Goal: Task Accomplishment & Management: Manage account settings

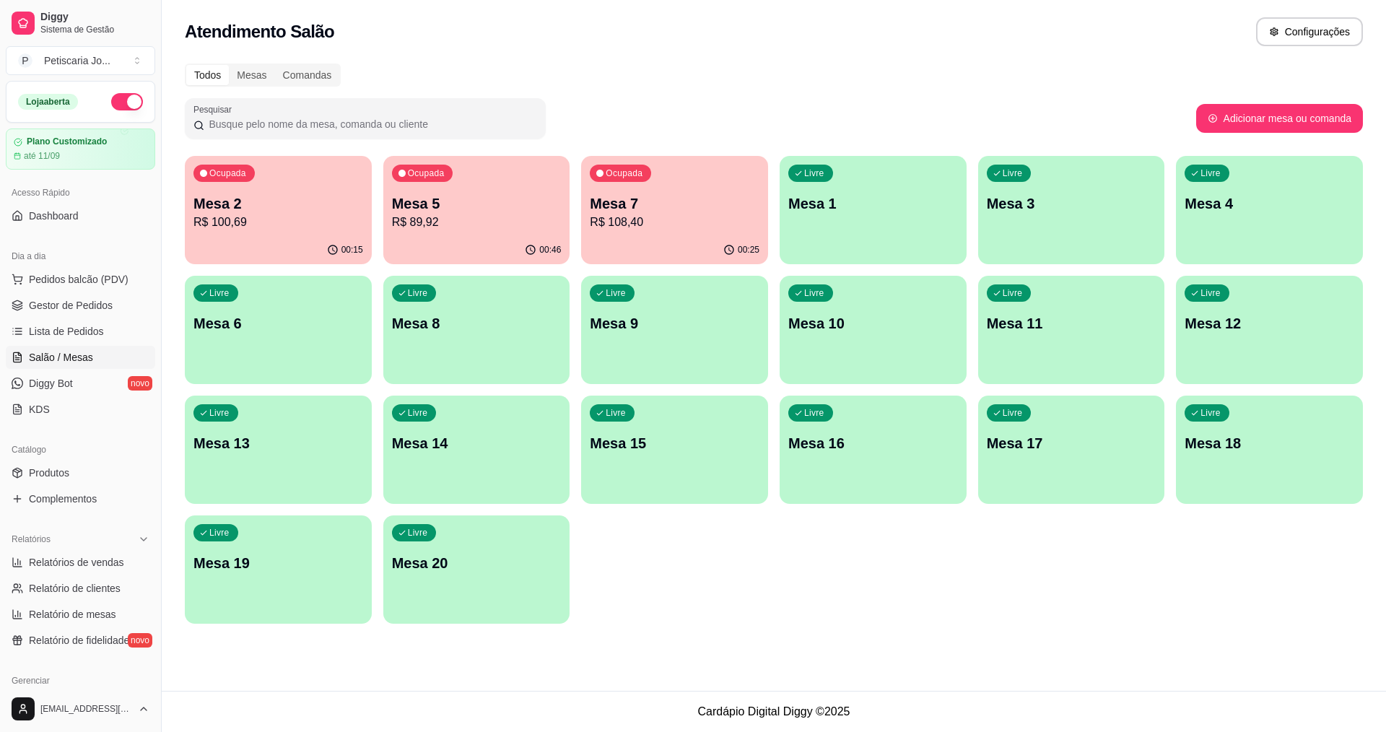
click at [386, 175] on div "Ocupada Mesa 5 R$ 89,92" at bounding box center [476, 196] width 187 height 80
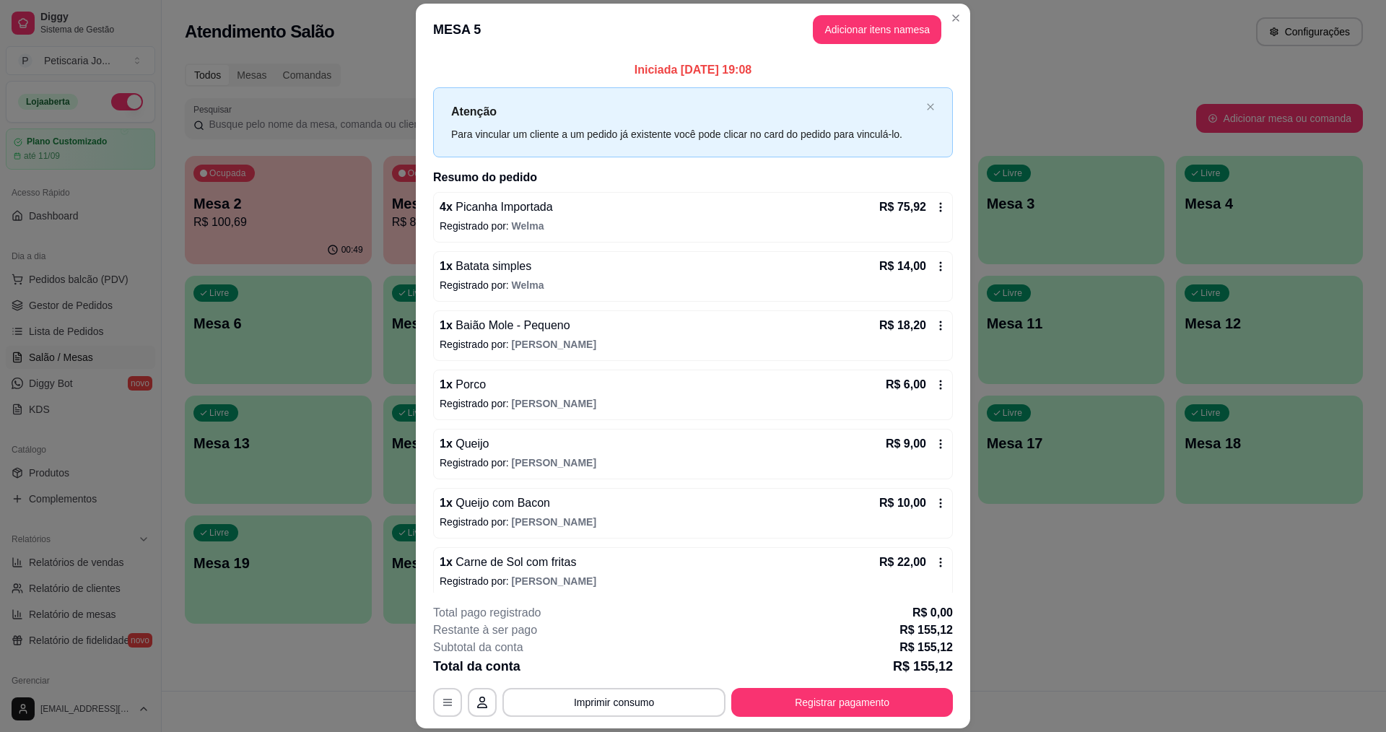
click at [486, 501] on span "Queijo com Bacon" at bounding box center [501, 503] width 97 height 12
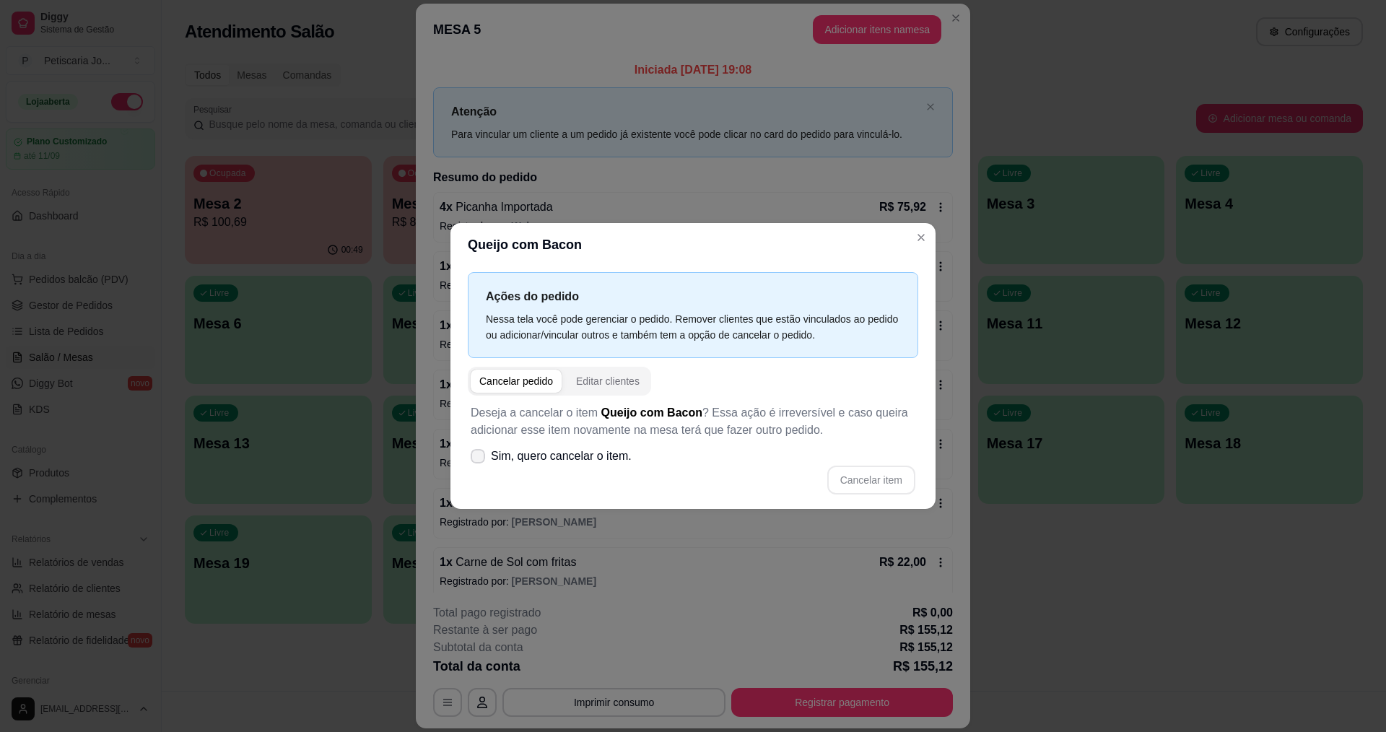
click at [517, 458] on span "Sim, quero cancelar o item." at bounding box center [561, 456] width 141 height 17
click at [479, 459] on input "Sim, quero cancelar o item." at bounding box center [474, 463] width 9 height 9
checkbox input "true"
click at [897, 484] on button "Cancelar item" at bounding box center [871, 480] width 86 height 28
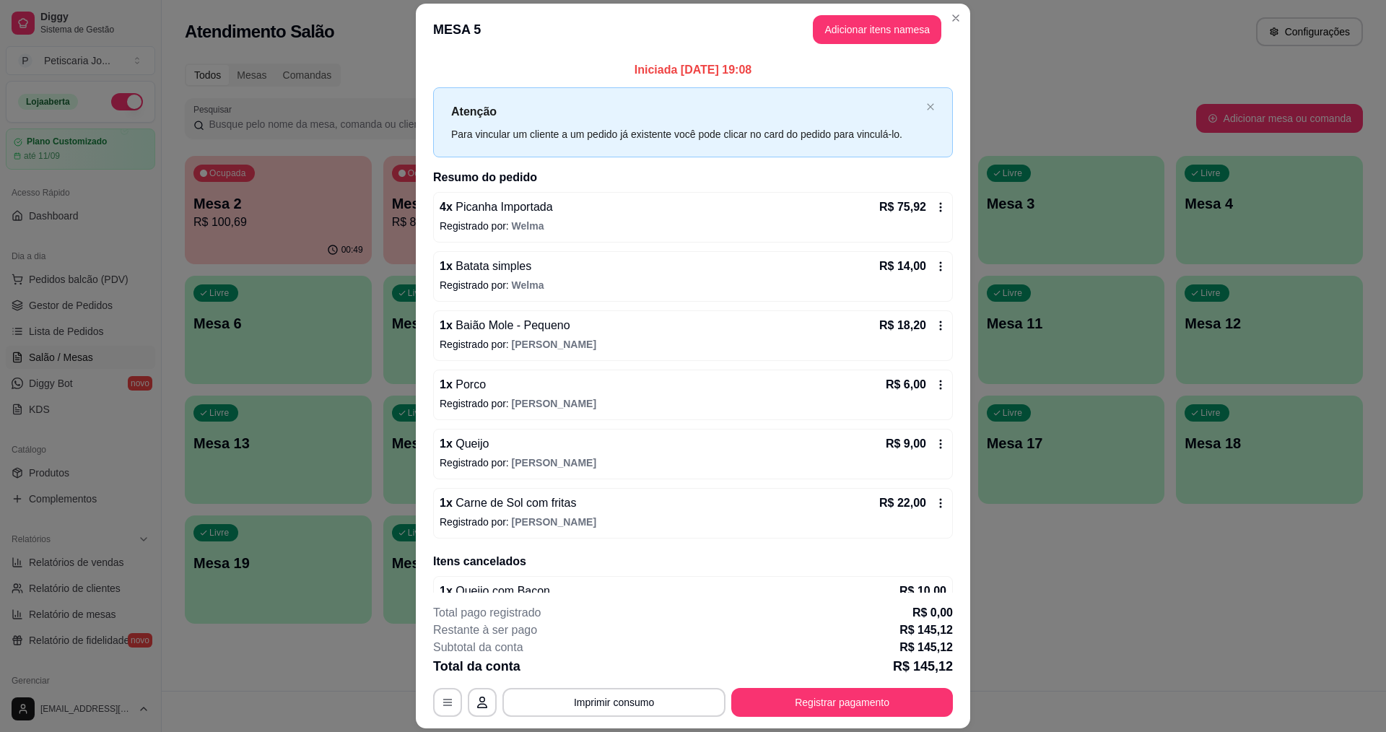
click at [503, 458] on p "Registrado por: Eduardo" at bounding box center [693, 462] width 507 height 14
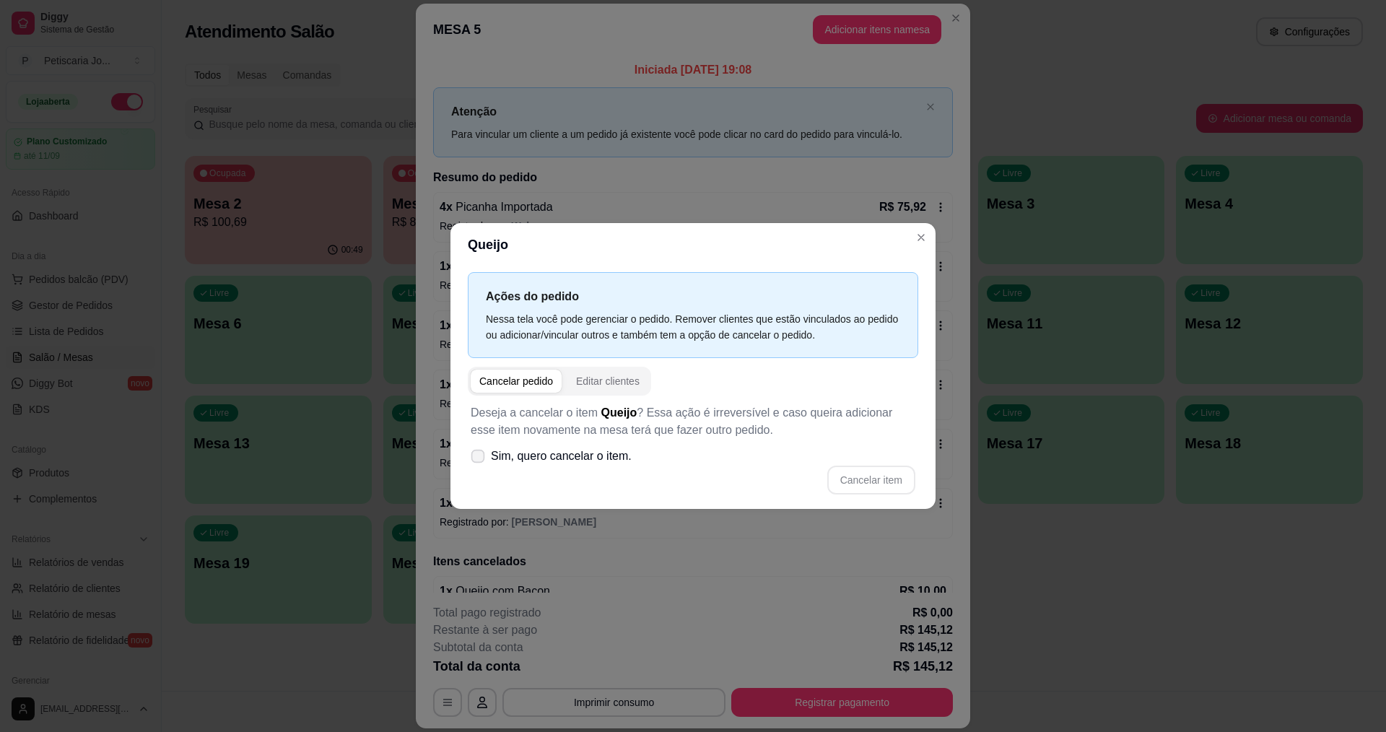
click at [539, 457] on span "Sim, quero cancelar o item." at bounding box center [561, 456] width 141 height 17
click at [479, 459] on input "Sim, quero cancelar o item." at bounding box center [474, 463] width 9 height 9
checkbox input "true"
click at [876, 479] on button "Cancelar item" at bounding box center [871, 480] width 86 height 28
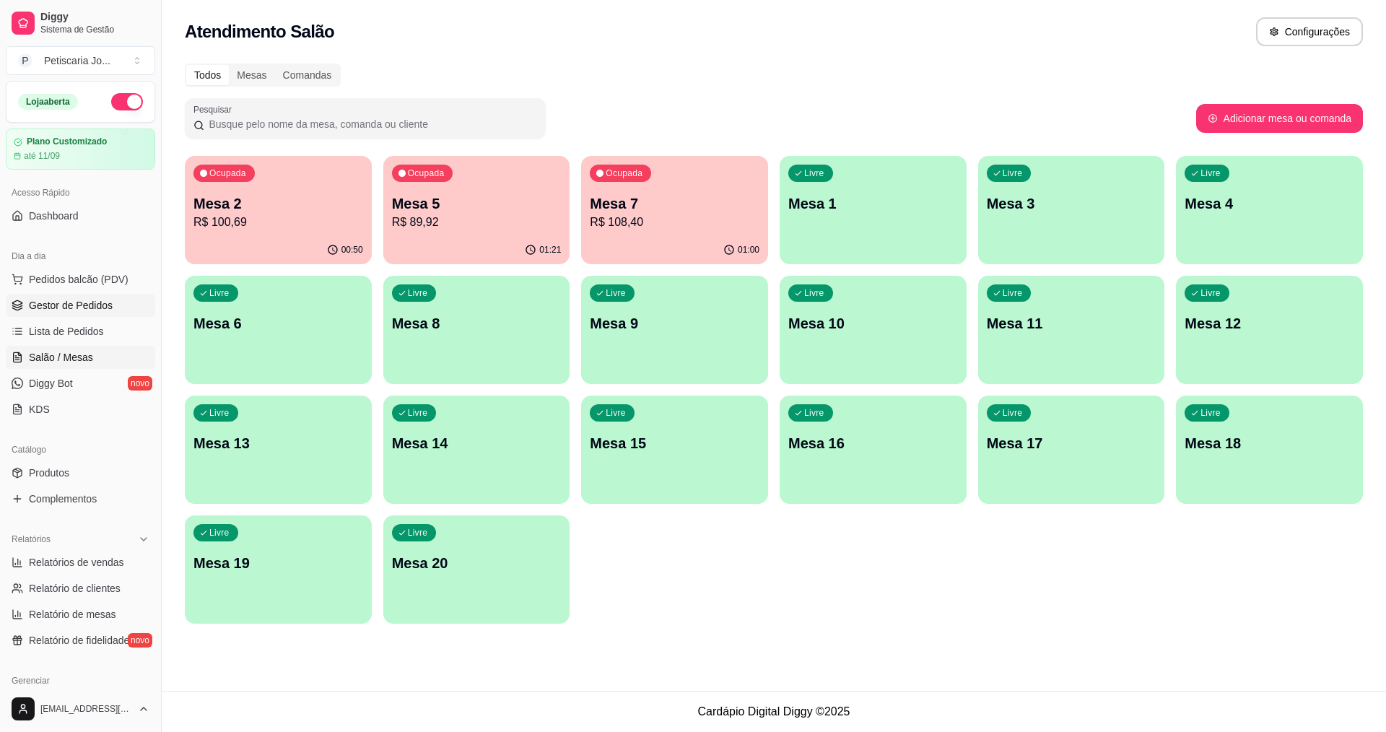
click at [59, 315] on link "Gestor de Pedidos" at bounding box center [80, 305] width 149 height 23
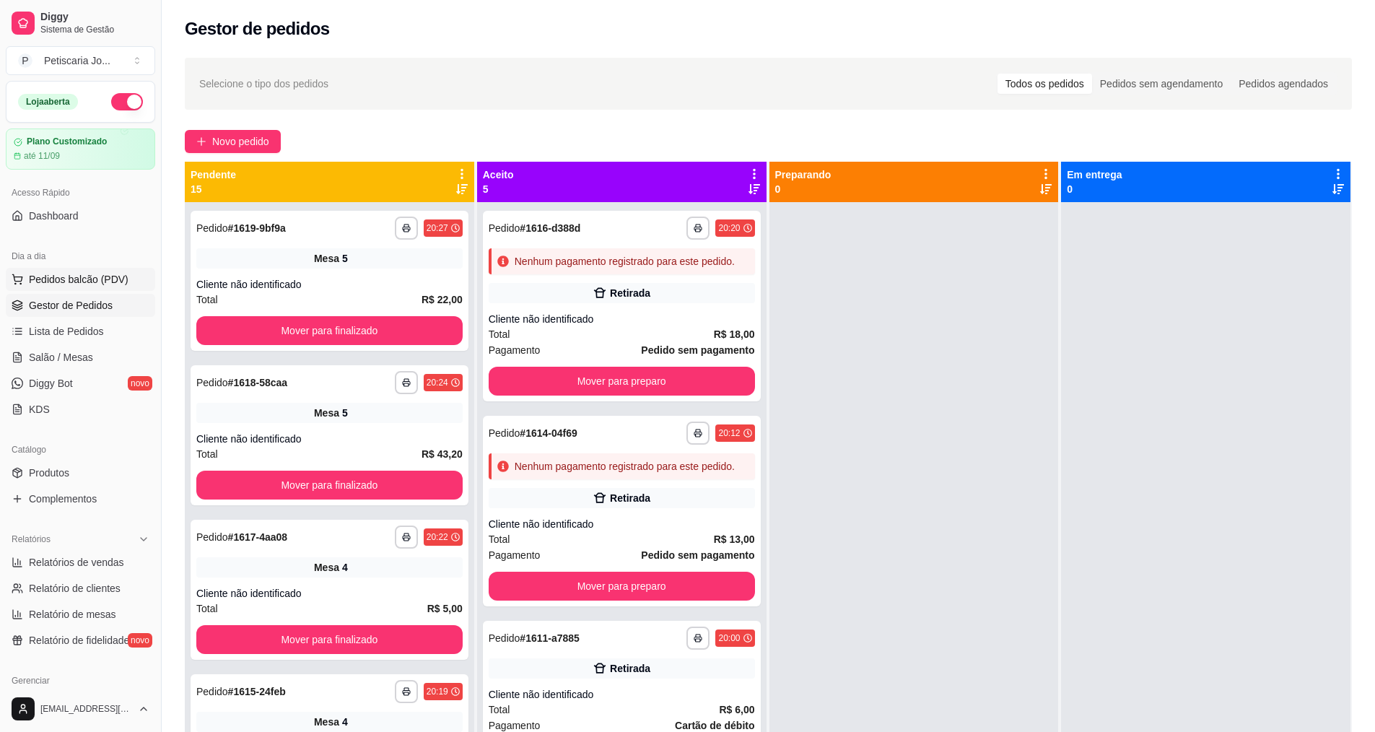
click at [66, 276] on span "Pedidos balcão (PDV)" at bounding box center [79, 279] width 100 height 14
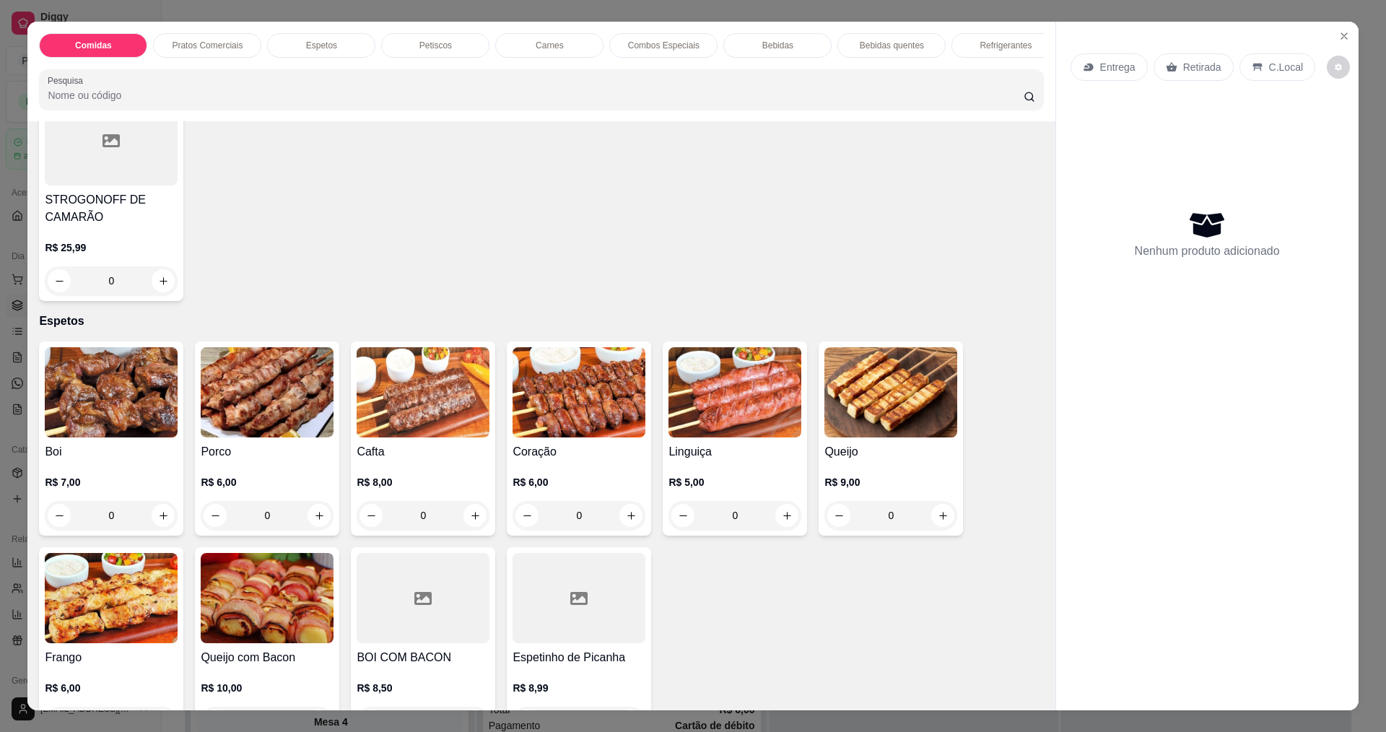
scroll to position [361, 0]
click at [98, 216] on h4 "STROGONOFF DE CAMARÃO" at bounding box center [111, 208] width 133 height 35
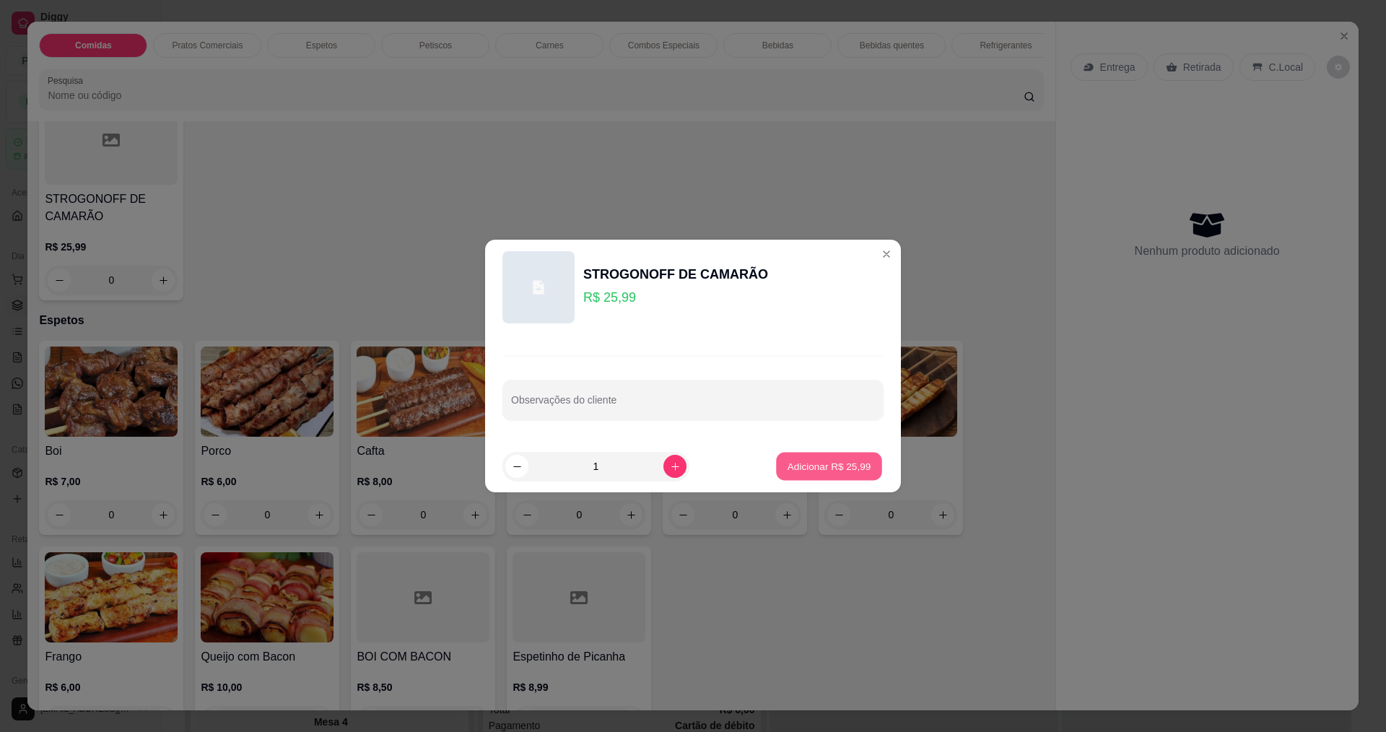
click at [832, 474] on button "Adicionar R$ 25,99" at bounding box center [829, 467] width 106 height 28
type input "1"
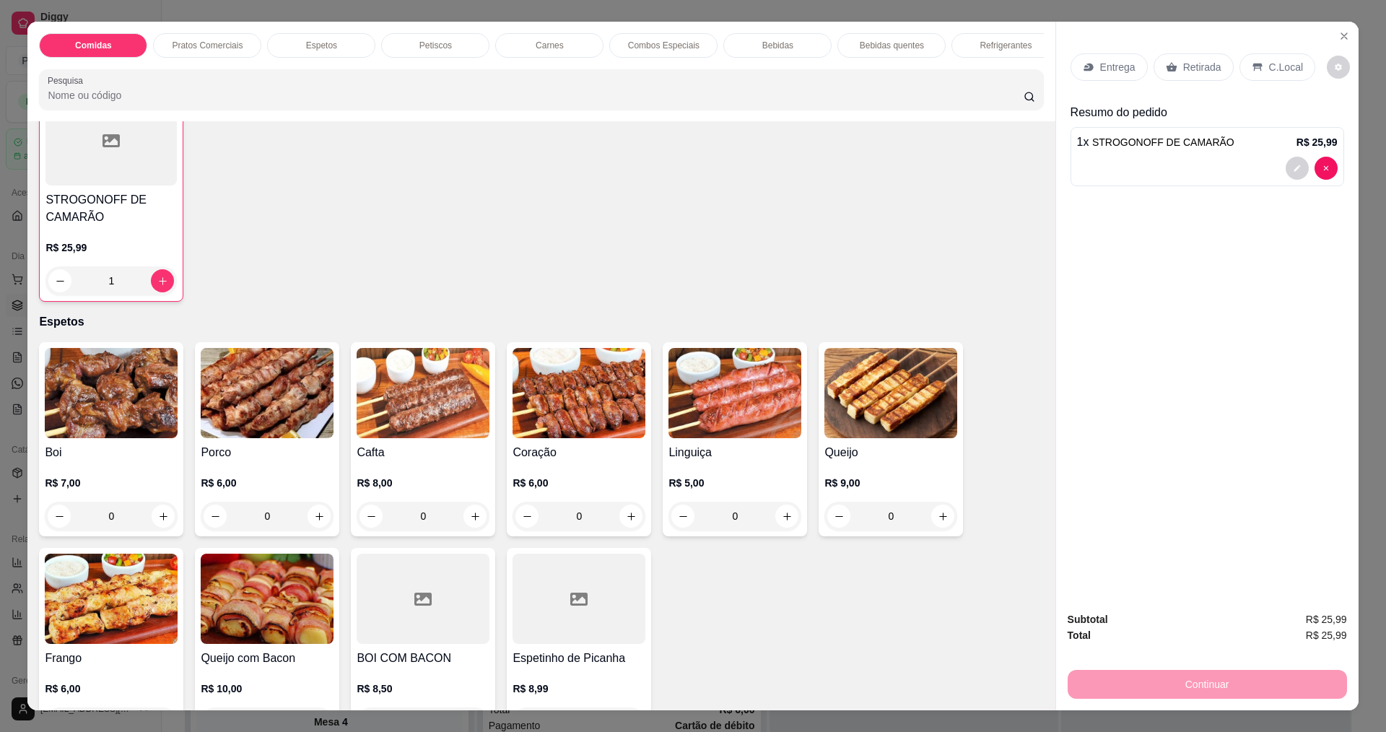
scroll to position [362, 0]
click at [1117, 64] on p "Entrega" at bounding box center [1117, 67] width 35 height 14
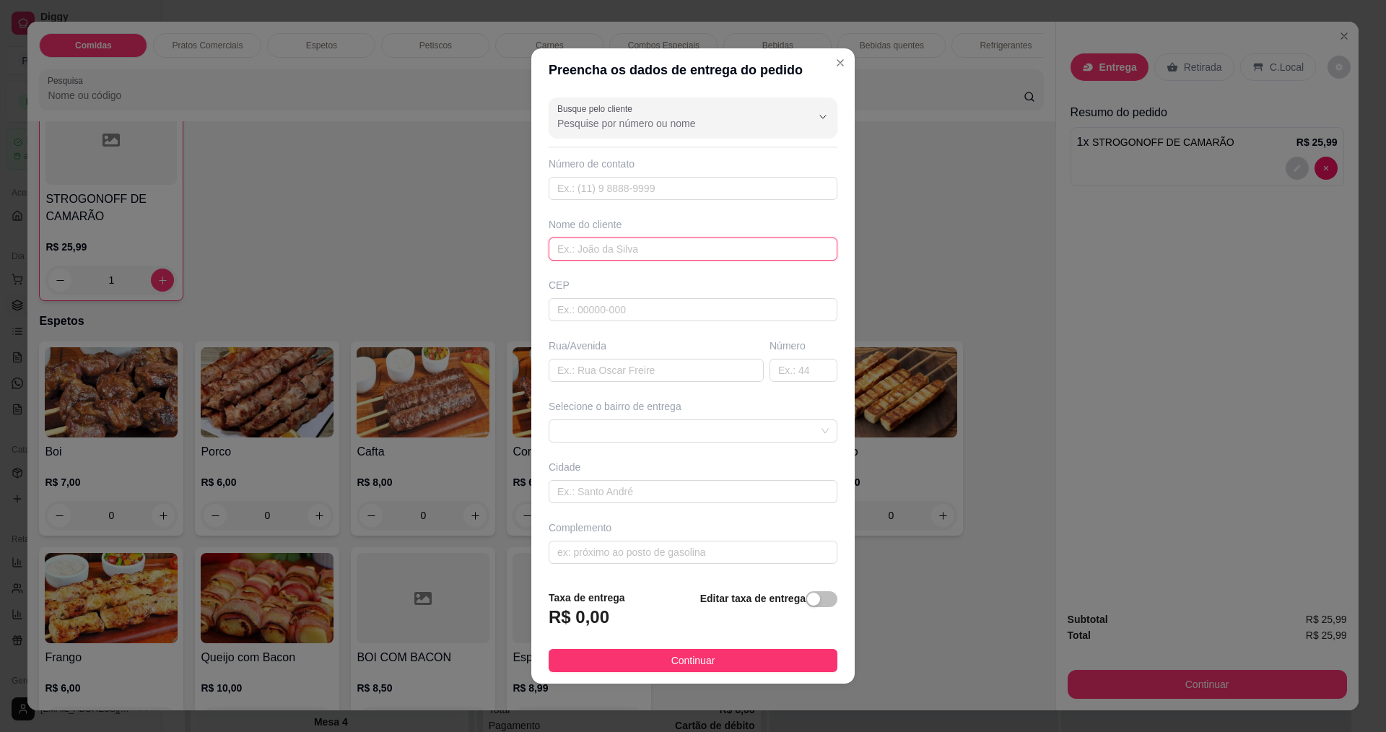
click at [562, 241] on input "text" at bounding box center [693, 248] width 289 height 23
type input "DEBORA"
click at [578, 672] on footer "Taxa de entrega R$ 0,00 Editar taxa de entrega Continuar" at bounding box center [692, 630] width 323 height 105
click at [583, 658] on button "Continuar" at bounding box center [693, 660] width 289 height 23
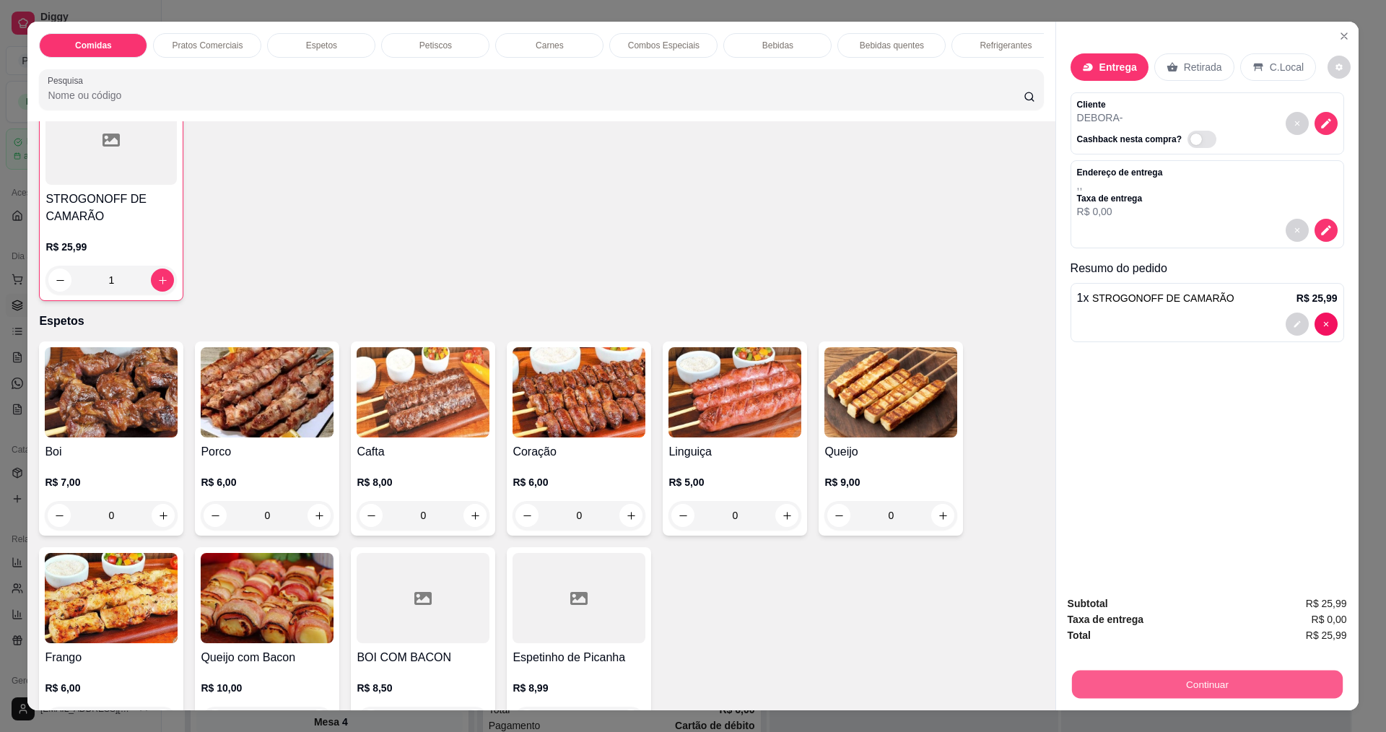
click at [1130, 695] on button "Continuar" at bounding box center [1206, 684] width 271 height 28
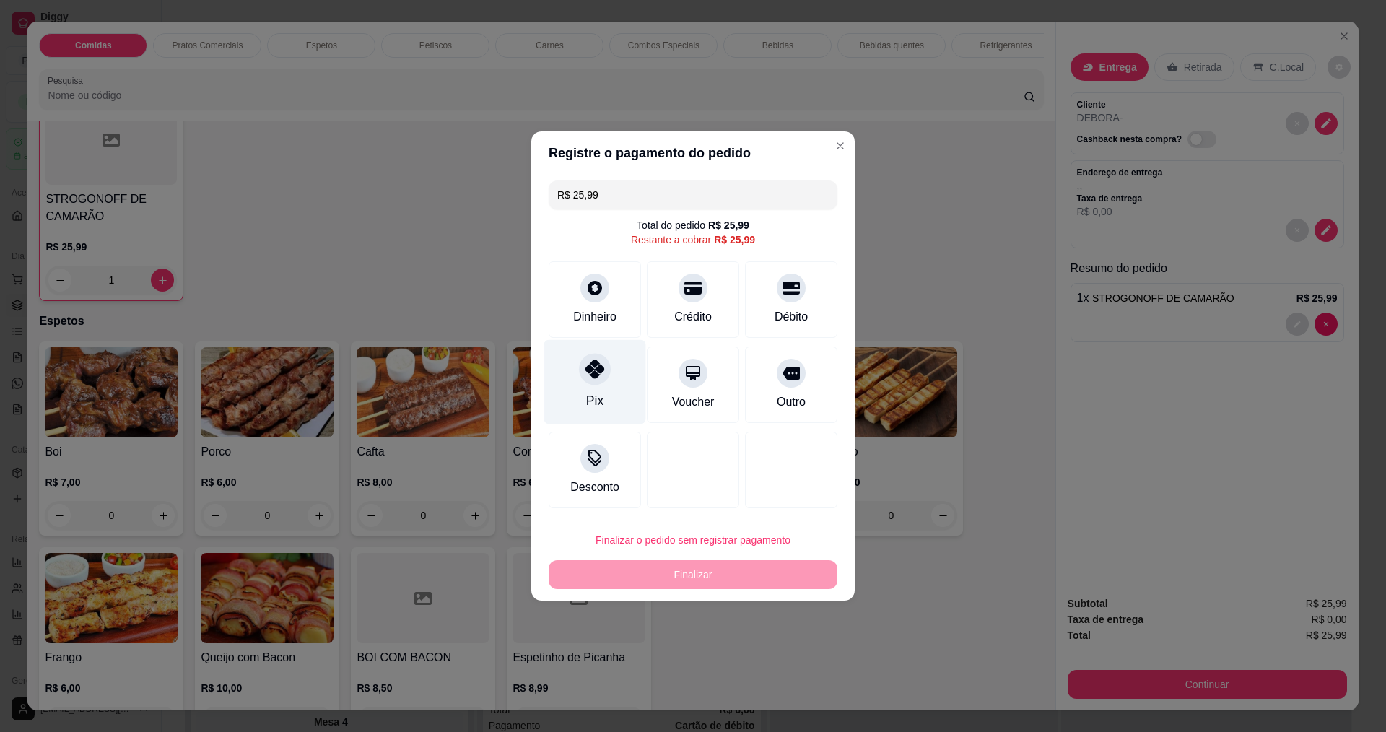
click at [598, 402] on div "Pix" at bounding box center [594, 400] width 17 height 19
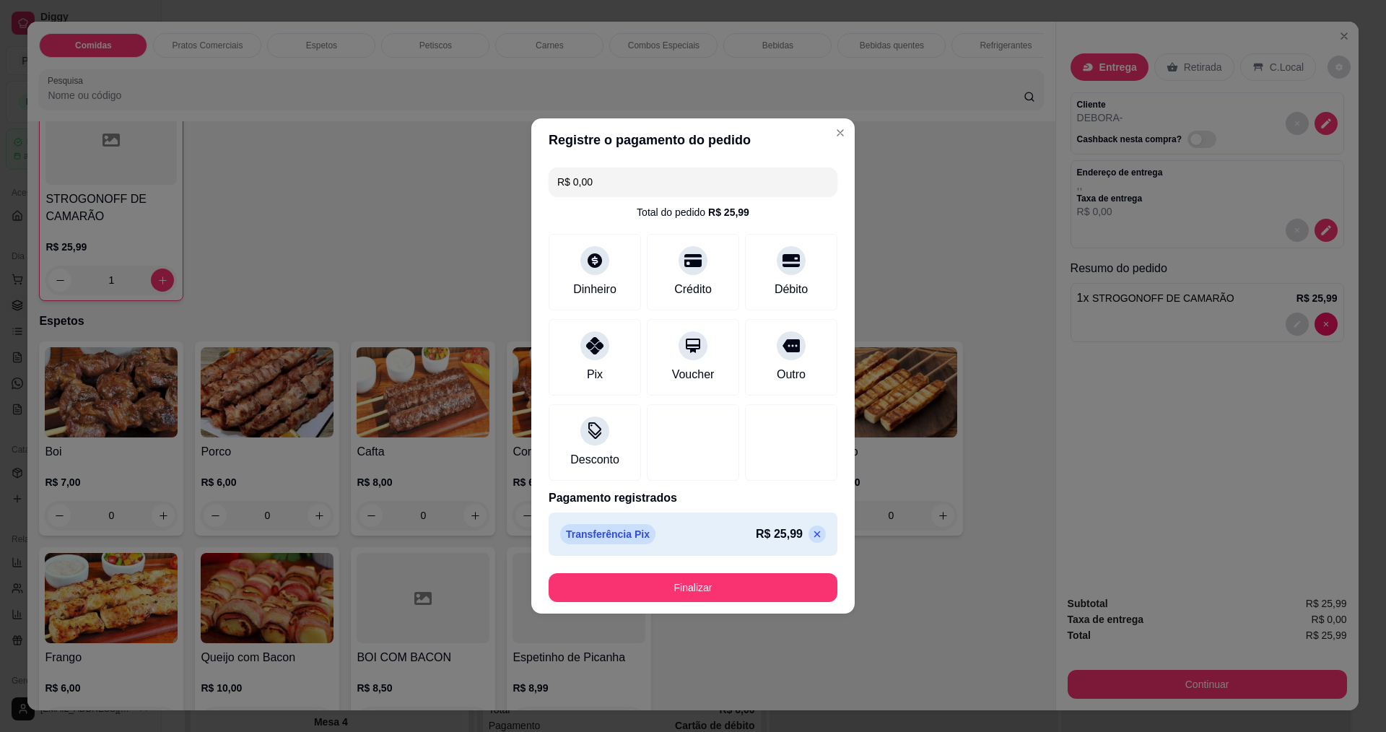
click at [815, 532] on div "Transferência Pix R$ 25,99" at bounding box center [693, 533] width 289 height 43
click at [814, 532] on p at bounding box center [816, 533] width 17 height 17
type input "R$ 25,99"
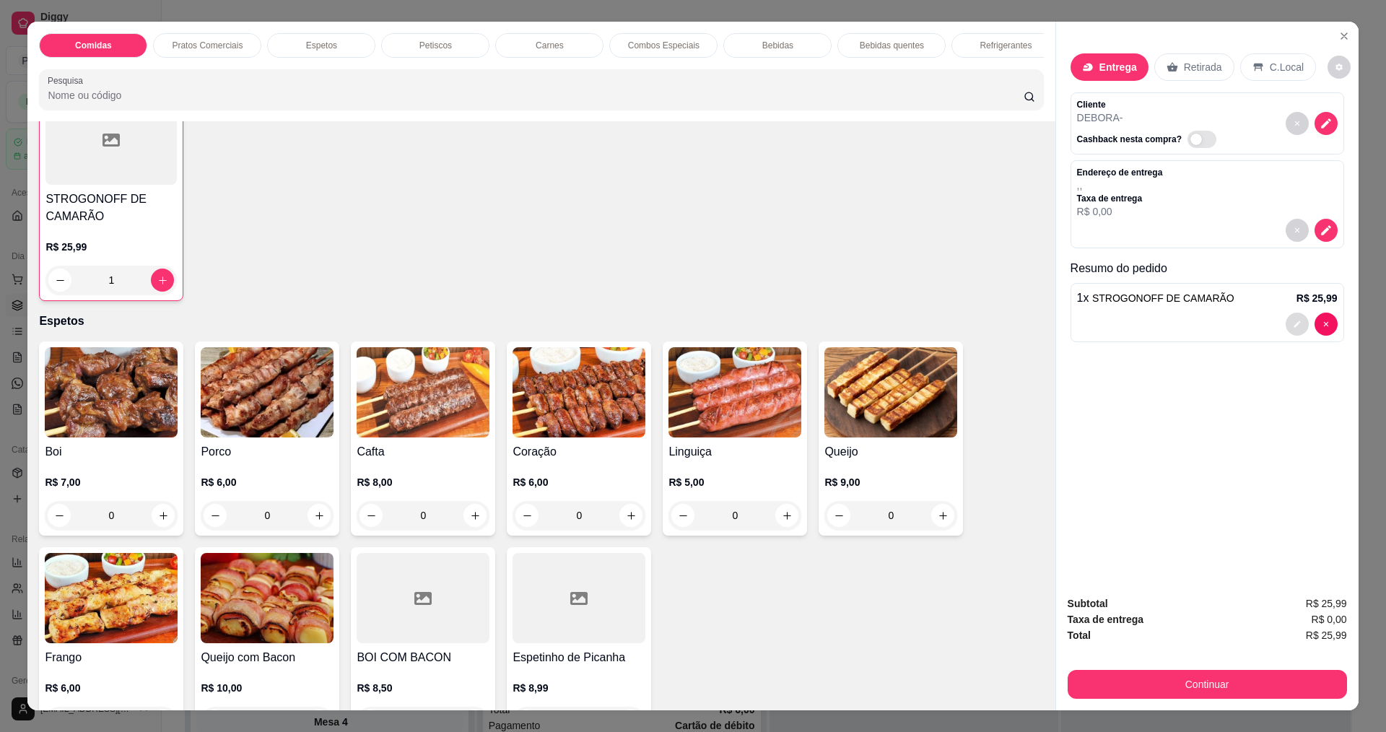
click at [1293, 320] on icon "decrease-product-quantity" at bounding box center [1297, 324] width 9 height 9
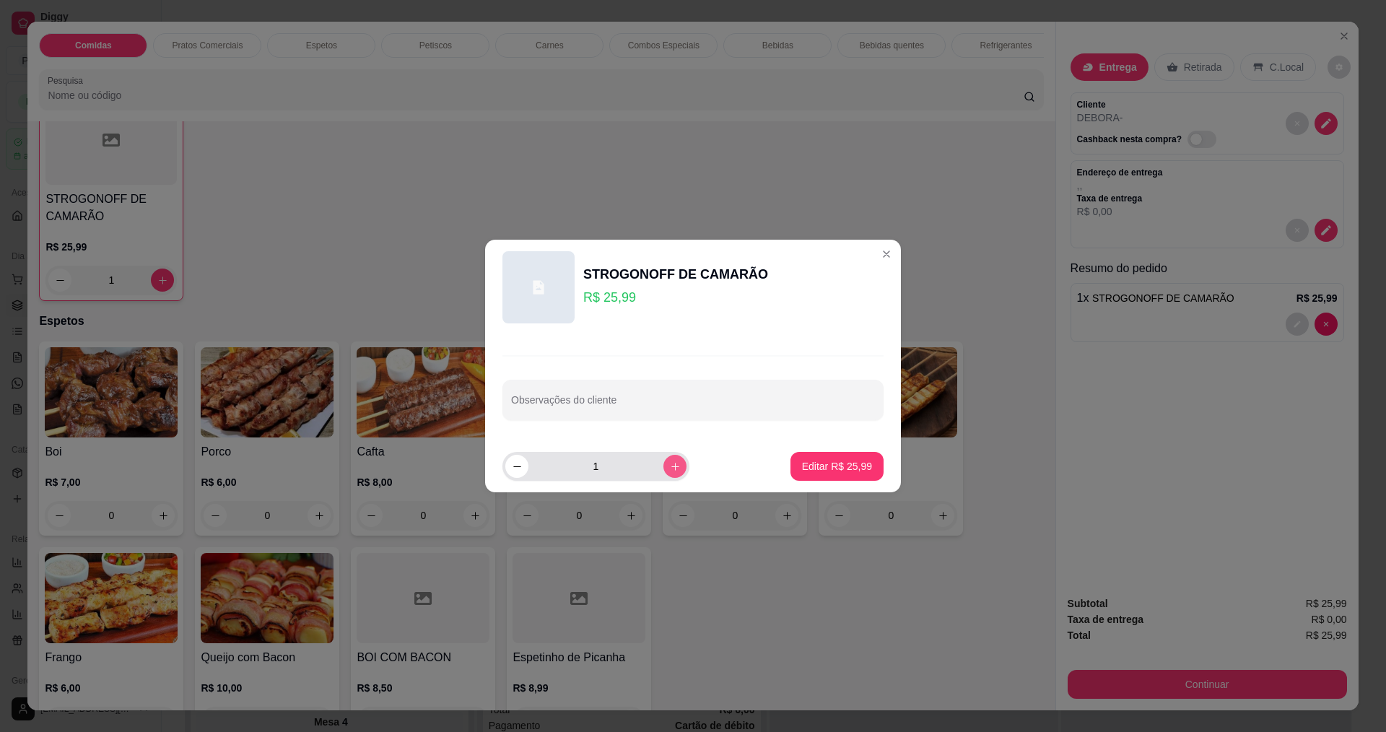
click at [669, 461] on button "increase-product-quantity" at bounding box center [674, 466] width 23 height 23
type input "3"
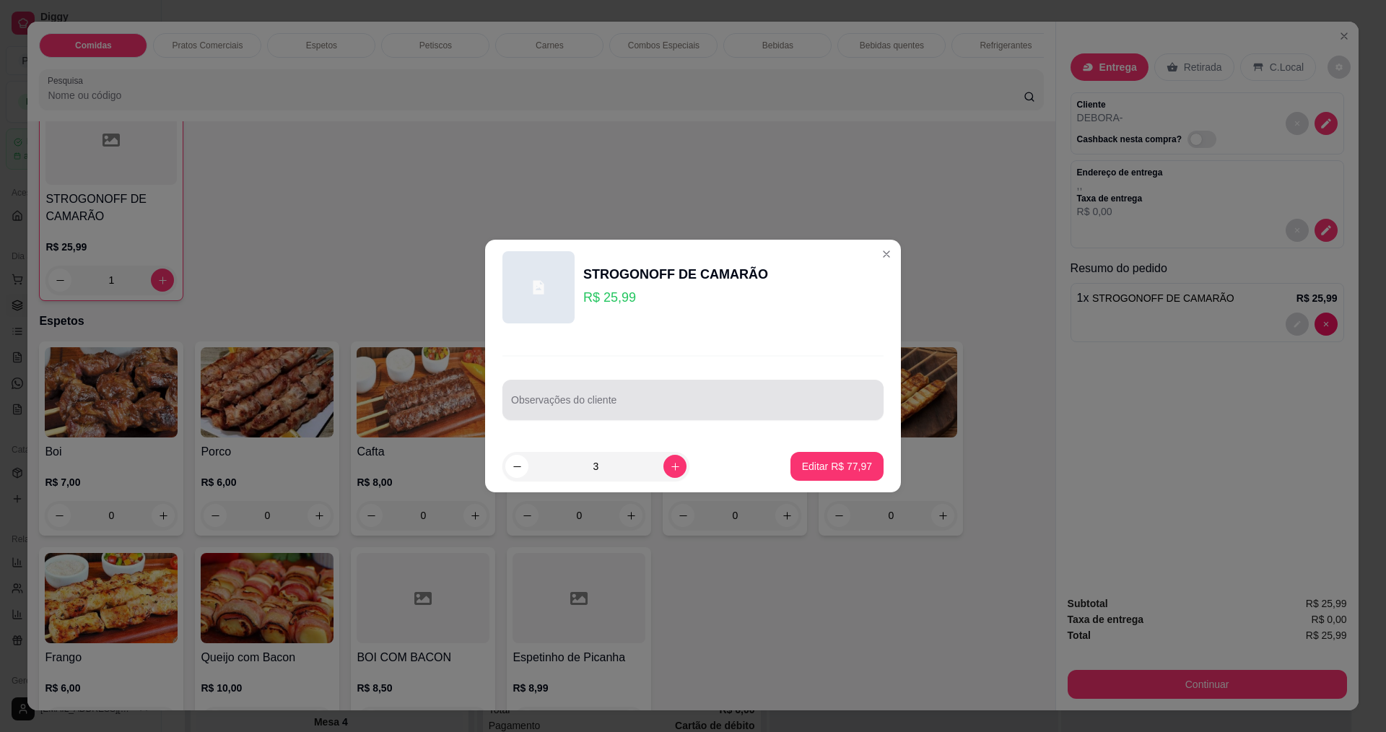
click at [848, 383] on section "STROGONOFF DE CAMARÃO R$ 25,99 Observações do cliente 3 Editar R$ 77,97" at bounding box center [693, 366] width 416 height 253
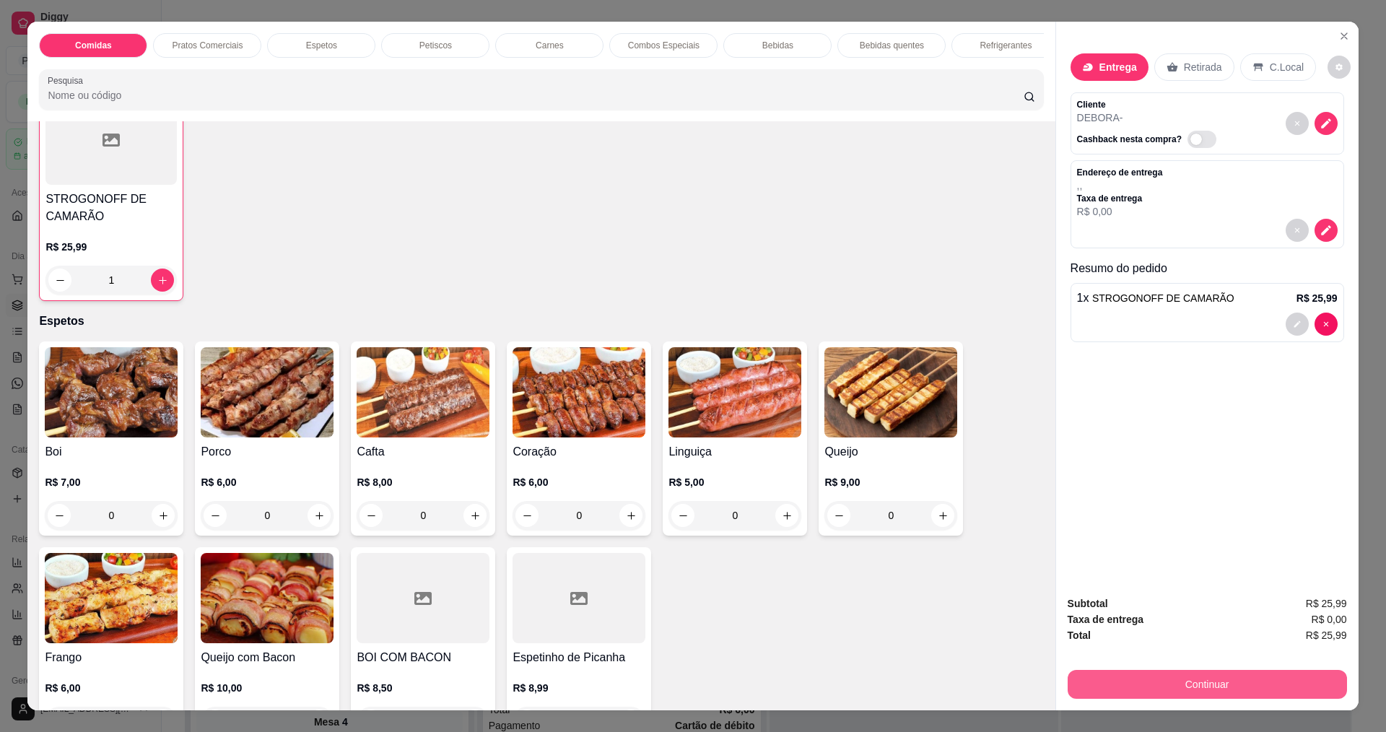
click at [1116, 675] on button "Continuar" at bounding box center [1207, 684] width 279 height 29
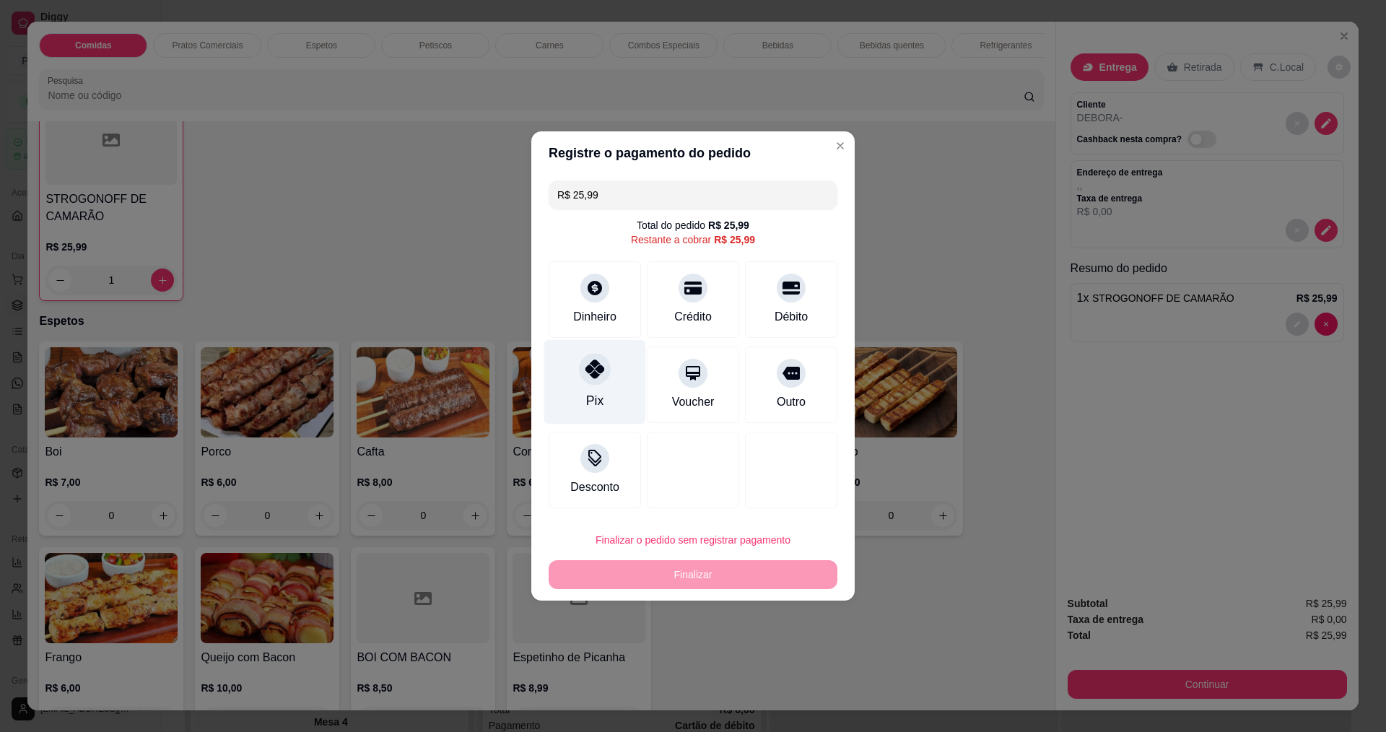
click at [599, 349] on div "Pix" at bounding box center [595, 382] width 102 height 84
type input "R$ 0,00"
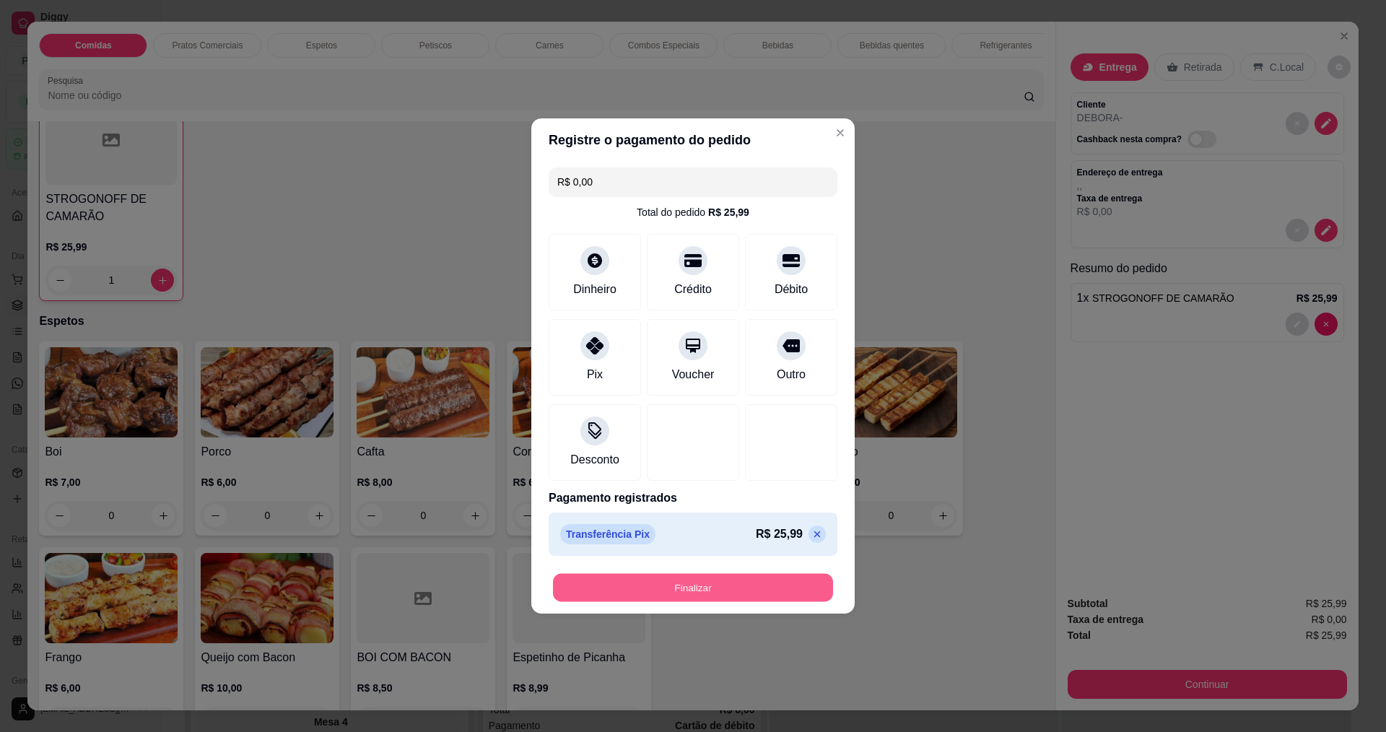
click at [713, 576] on button "Finalizar" at bounding box center [693, 588] width 280 height 28
type input "0"
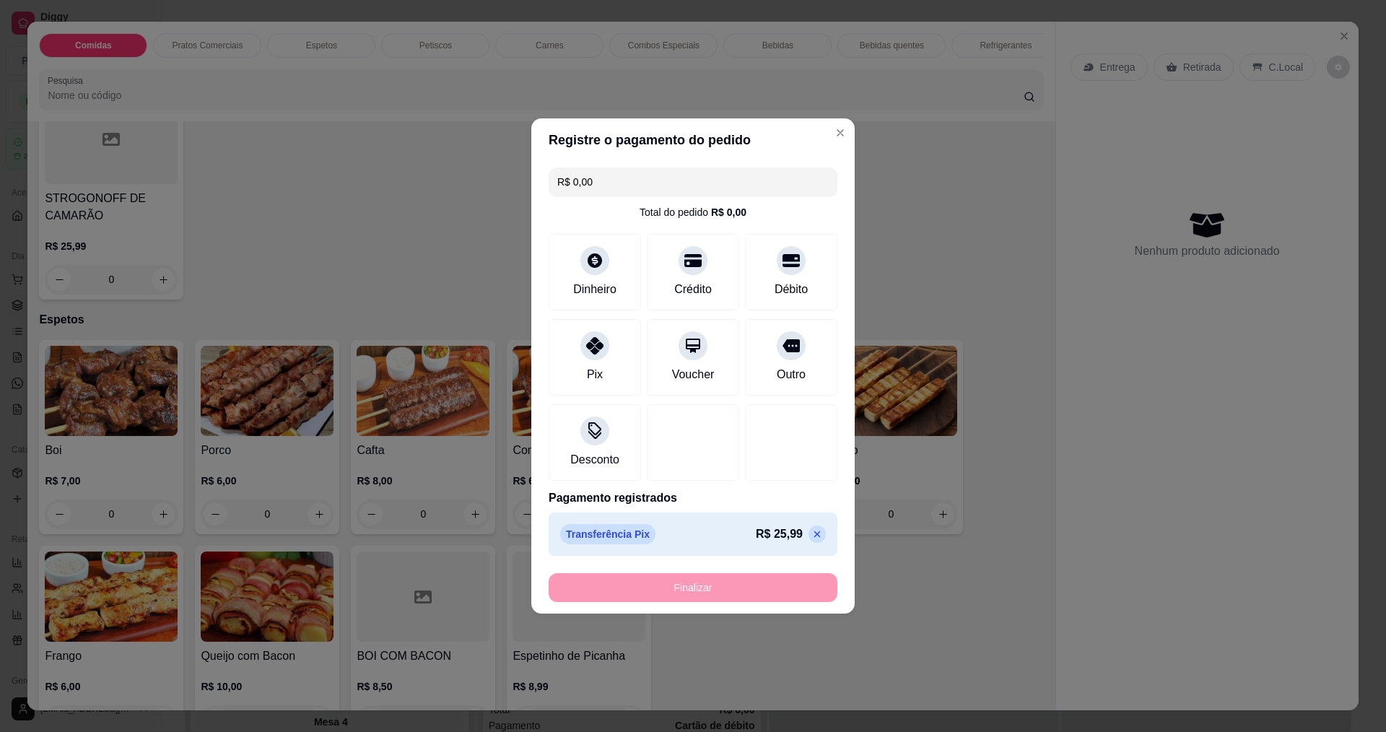
type input "-R$ 25,99"
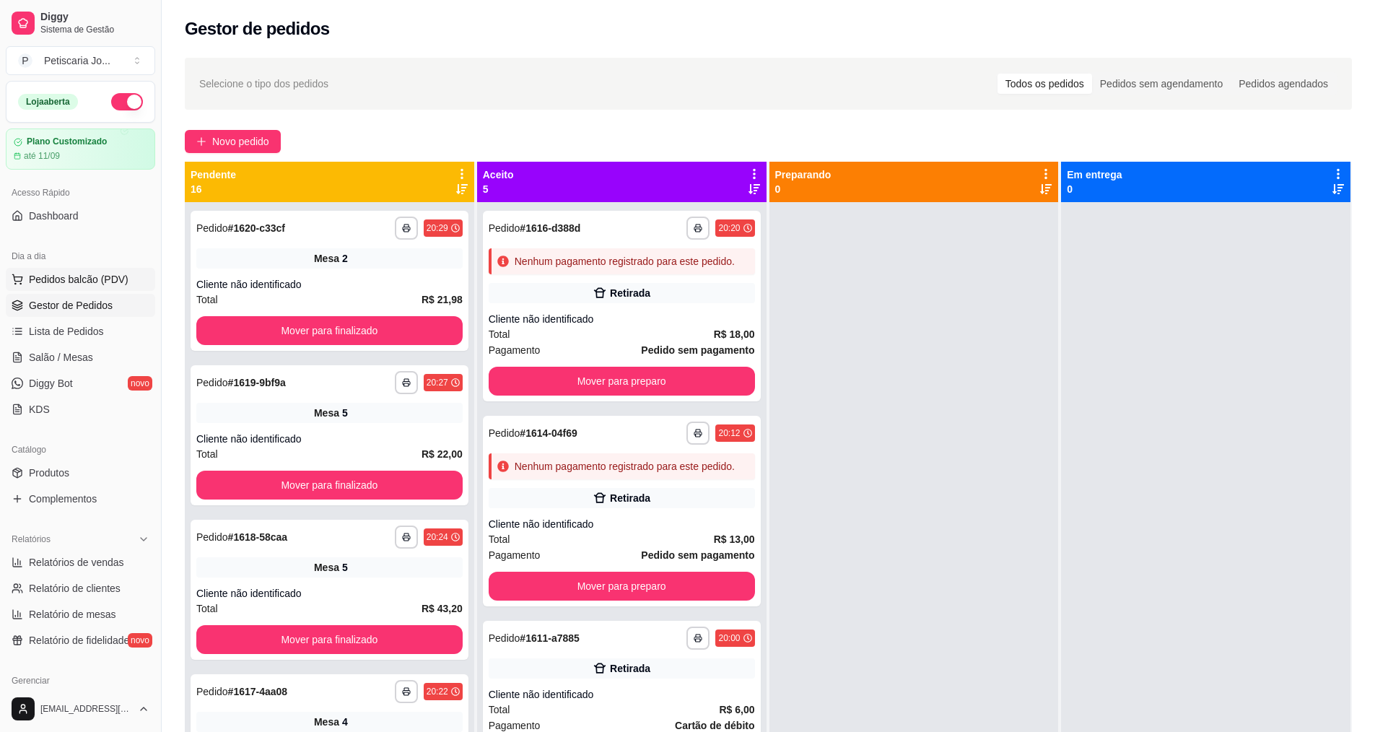
click at [69, 277] on span "Pedidos balcão (PDV)" at bounding box center [79, 279] width 100 height 14
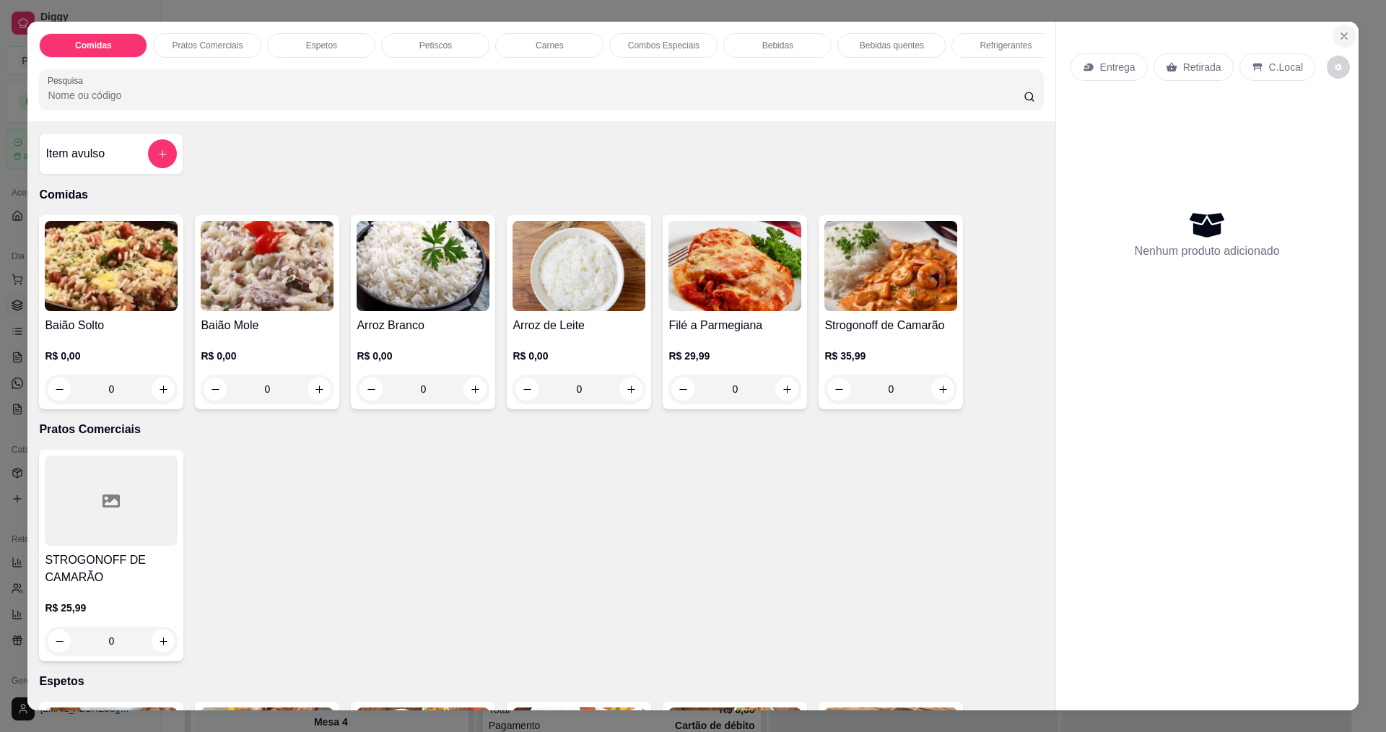
click at [1338, 47] on button "Close" at bounding box center [1343, 36] width 23 height 23
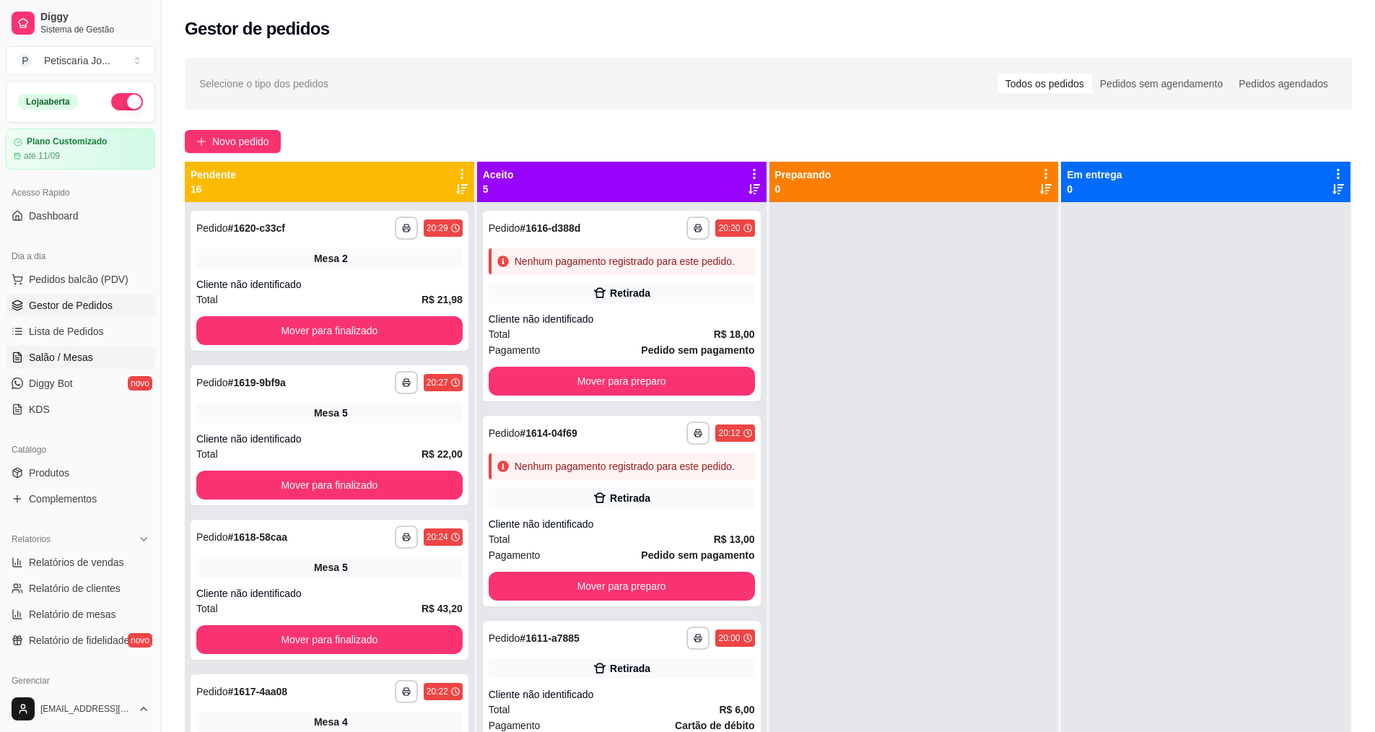
click at [95, 359] on link "Salão / Mesas" at bounding box center [80, 357] width 149 height 23
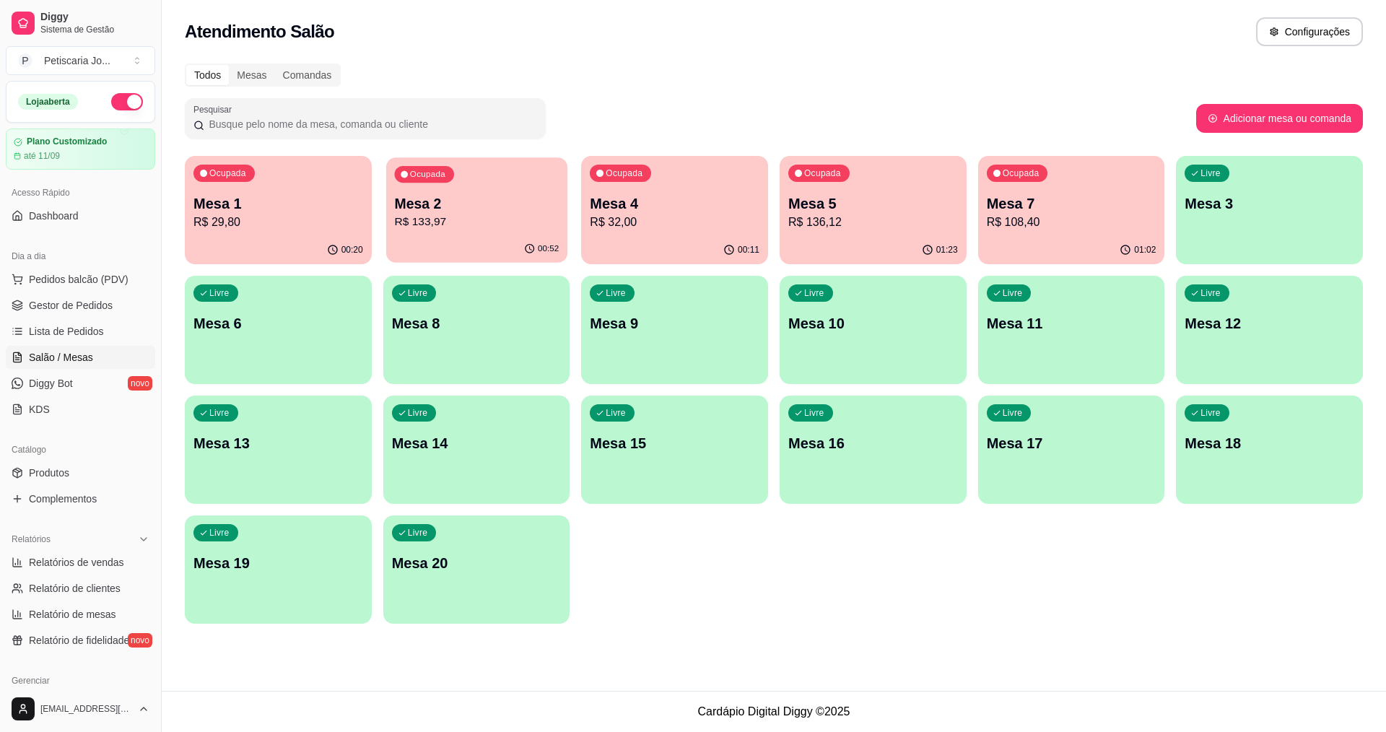
click at [502, 218] on p "R$ 133,97" at bounding box center [476, 222] width 165 height 17
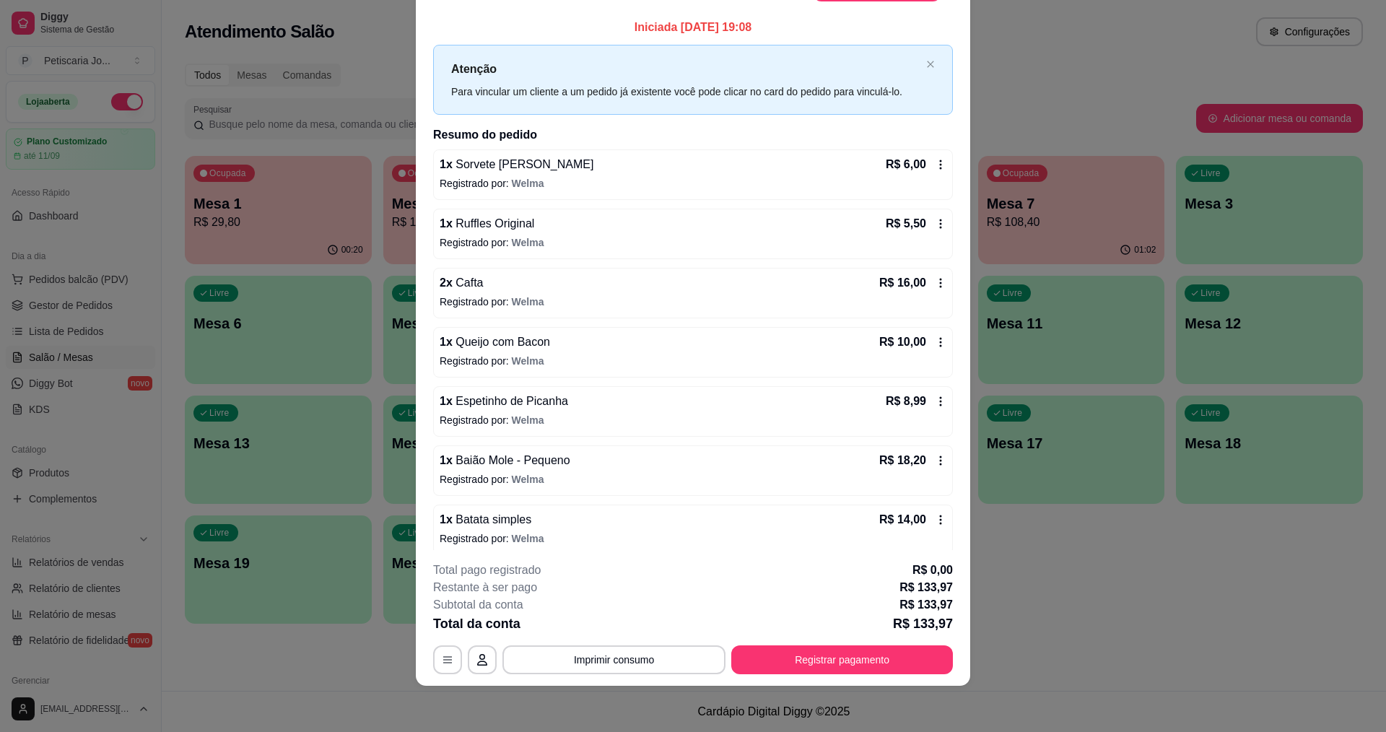
drag, startPoint x: 514, startPoint y: 560, endPoint x: 518, endPoint y: 543, distance: 17.7
click at [514, 559] on footer "**********" at bounding box center [693, 618] width 554 height 136
click at [512, 517] on span "Batata simples" at bounding box center [492, 519] width 79 height 12
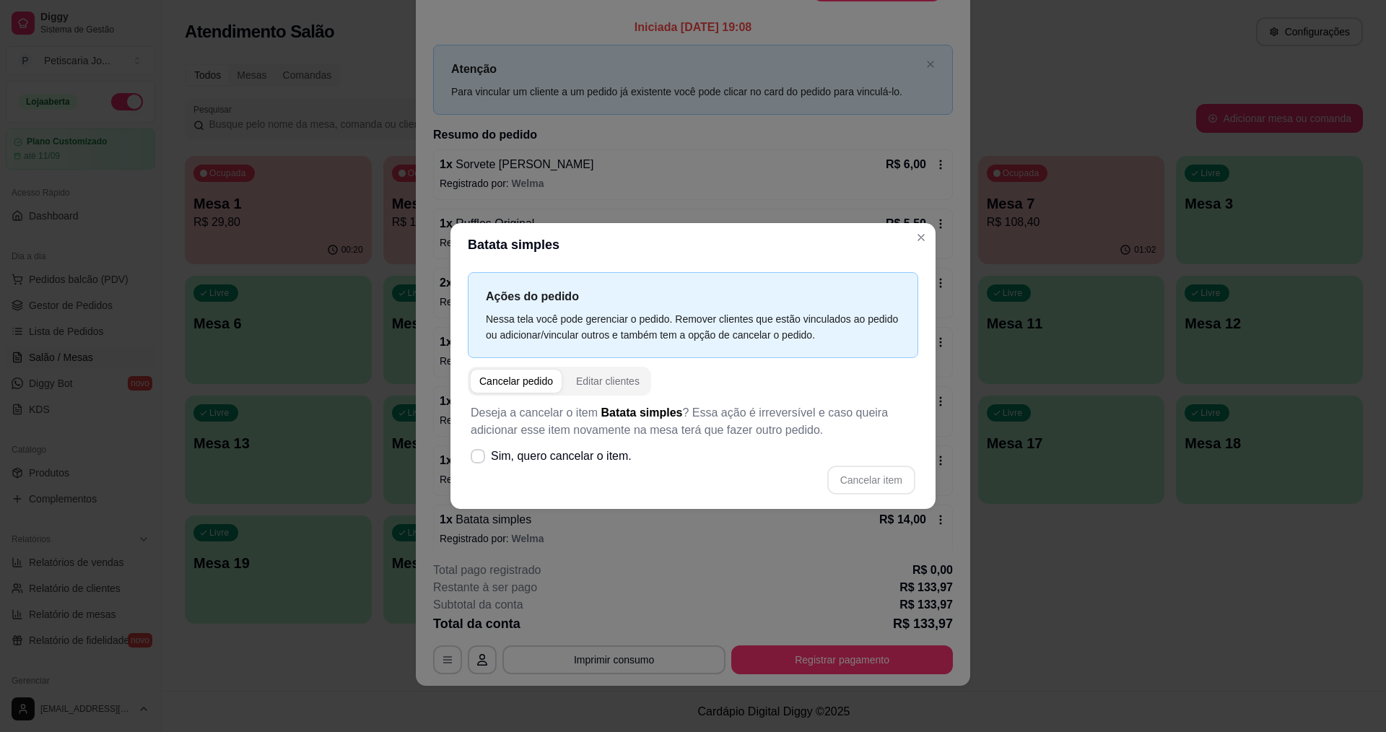
click at [505, 441] on div "Deseja a cancelar o item Batata simples ? Essa ação é irreversível e caso queir…" at bounding box center [693, 450] width 450 height 108
click at [505, 445] on label "Sim, quero cancelar o item." at bounding box center [551, 456] width 173 height 29
click at [479, 459] on input "Sim, quero cancelar o item." at bounding box center [474, 463] width 9 height 9
checkbox input "true"
click at [889, 479] on button "Cancelar item" at bounding box center [871, 480] width 86 height 28
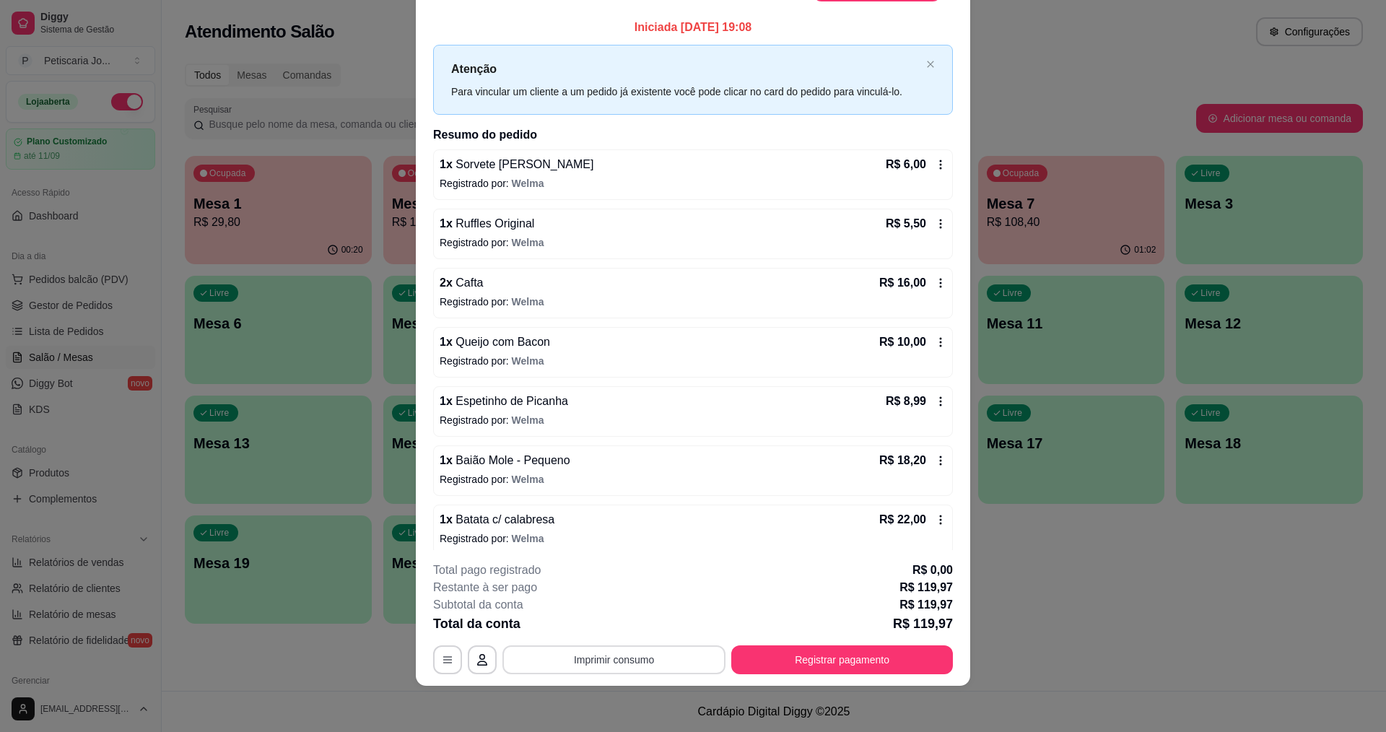
click at [628, 648] on button "Imprimir consumo" at bounding box center [613, 659] width 223 height 29
click at [706, 493] on div "1 x Baião Mole - Pequeno R$ 18,20 Registrado por: Welma" at bounding box center [693, 470] width 520 height 51
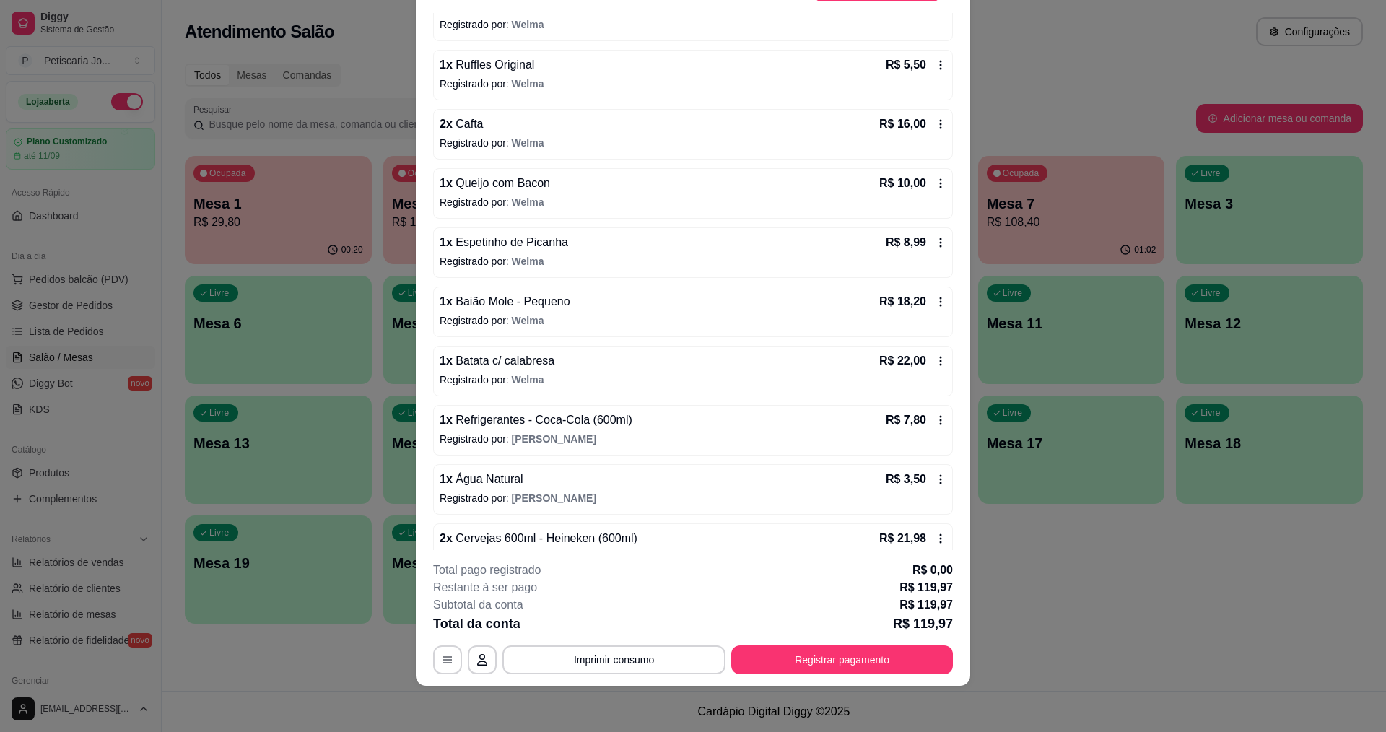
scroll to position [271, 0]
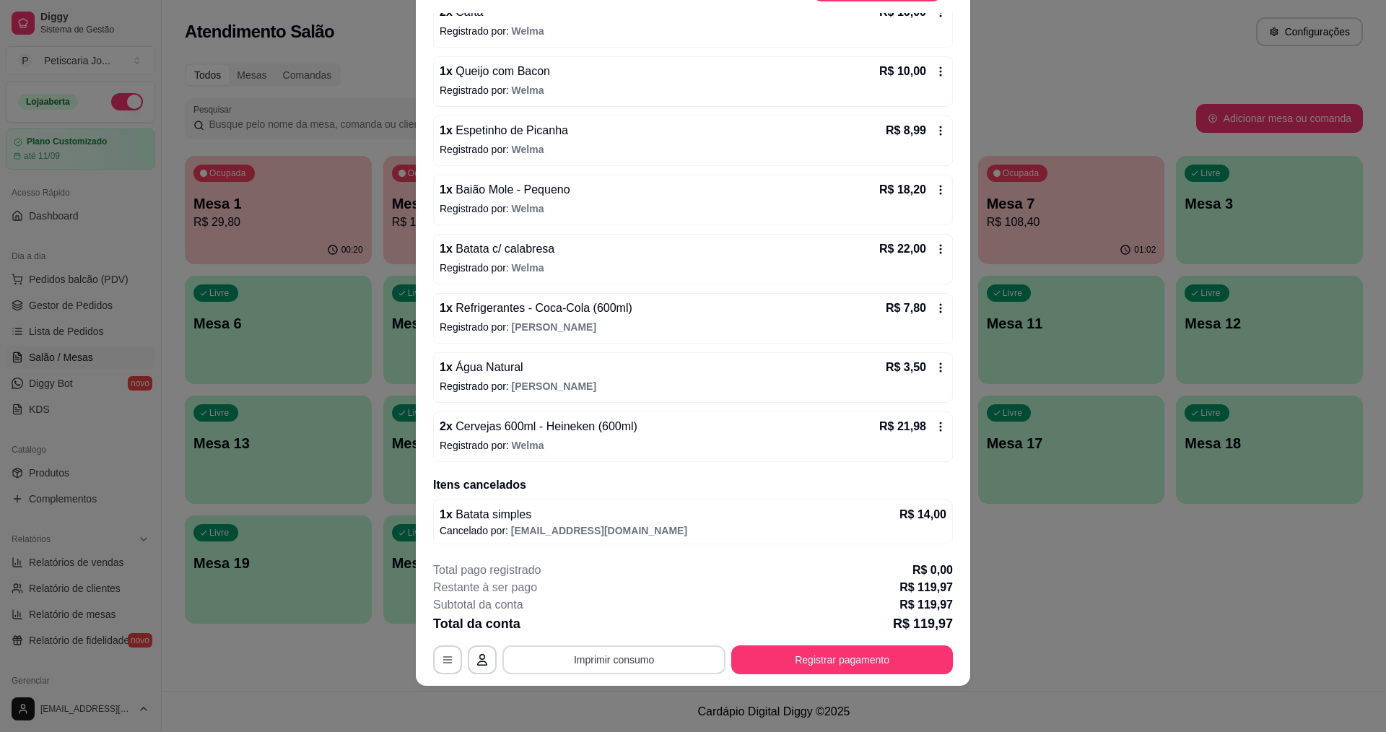
click at [570, 648] on button "Imprimir consumo" at bounding box center [613, 659] width 223 height 29
click at [595, 627] on button "IMPRESSORA" at bounding box center [613, 626] width 105 height 23
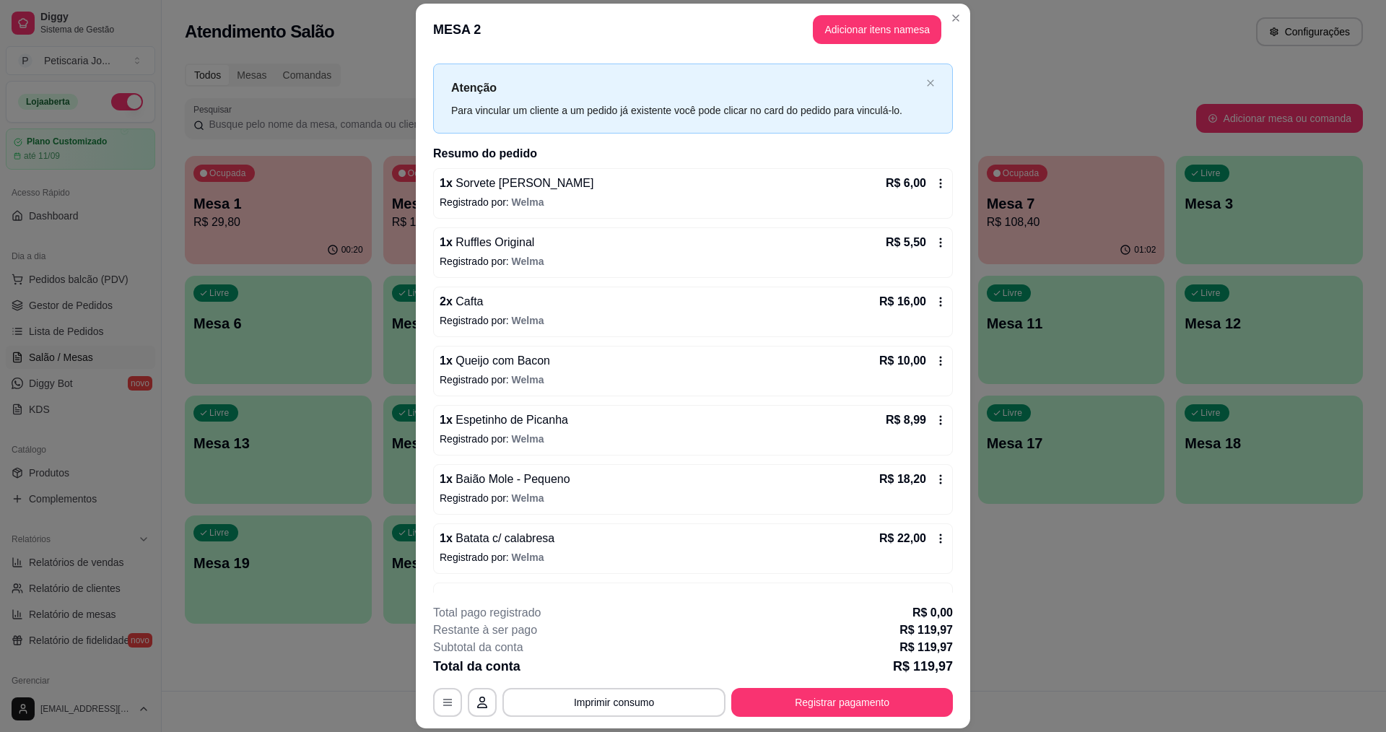
scroll to position [0, 0]
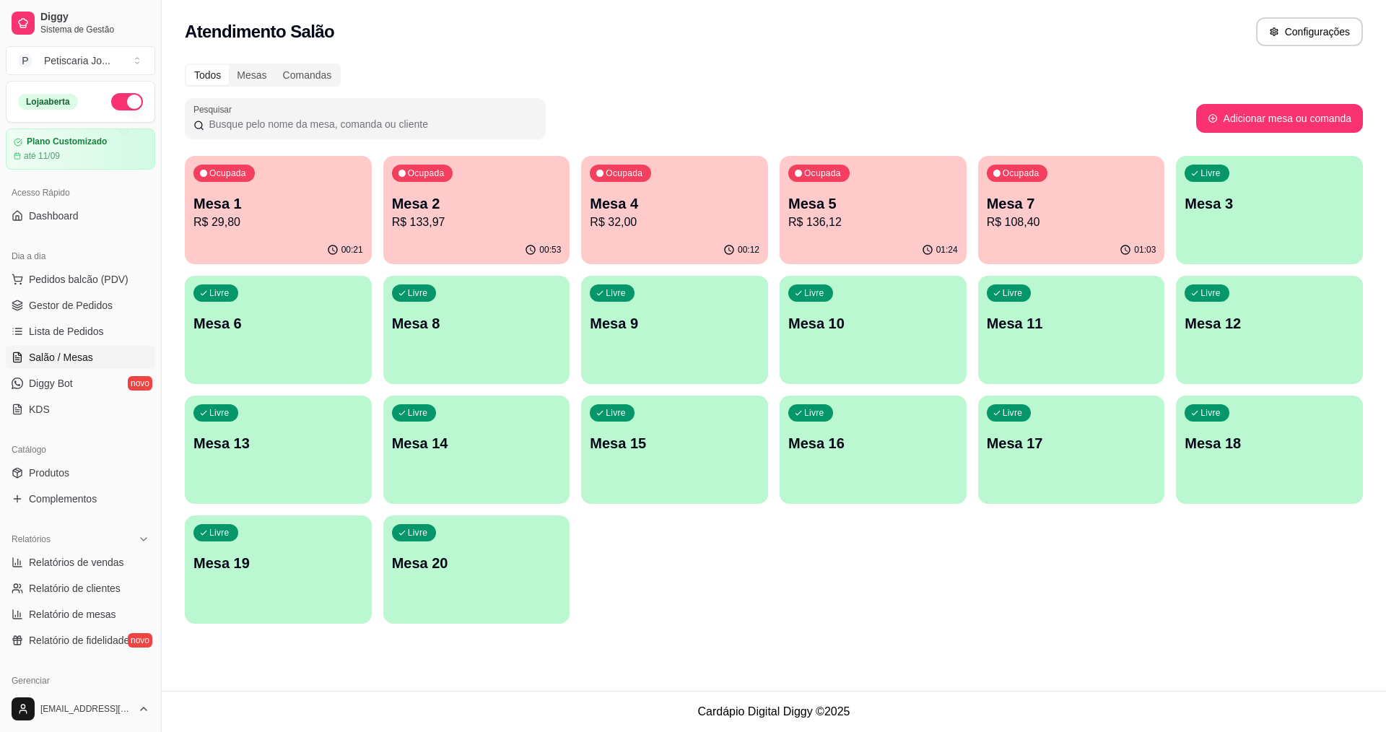
click at [1080, 207] on p "Mesa 7" at bounding box center [1072, 203] width 170 height 20
click at [842, 236] on div "01:24" at bounding box center [872, 248] width 181 height 27
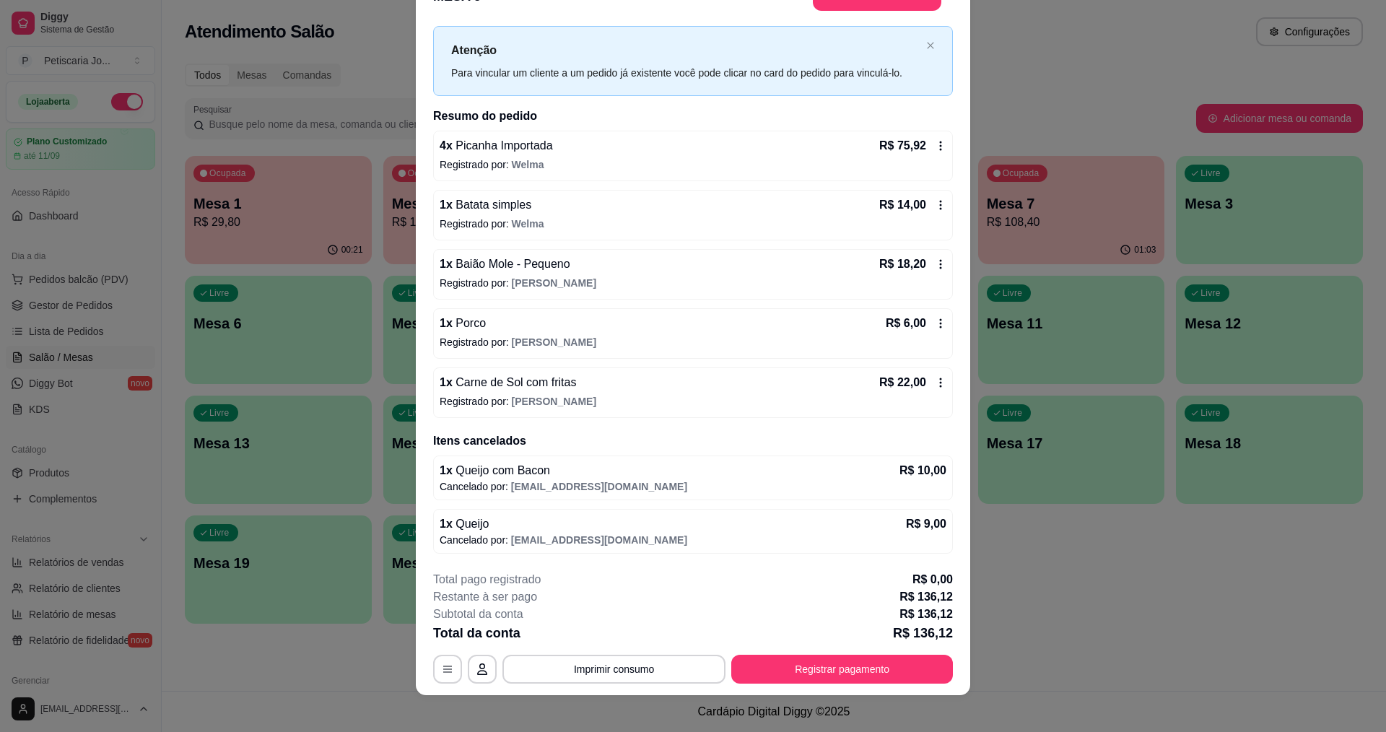
scroll to position [43, 0]
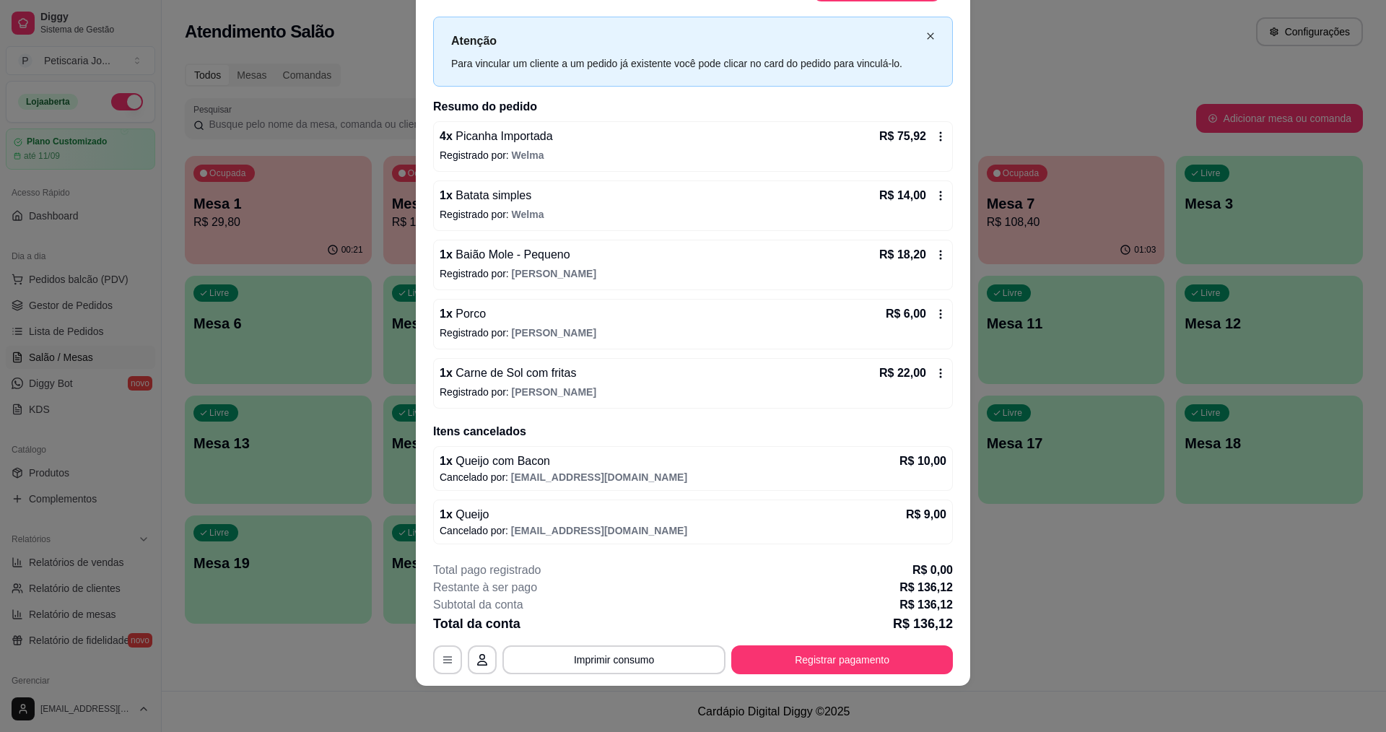
click at [926, 34] on icon "close" at bounding box center [930, 36] width 9 height 9
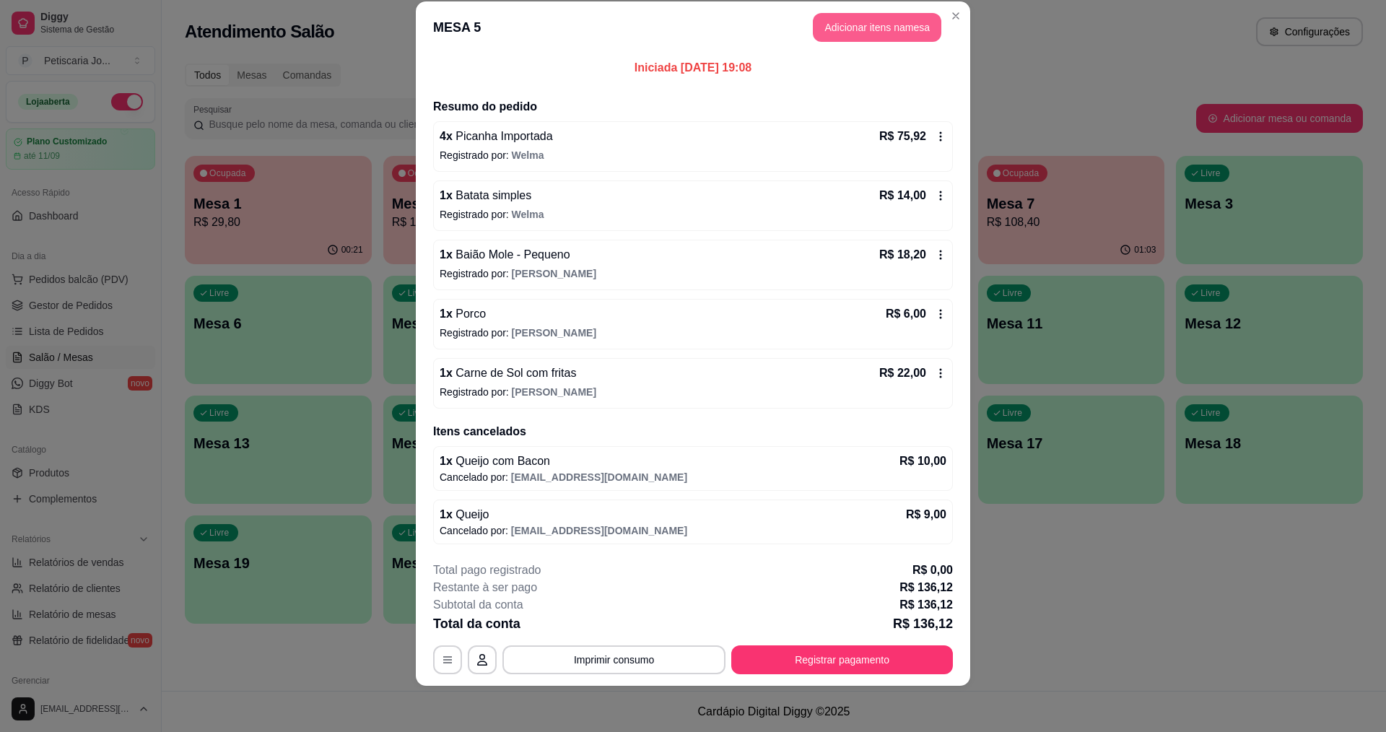
scroll to position [0, 0]
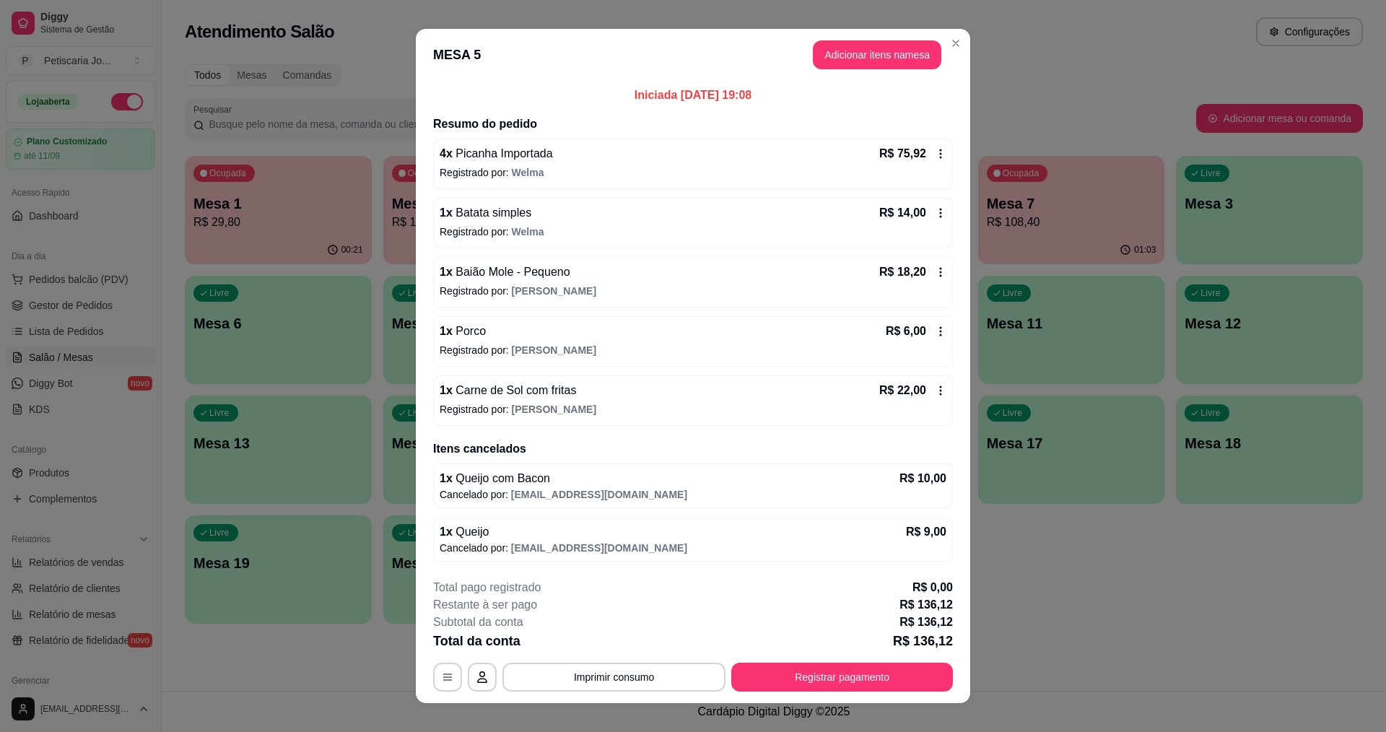
click at [938, 38] on header "MESA 5 Adicionar itens na mesa" at bounding box center [693, 55] width 554 height 52
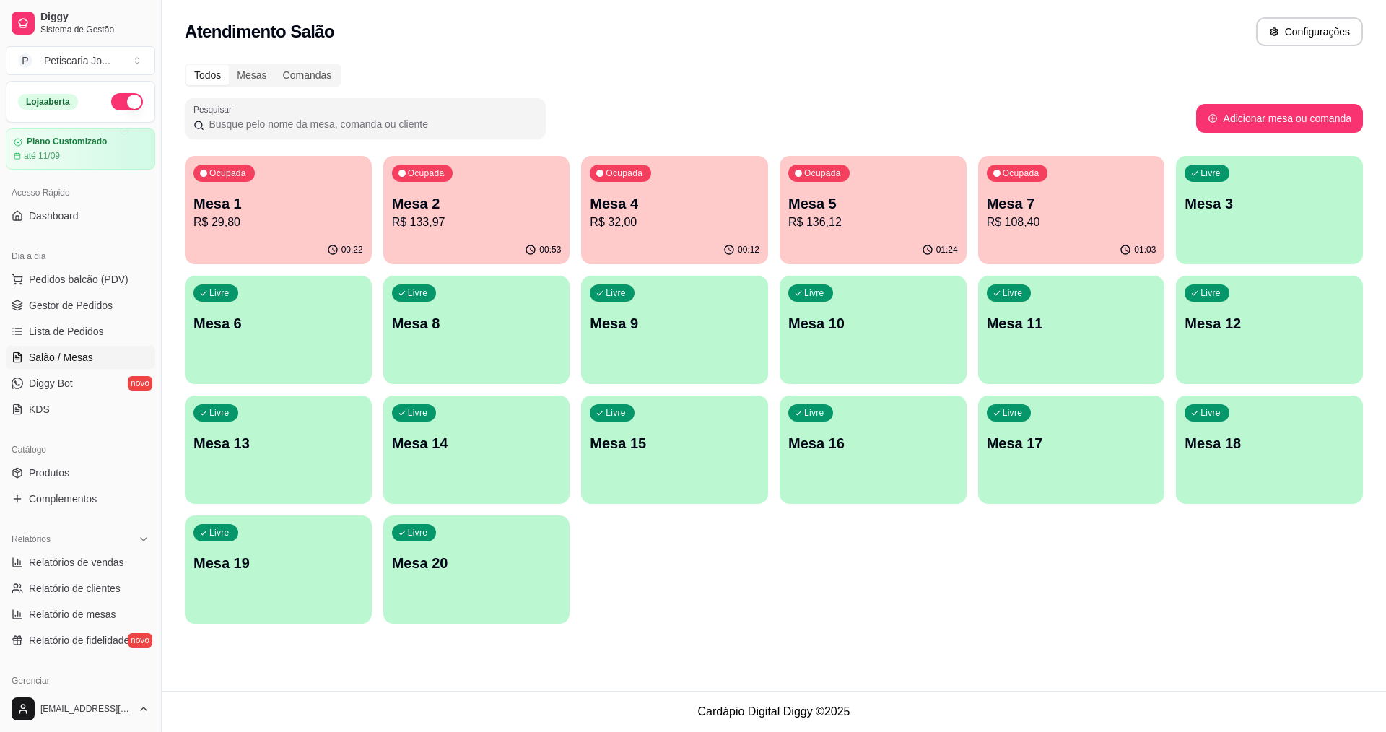
click at [642, 173] on p "Ocupada" at bounding box center [624, 173] width 37 height 12
click at [492, 222] on p "R$ 133,97" at bounding box center [477, 222] width 170 height 17
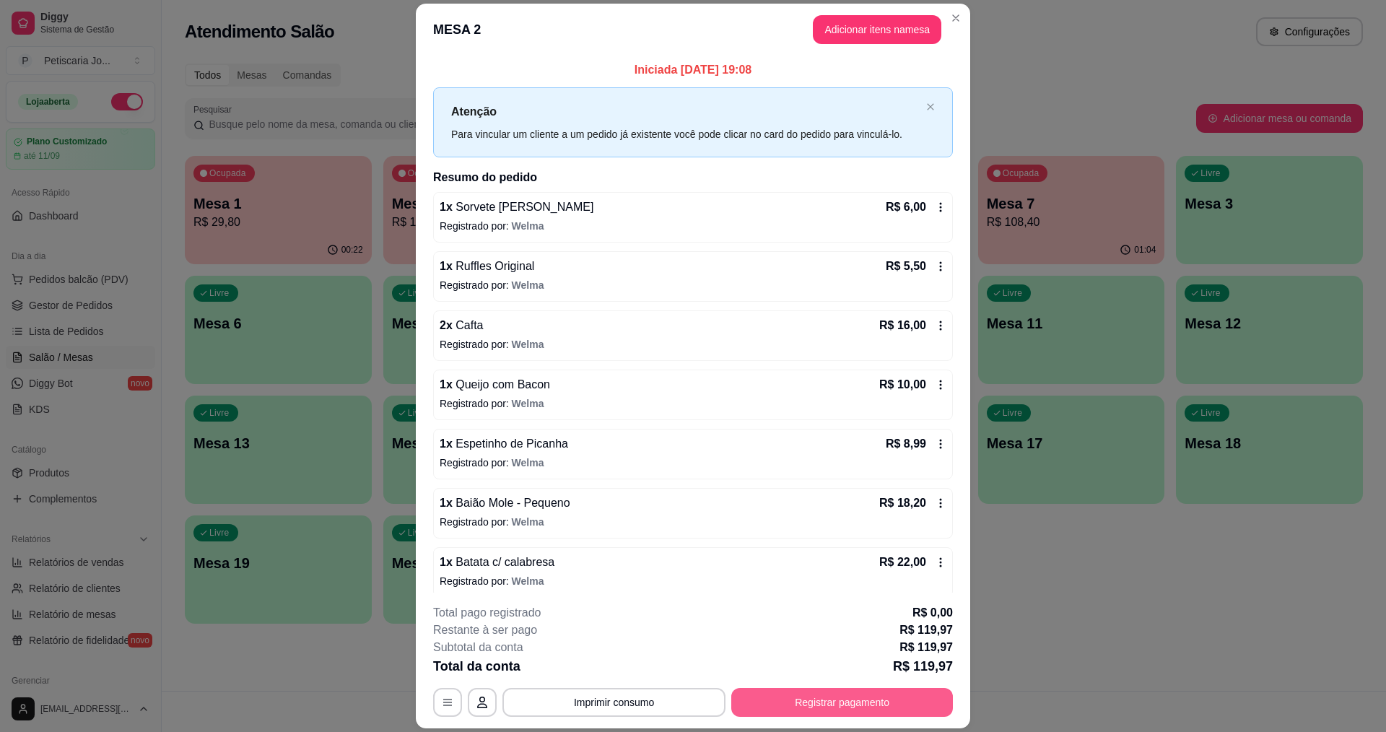
click at [787, 699] on button "Registrar pagamento" at bounding box center [842, 702] width 222 height 29
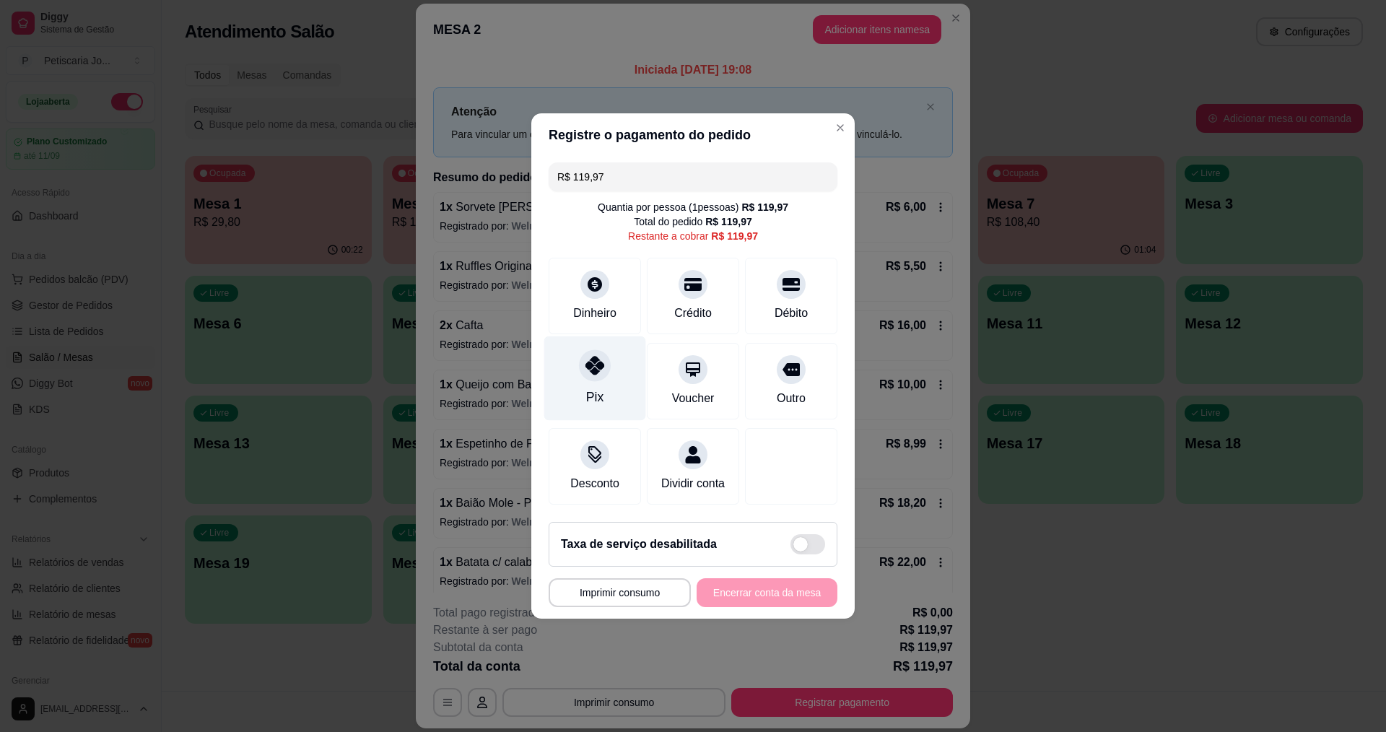
click at [595, 365] on icon at bounding box center [594, 365] width 19 height 19
type input "R$ 0,00"
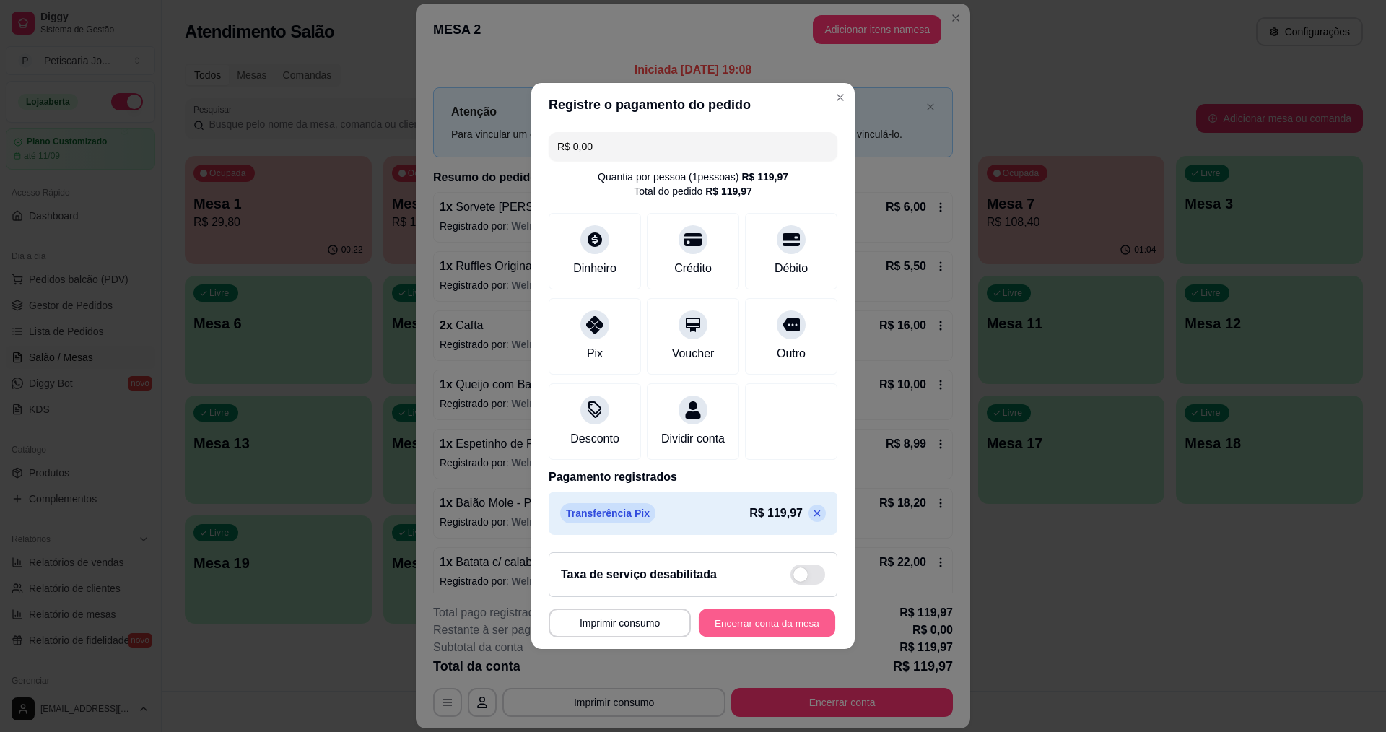
click at [786, 621] on button "Encerrar conta da mesa" at bounding box center [767, 623] width 136 height 28
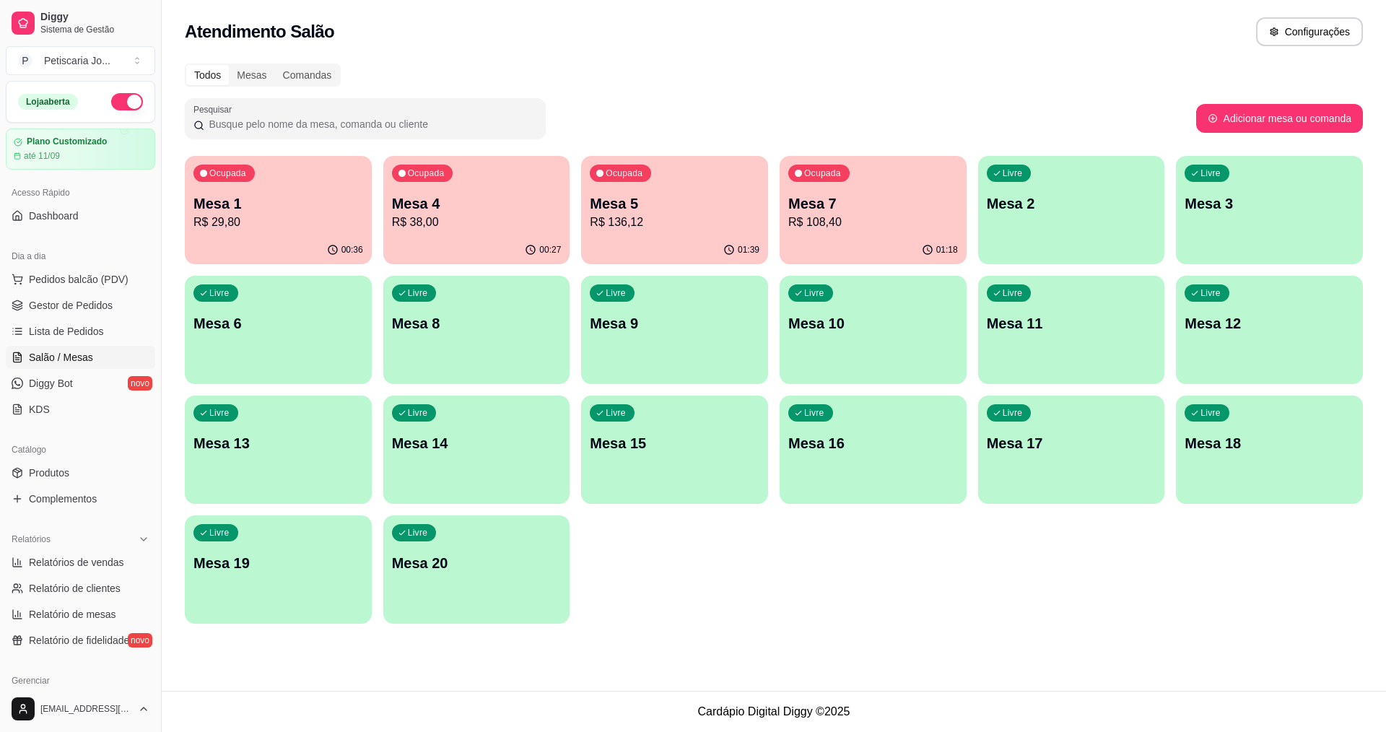
click at [832, 231] on div "Ocupada Mesa 7 R$ 108,40" at bounding box center [873, 196] width 187 height 80
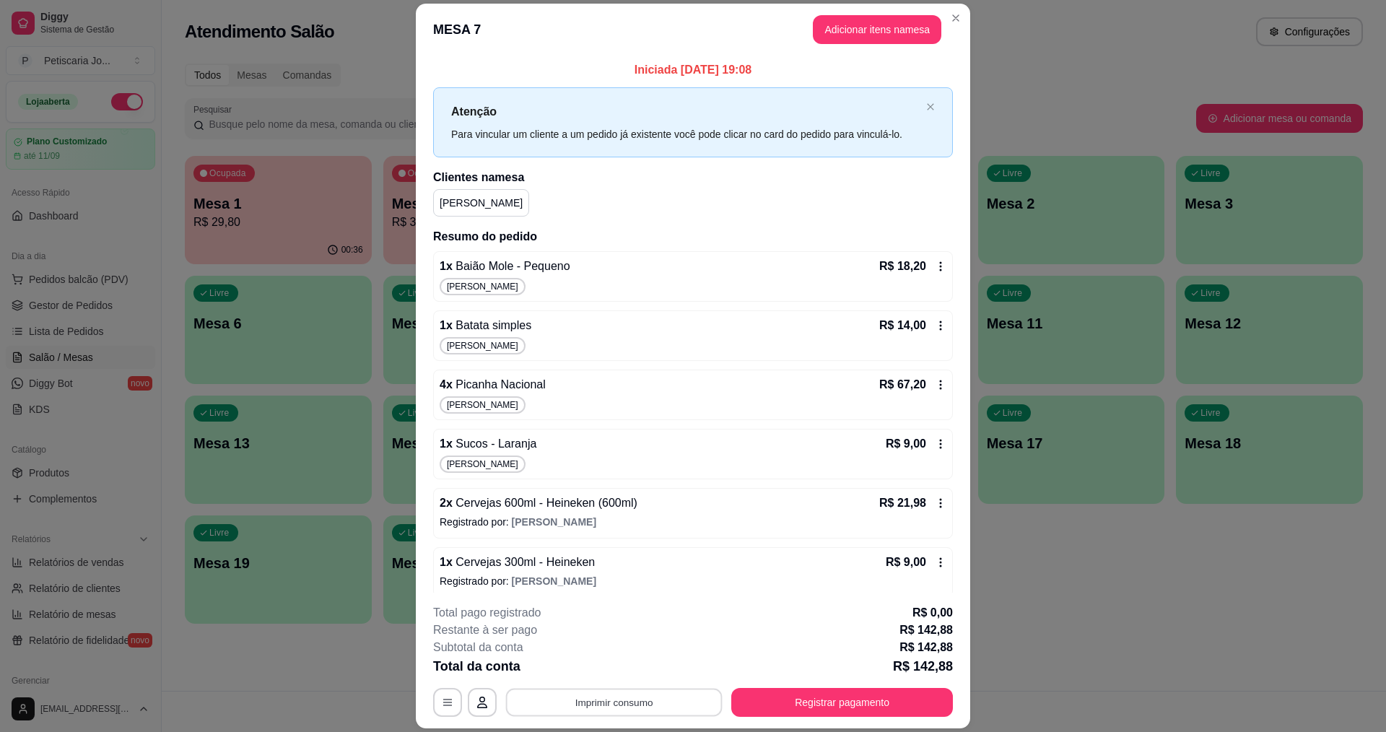
click at [538, 708] on button "Imprimir consumo" at bounding box center [614, 703] width 217 height 28
click at [611, 669] on button "IMPRESSORA" at bounding box center [612, 669] width 101 height 22
click at [777, 711] on button "Registrar pagamento" at bounding box center [842, 702] width 222 height 29
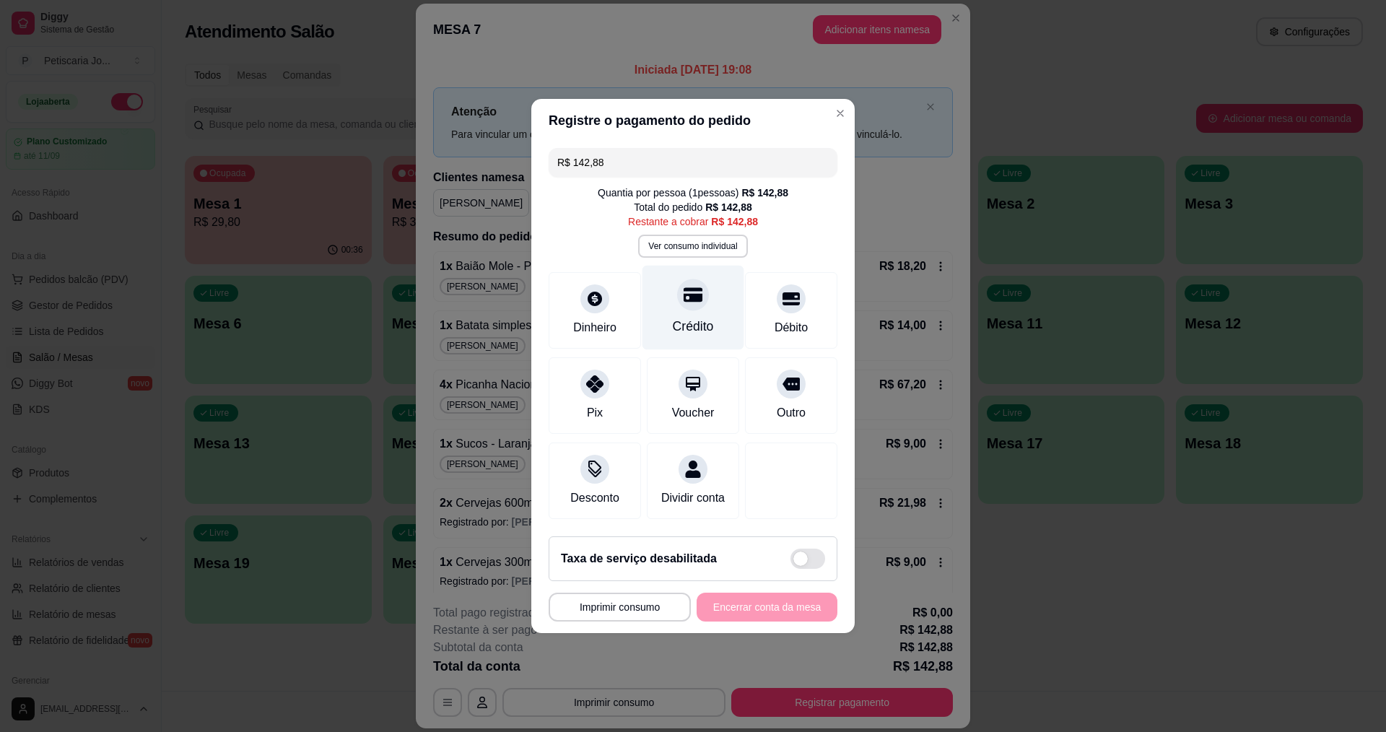
click at [665, 302] on div "Crédito" at bounding box center [693, 308] width 102 height 84
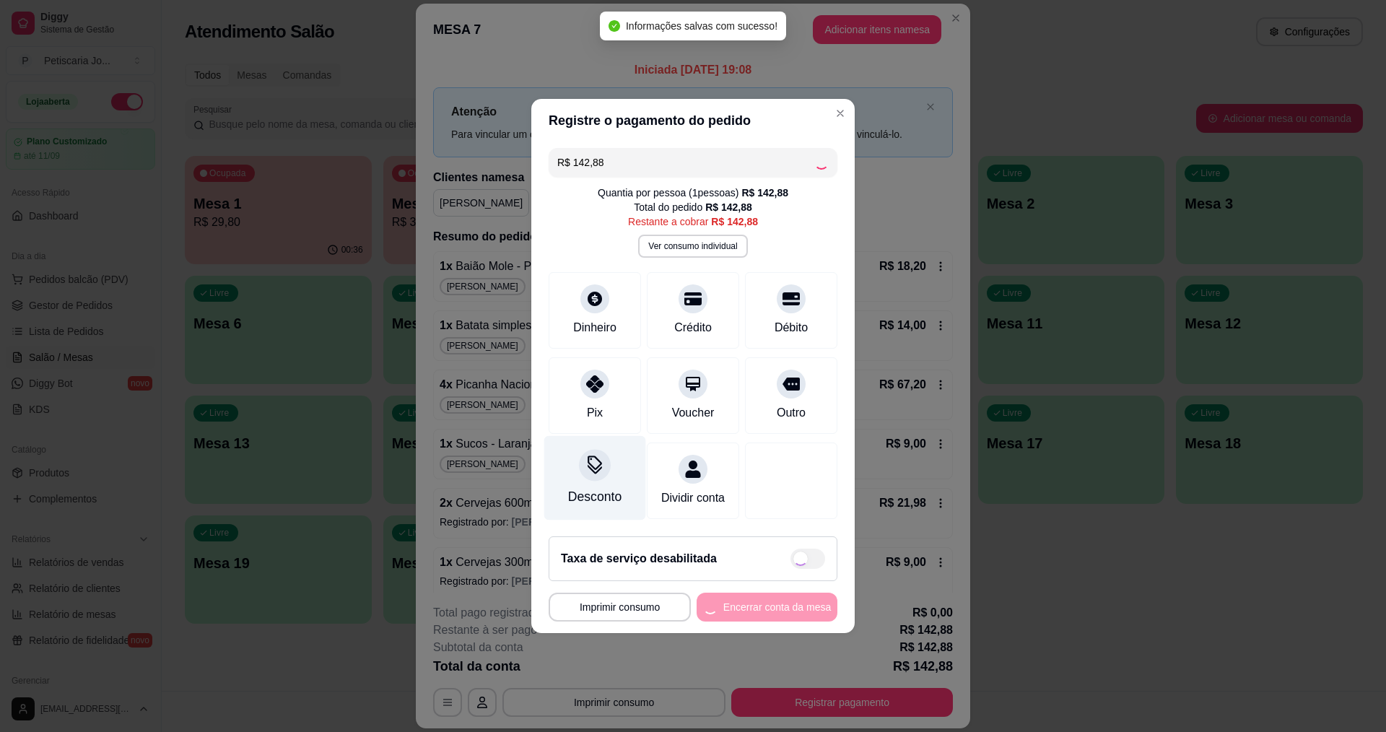
type input "R$ 0,00"
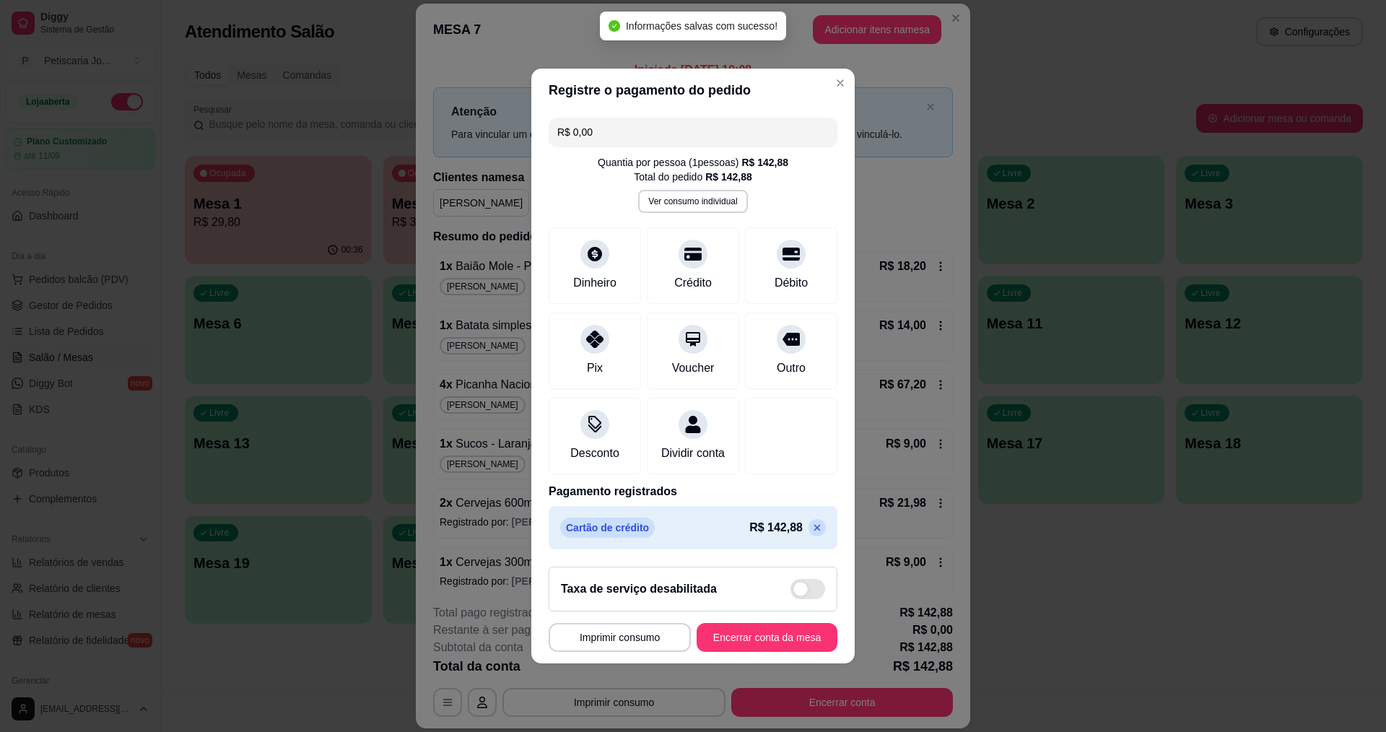
click at [767, 631] on footer "**********" at bounding box center [692, 609] width 323 height 108
click at [758, 645] on button "Encerrar conta da mesa" at bounding box center [767, 638] width 136 height 28
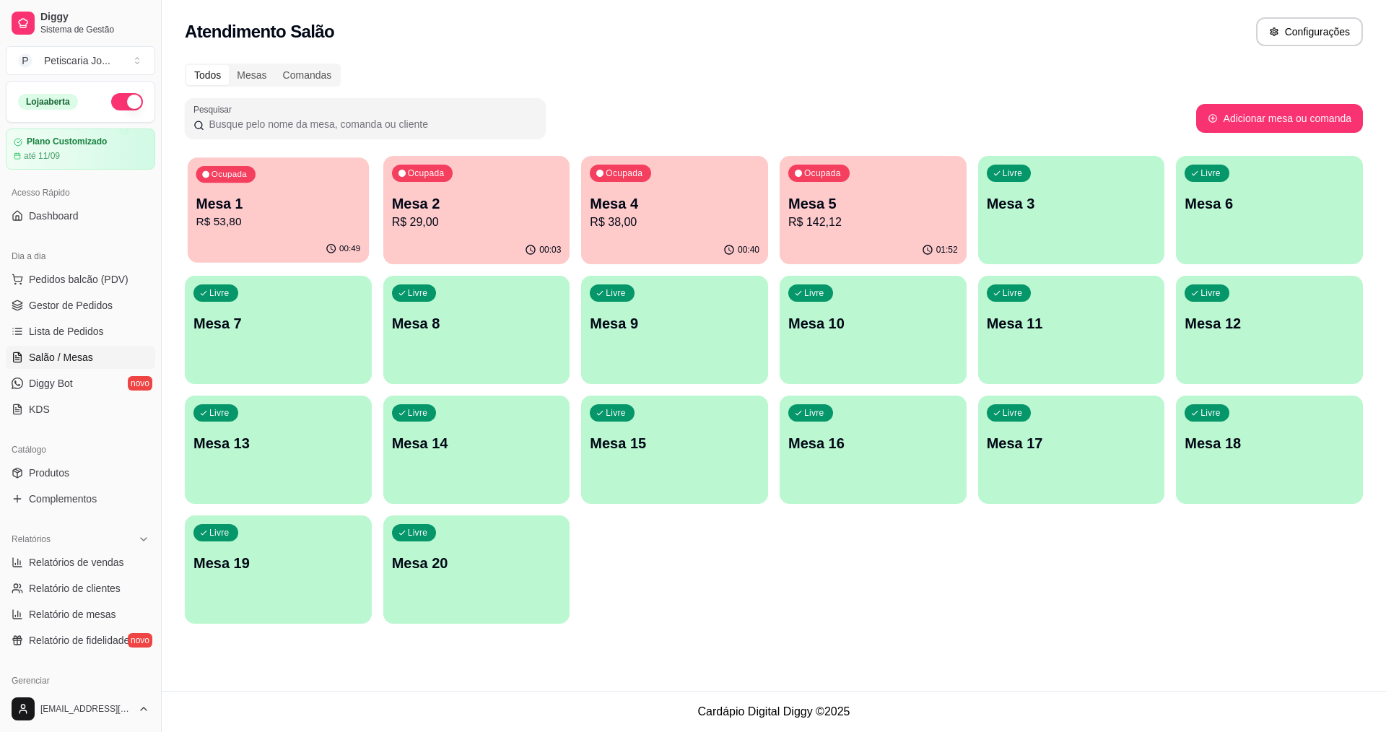
click at [286, 242] on div "00:49" at bounding box center [278, 248] width 181 height 27
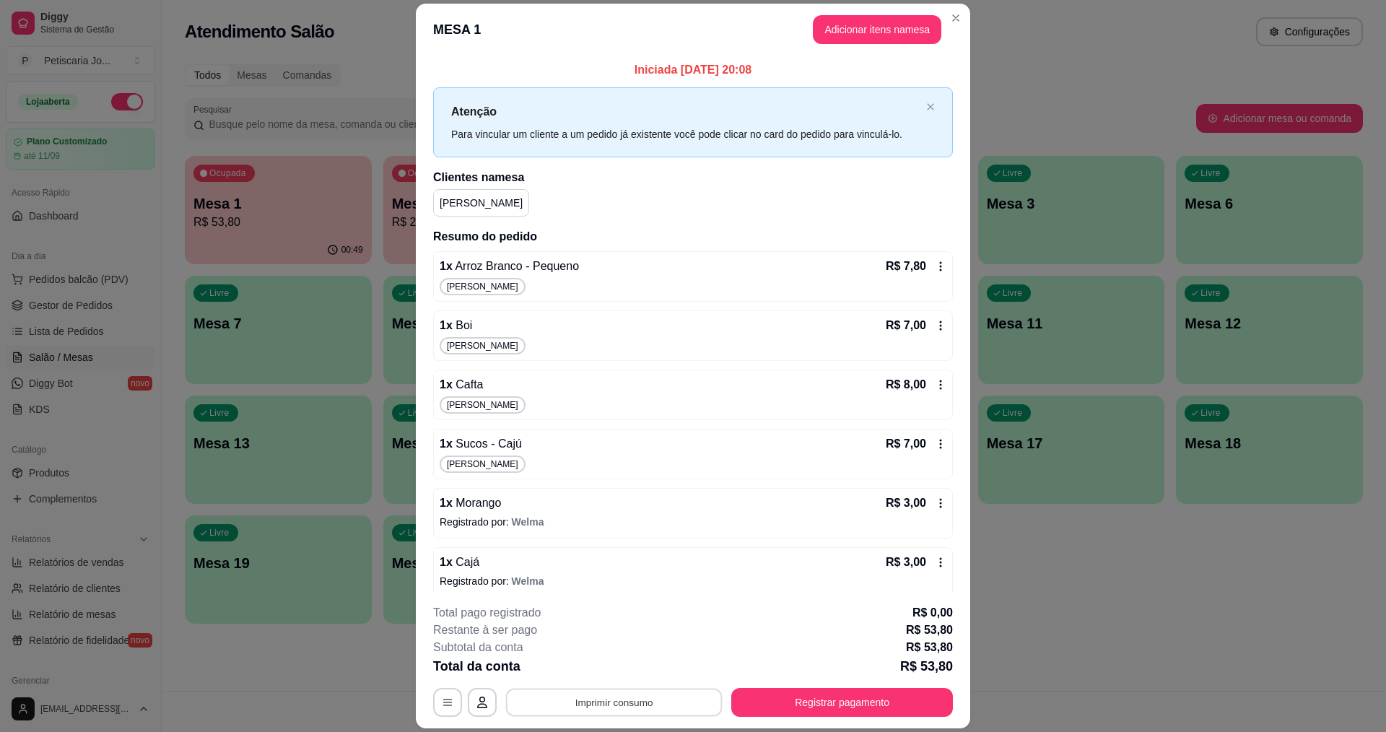
click at [625, 696] on button "Imprimir consumo" at bounding box center [614, 703] width 217 height 28
click at [623, 678] on button "IMPRESSORA" at bounding box center [613, 669] width 105 height 23
click at [815, 697] on button "Registrar pagamento" at bounding box center [842, 703] width 215 height 28
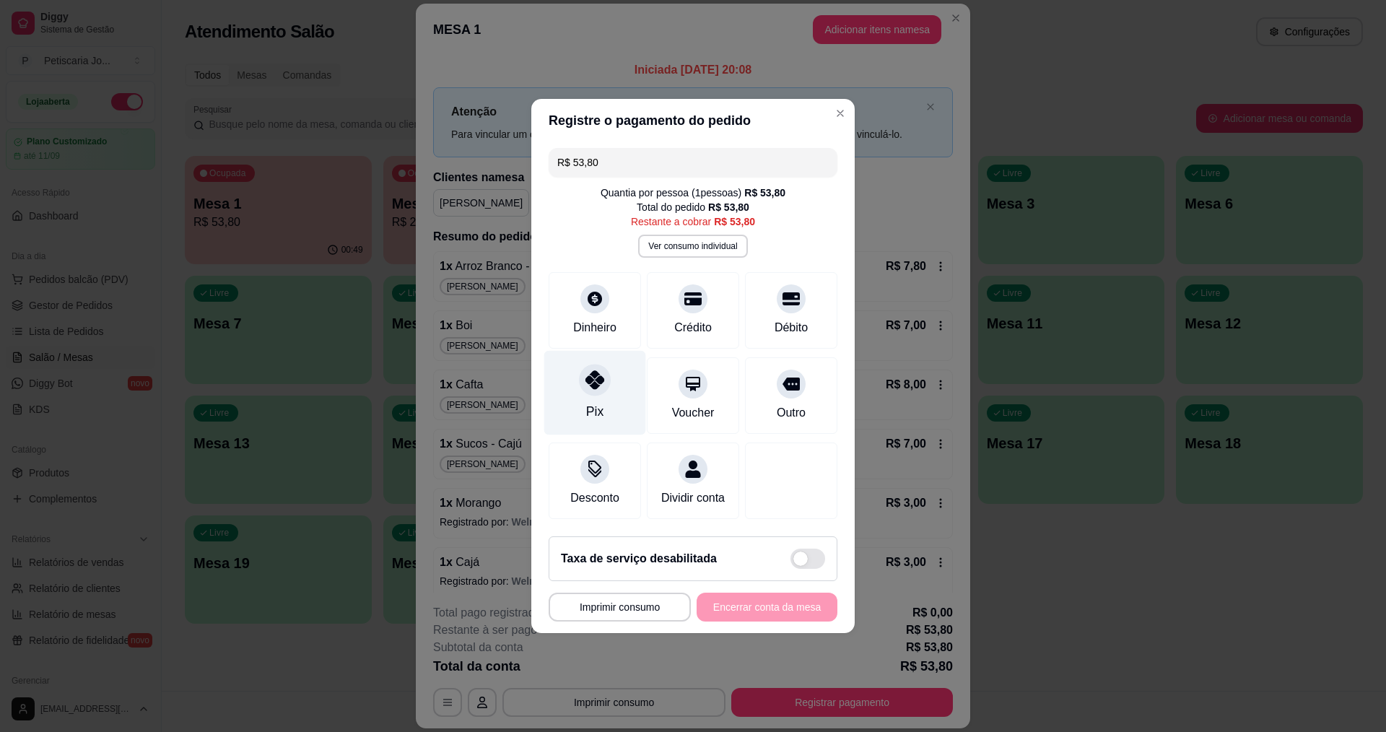
click at [623, 364] on div "Pix" at bounding box center [595, 393] width 102 height 84
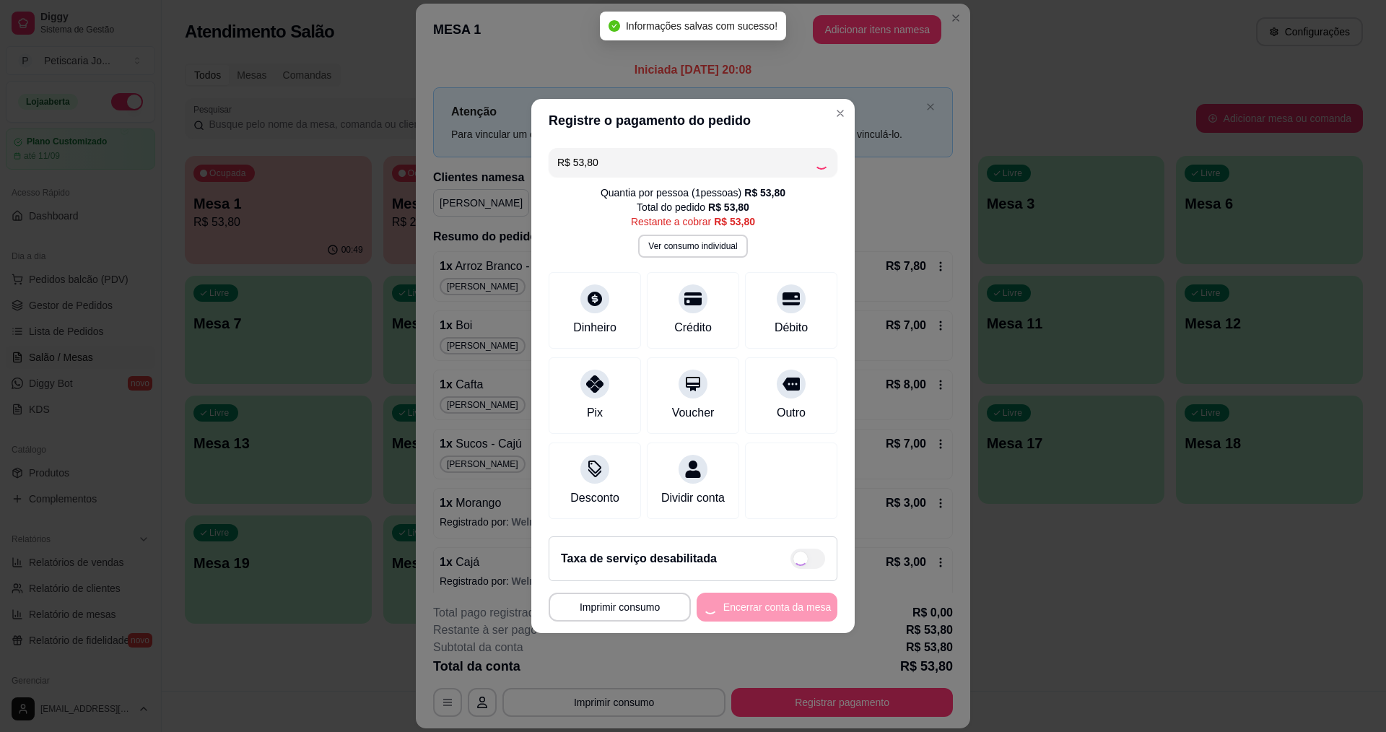
type input "R$ 0,00"
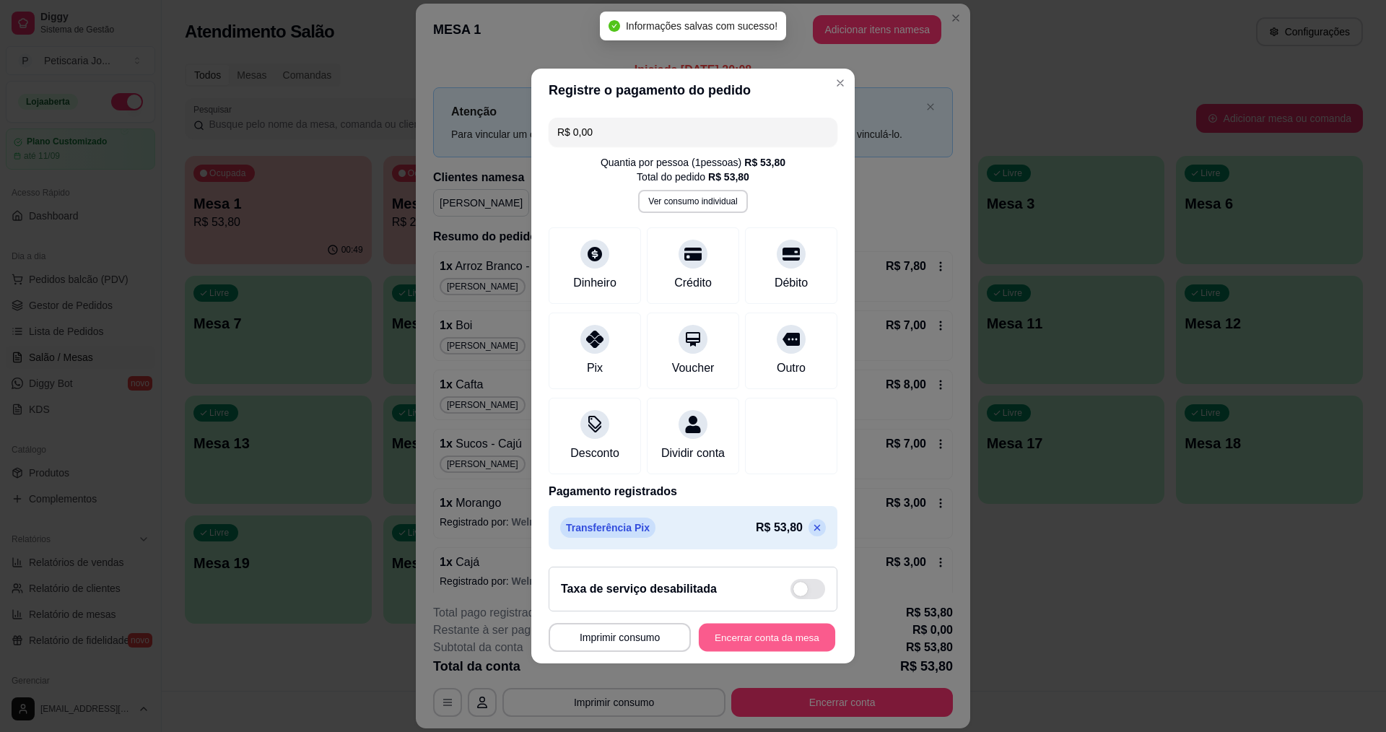
click at [729, 643] on button "Encerrar conta da mesa" at bounding box center [767, 638] width 136 height 28
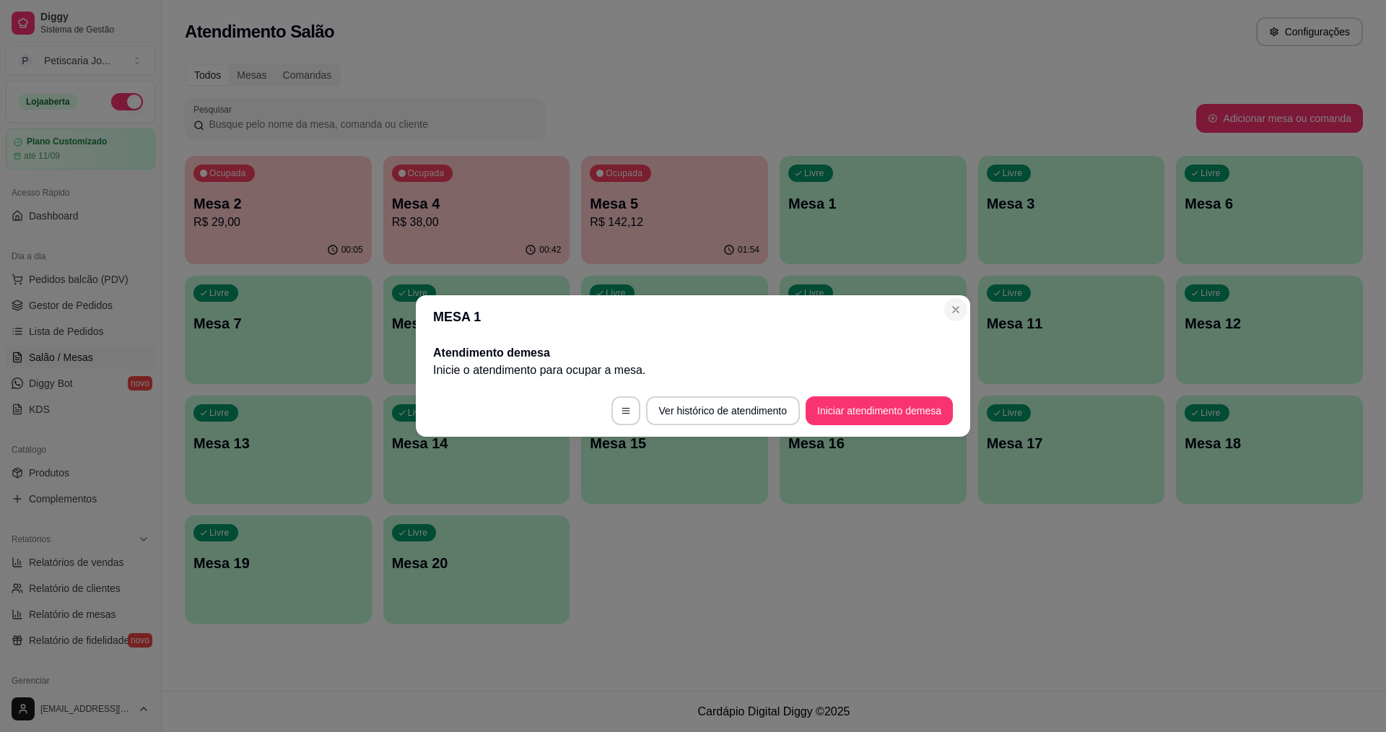
drag, startPoint x: 967, startPoint y: 306, endPoint x: 956, endPoint y: 309, distance: 11.9
click at [965, 307] on section "MESA 1 Atendimento de mesa Inicie o atendimento para ocupar a mesa . Ver histór…" at bounding box center [693, 365] width 554 height 141
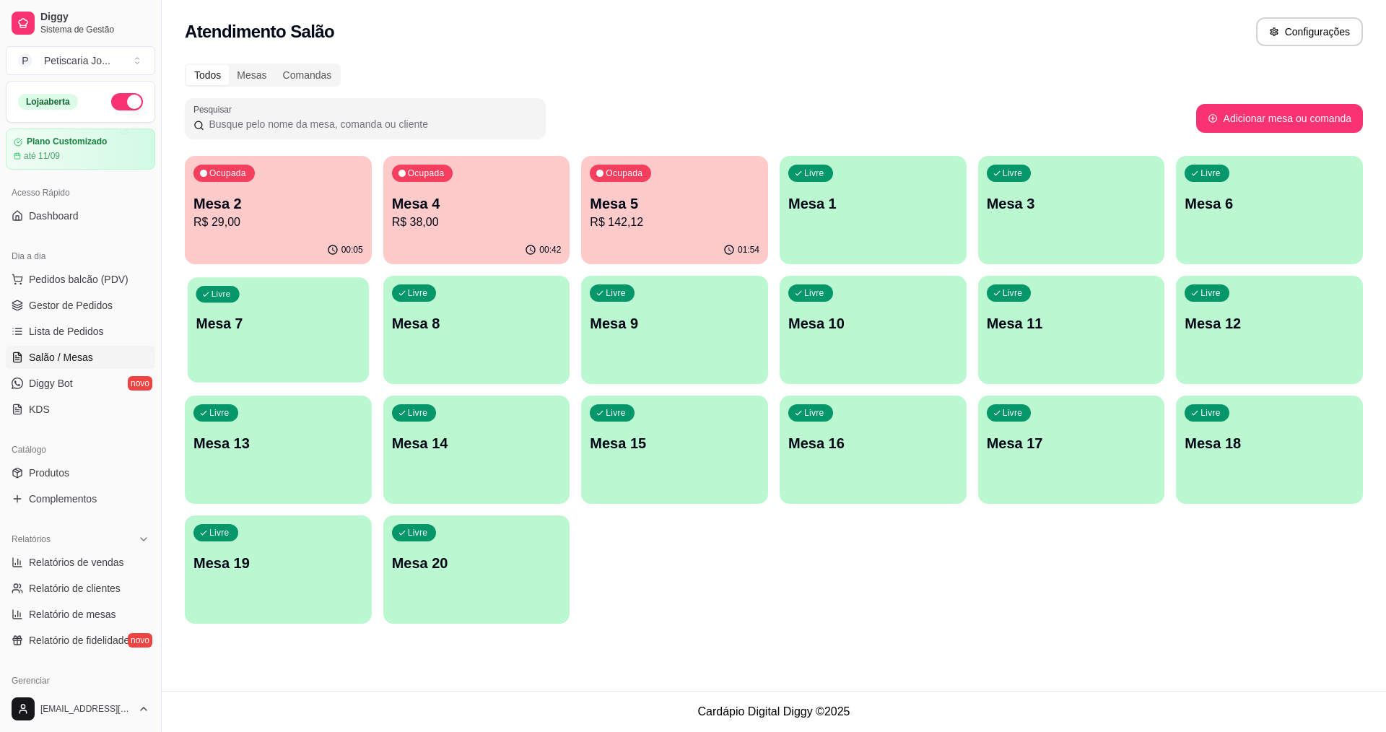
click at [354, 309] on div "Livre Mesa 7" at bounding box center [278, 321] width 181 height 88
click at [217, 224] on p "R$ 29,00" at bounding box center [278, 222] width 170 height 17
click at [728, 227] on p "R$ 142,12" at bounding box center [675, 222] width 170 height 17
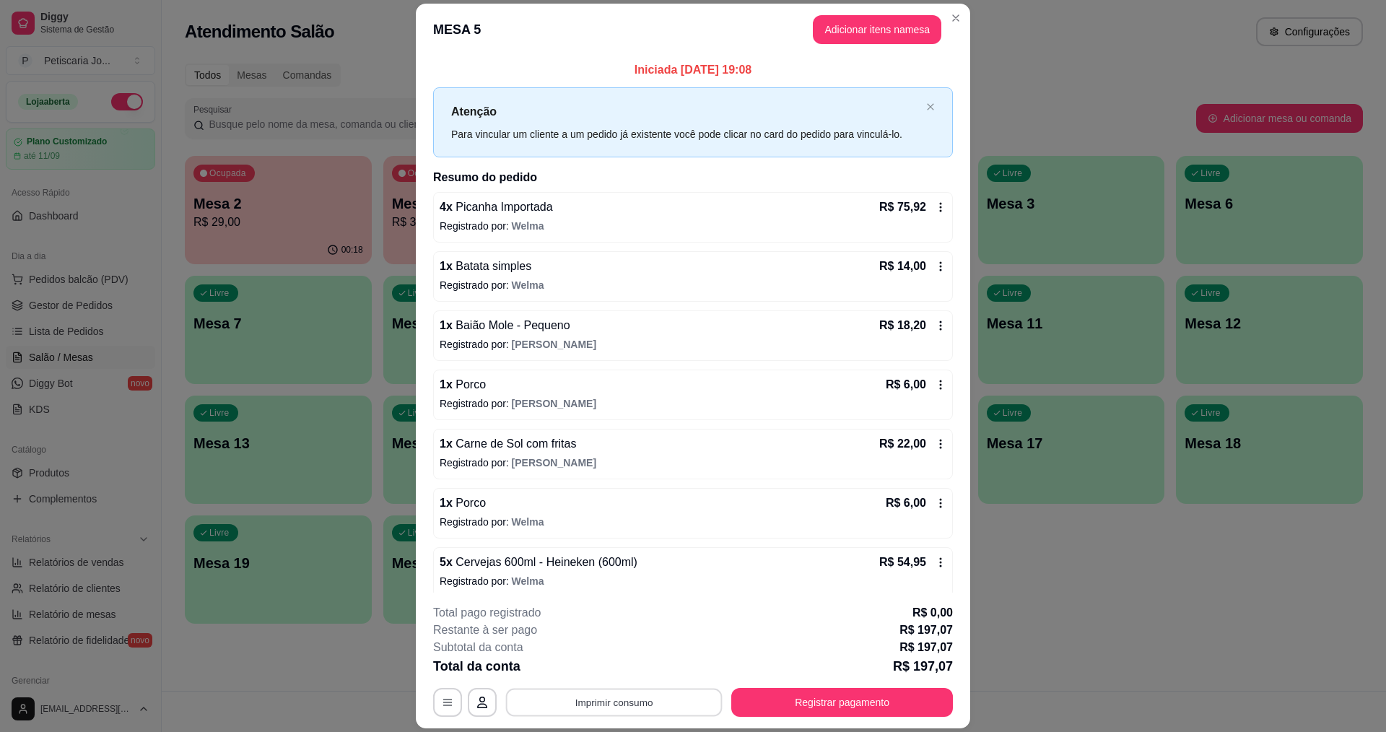
click at [587, 689] on button "Imprimir consumo" at bounding box center [614, 703] width 217 height 28
click at [588, 670] on button "IMPRESSORA" at bounding box center [612, 669] width 101 height 22
click at [774, 717] on footer "**********" at bounding box center [693, 661] width 554 height 136
click at [777, 699] on button "Registrar pagamento" at bounding box center [842, 702] width 222 height 29
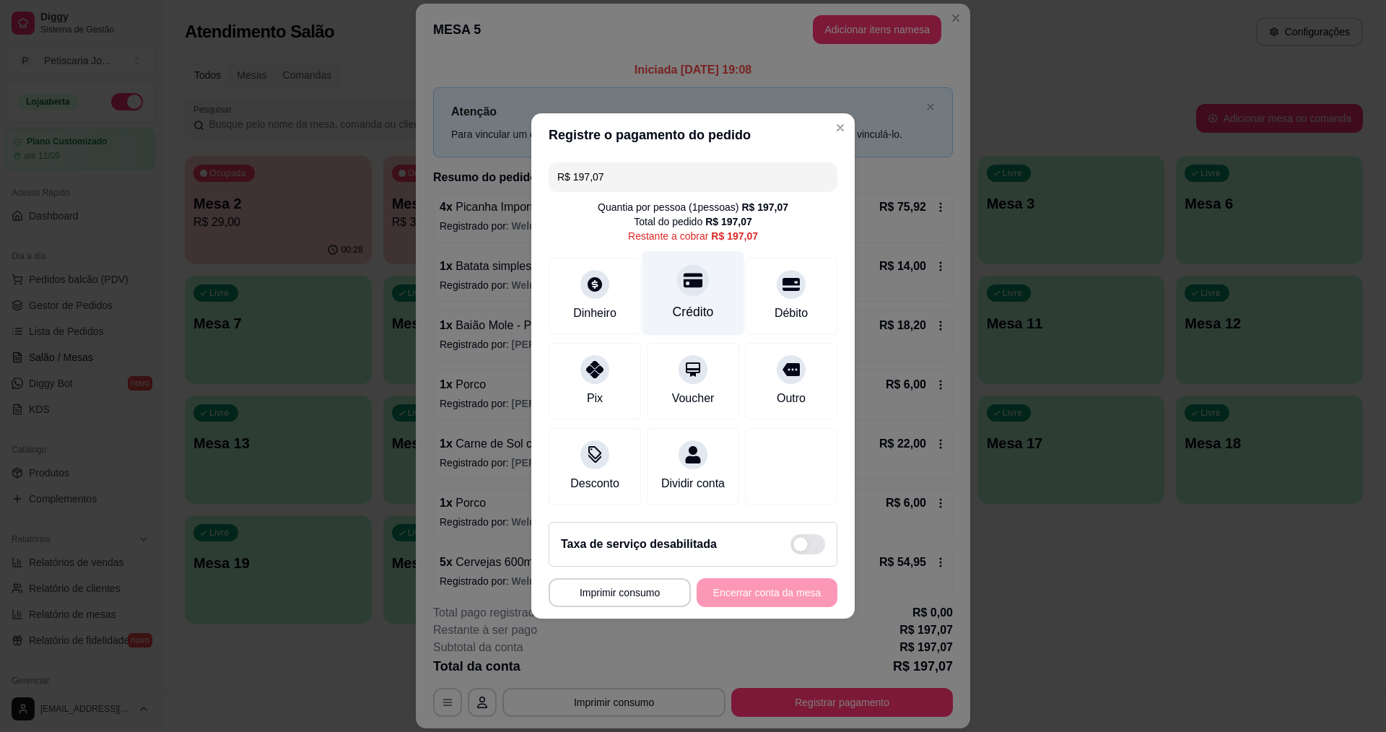
click at [715, 289] on div "Crédito" at bounding box center [693, 293] width 102 height 84
type input "R$ 0,00"
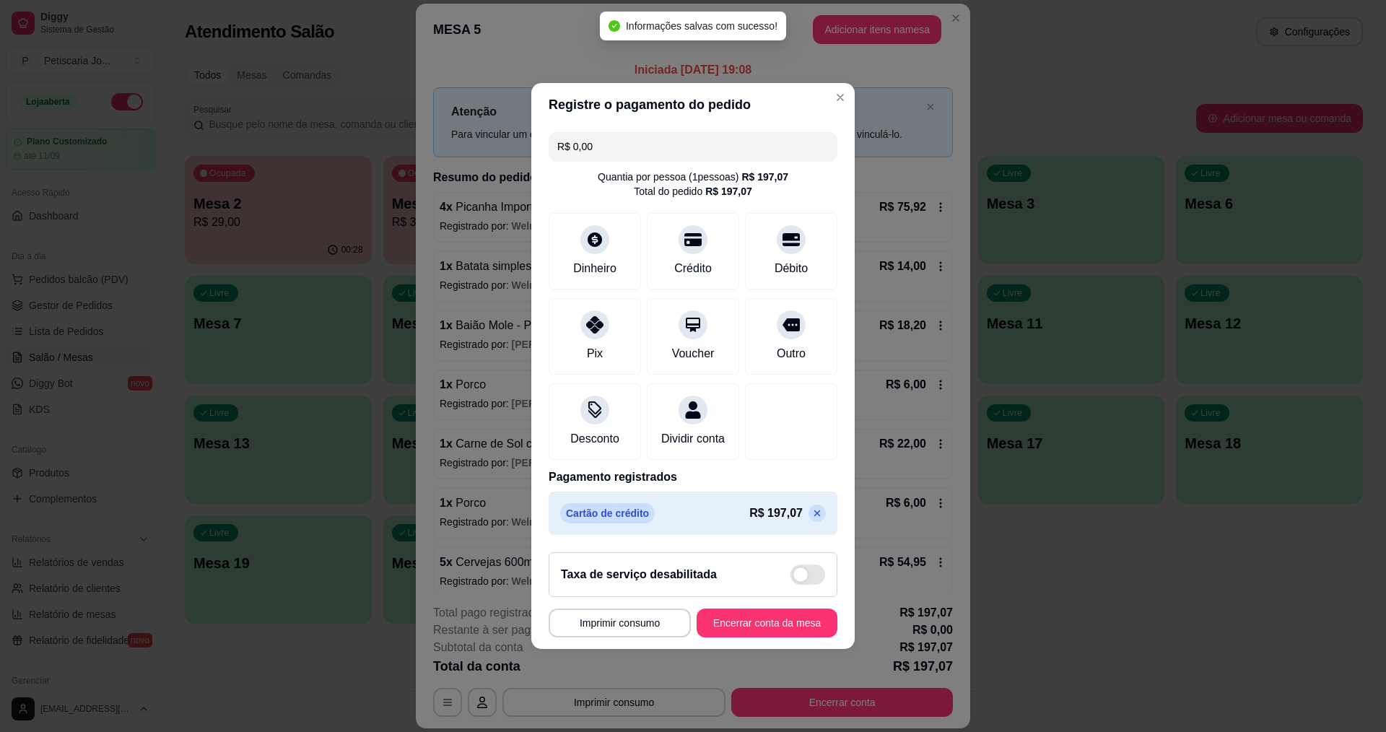
click at [751, 613] on footer "**********" at bounding box center [692, 595] width 323 height 108
click at [751, 615] on footer "**********" at bounding box center [692, 595] width 323 height 108
click at [750, 618] on button "Encerrar conta da mesa" at bounding box center [767, 622] width 141 height 29
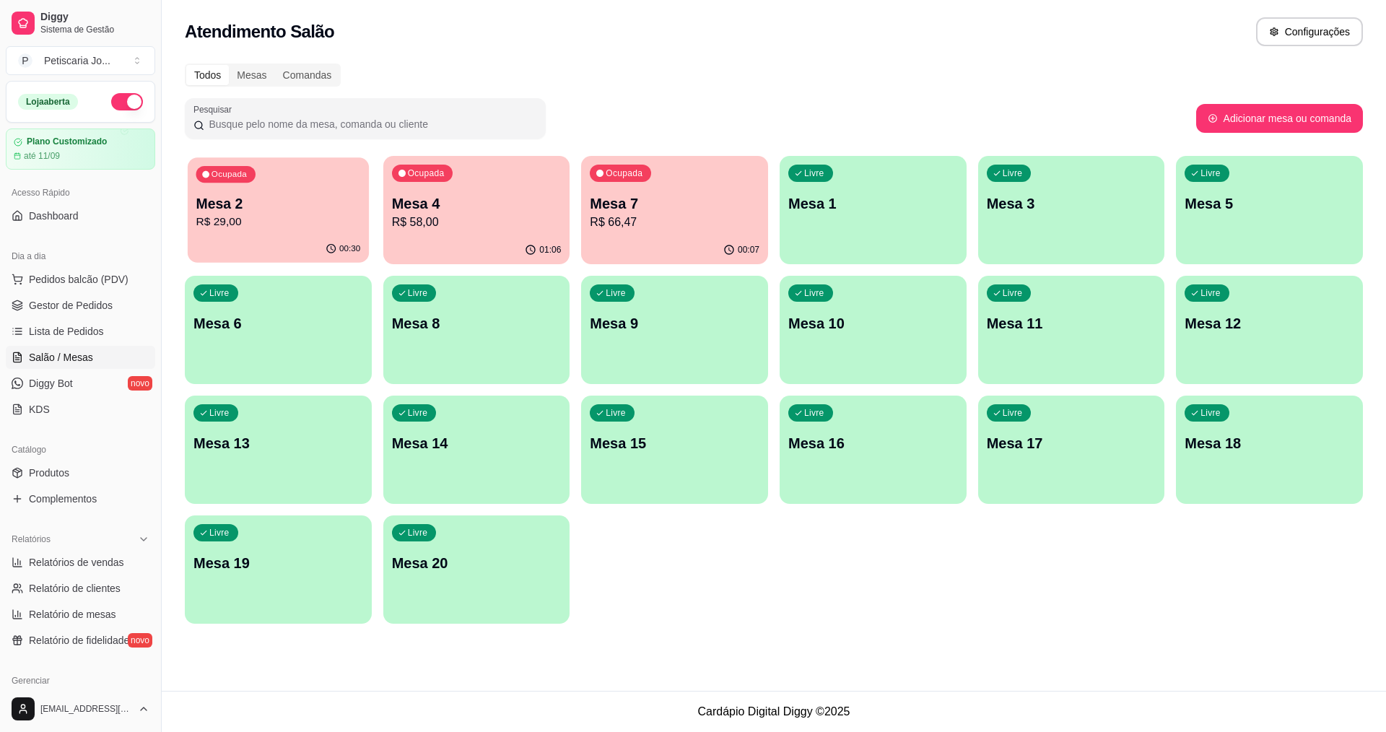
click at [208, 203] on p "Mesa 2" at bounding box center [278, 203] width 165 height 19
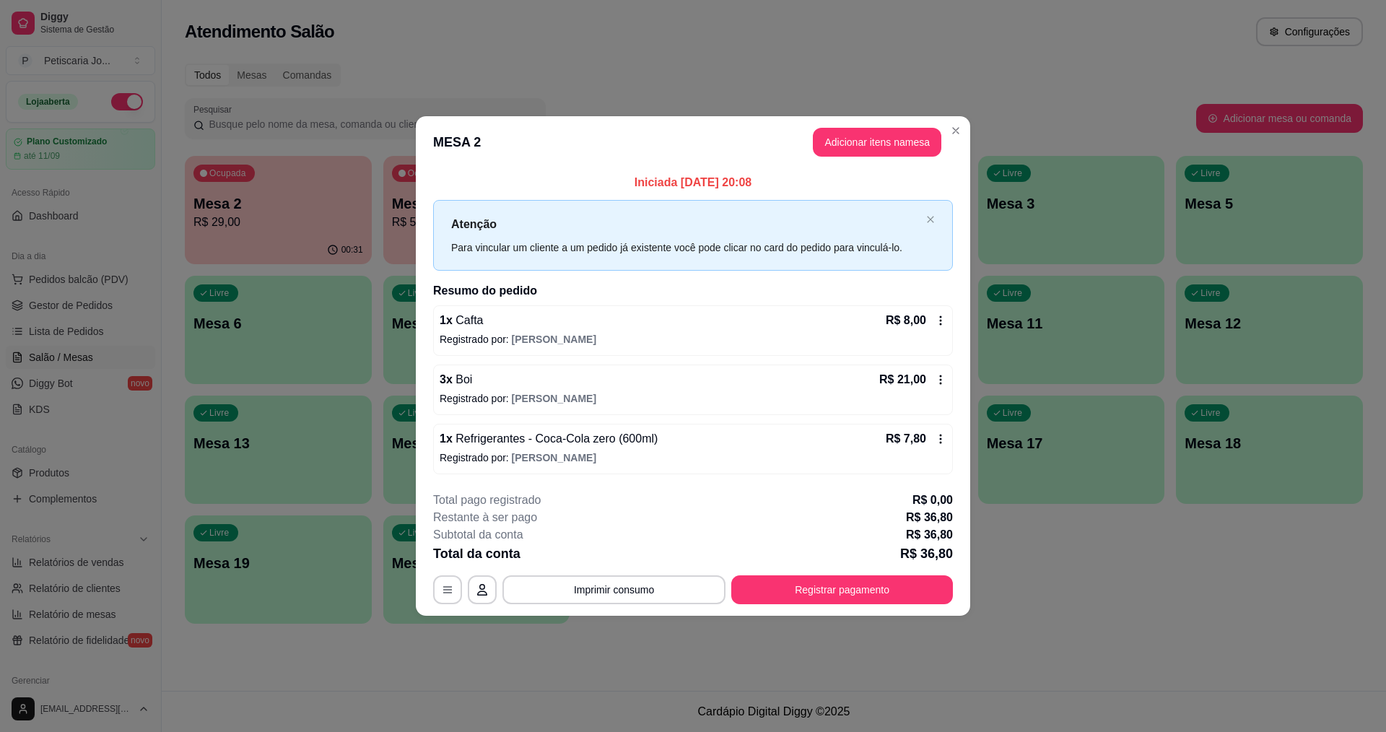
click at [638, 564] on div "**********" at bounding box center [693, 548] width 520 height 113
click at [631, 585] on button "Imprimir consumo" at bounding box center [613, 589] width 223 height 29
click at [648, 554] on button "IMPRESSORA" at bounding box center [618, 556] width 101 height 22
click at [813, 580] on button "Registrar pagamento" at bounding box center [842, 589] width 215 height 28
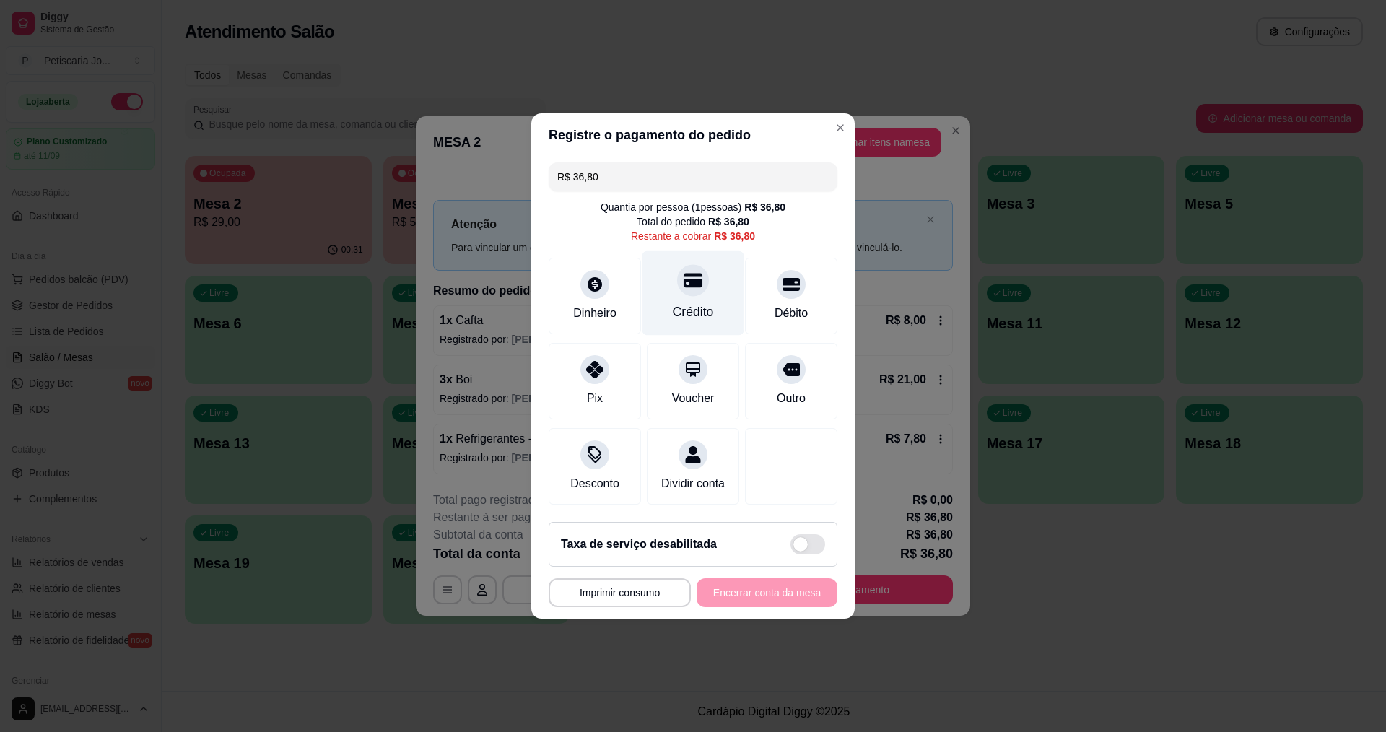
click at [709, 292] on div "Crédito" at bounding box center [693, 293] width 102 height 84
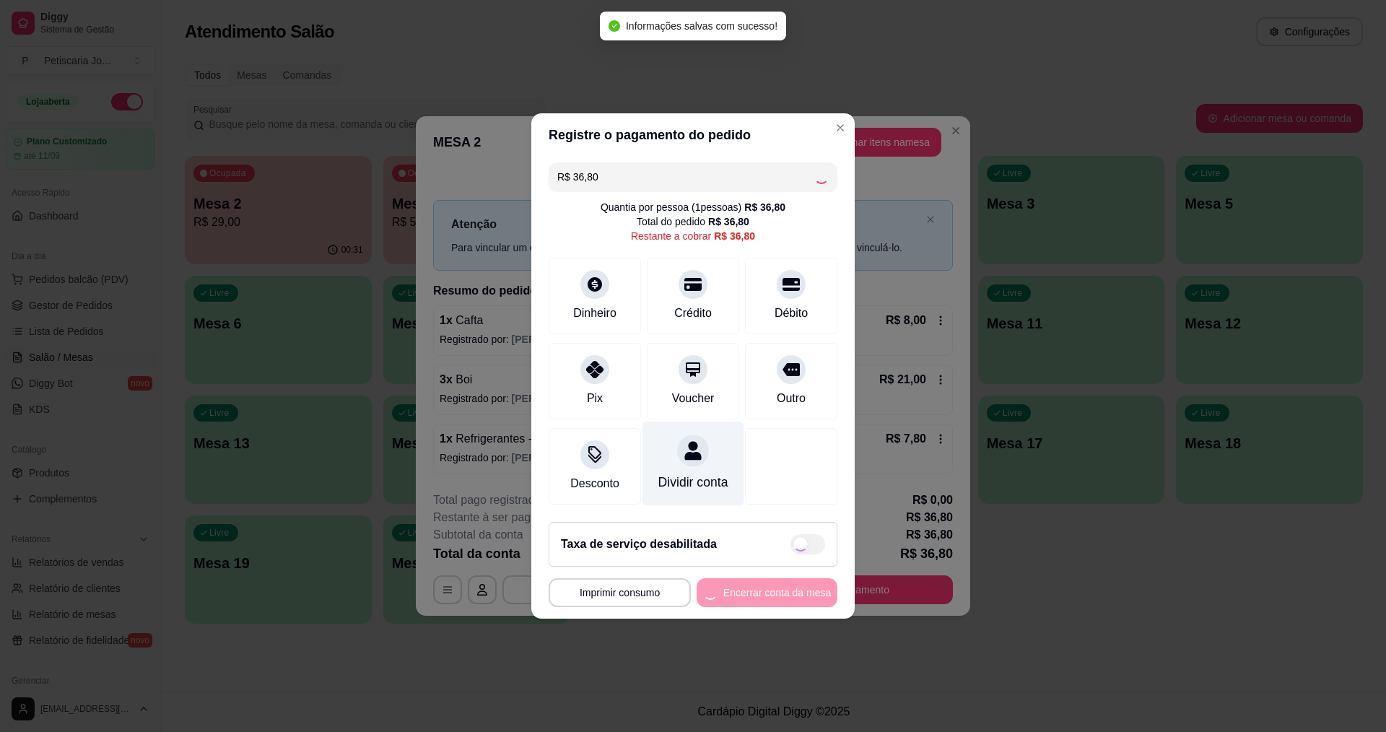
type input "R$ 0,00"
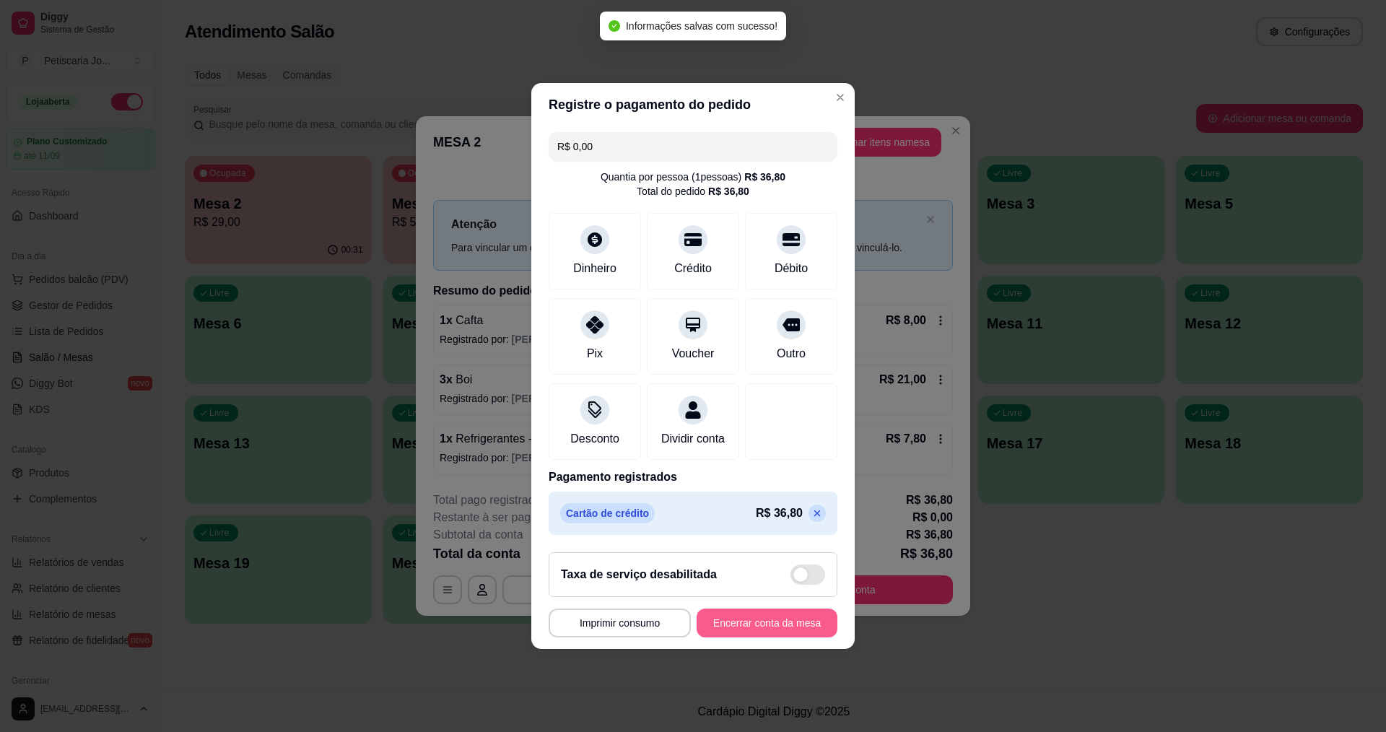
click at [762, 634] on button "Encerrar conta da mesa" at bounding box center [767, 622] width 141 height 29
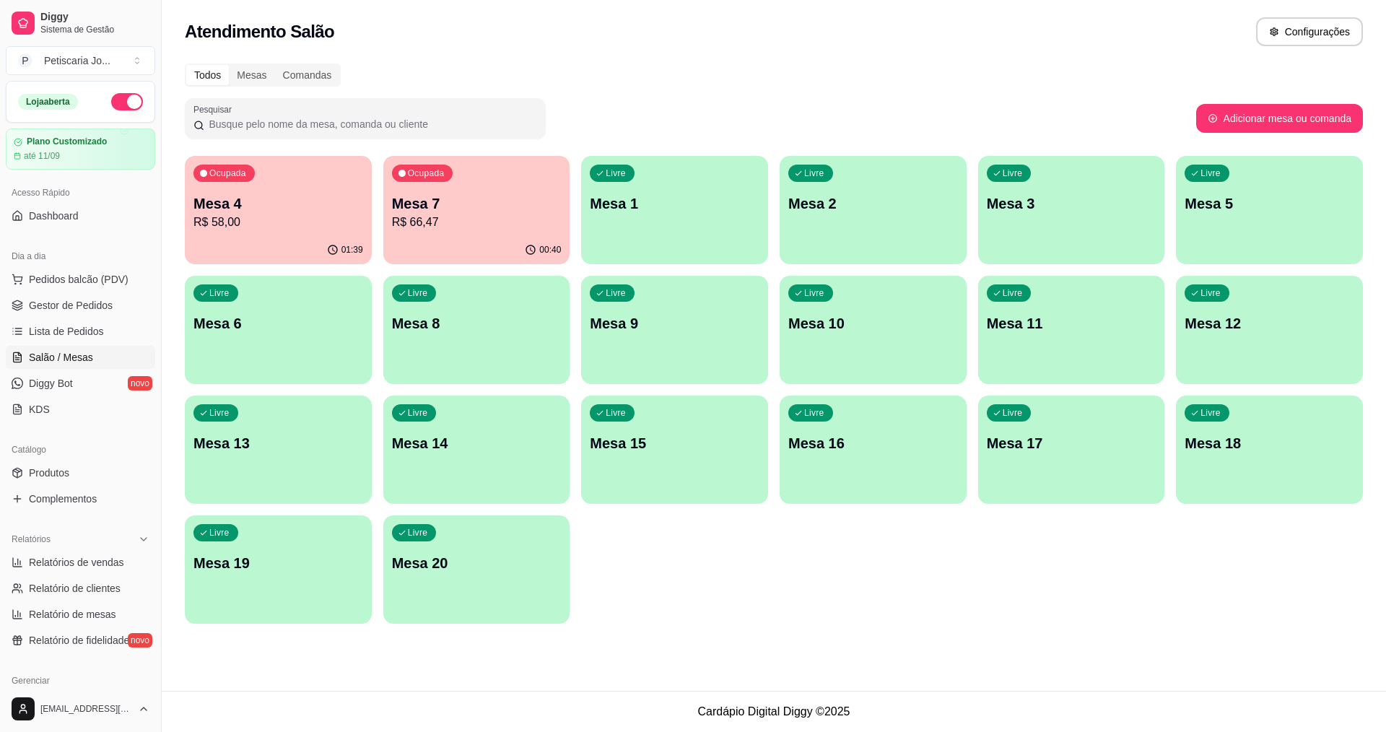
click at [544, 219] on p "R$ 66,47" at bounding box center [477, 222] width 170 height 17
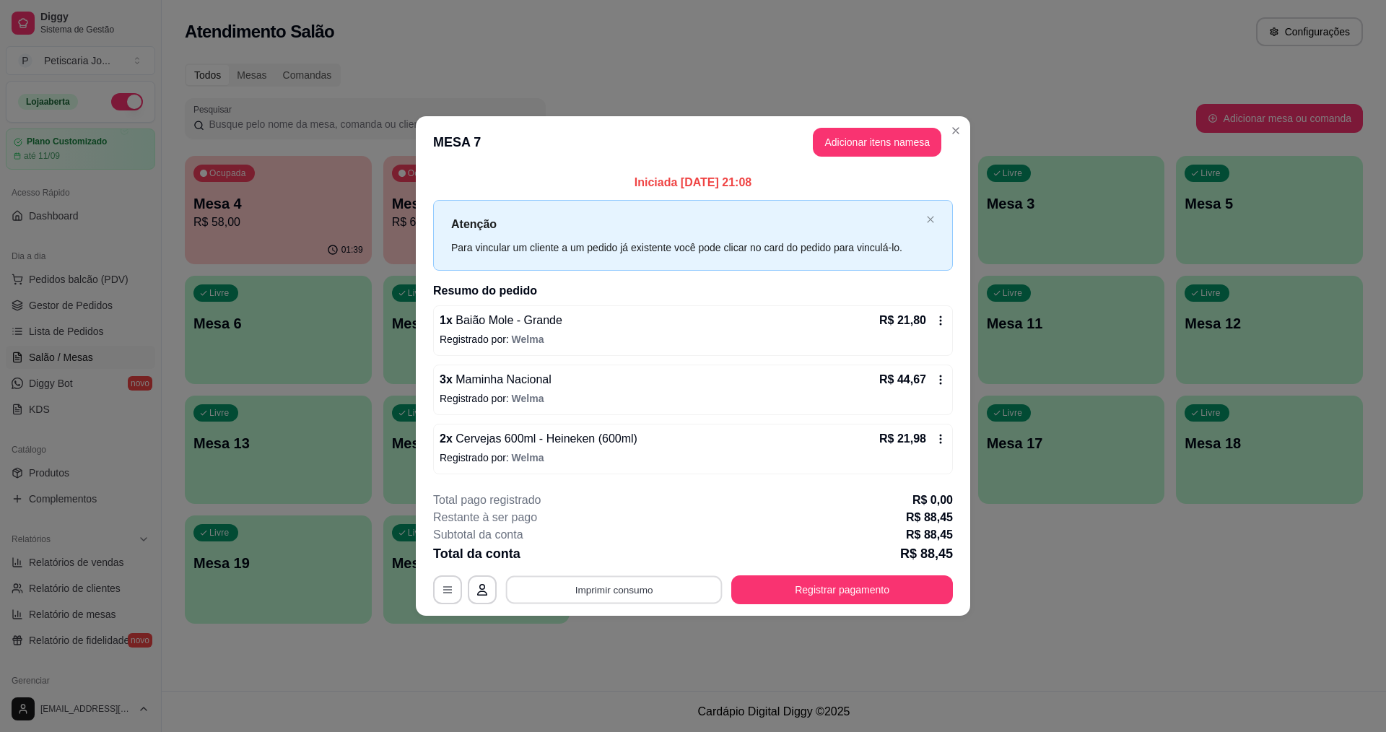
click at [685, 590] on button "Imprimir consumo" at bounding box center [614, 589] width 217 height 28
click at [646, 562] on button "IMPRESSORA" at bounding box center [618, 556] width 101 height 22
click at [892, 578] on button "Registrar pagamento" at bounding box center [842, 589] width 215 height 28
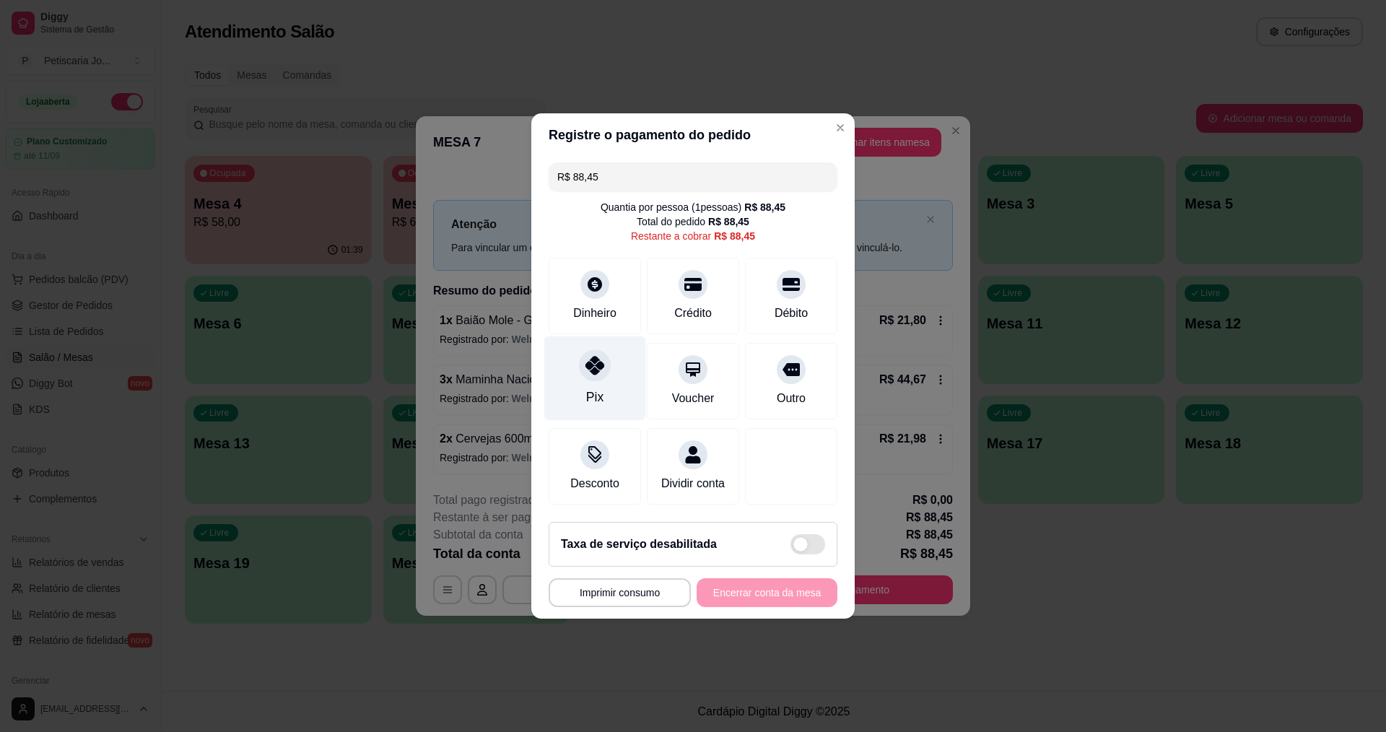
click at [597, 362] on icon at bounding box center [594, 365] width 19 height 19
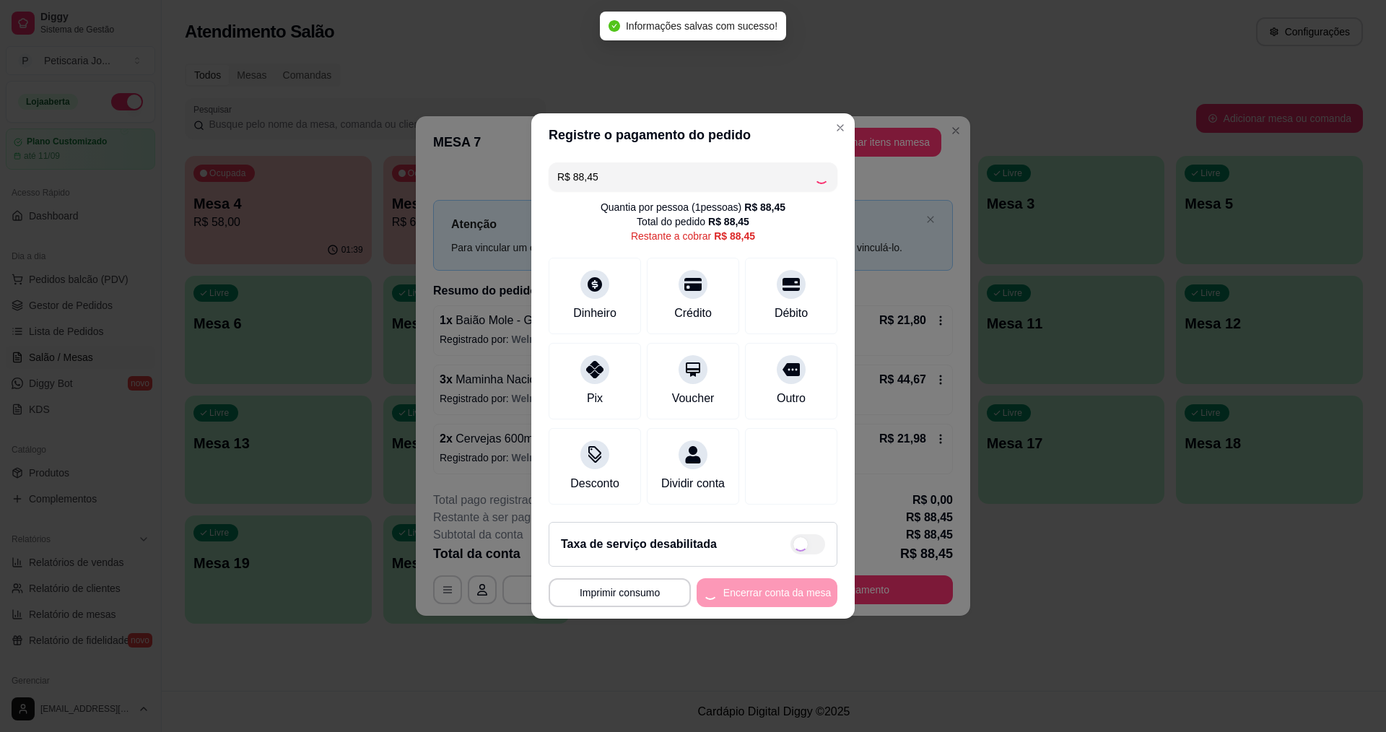
type input "R$ 0,00"
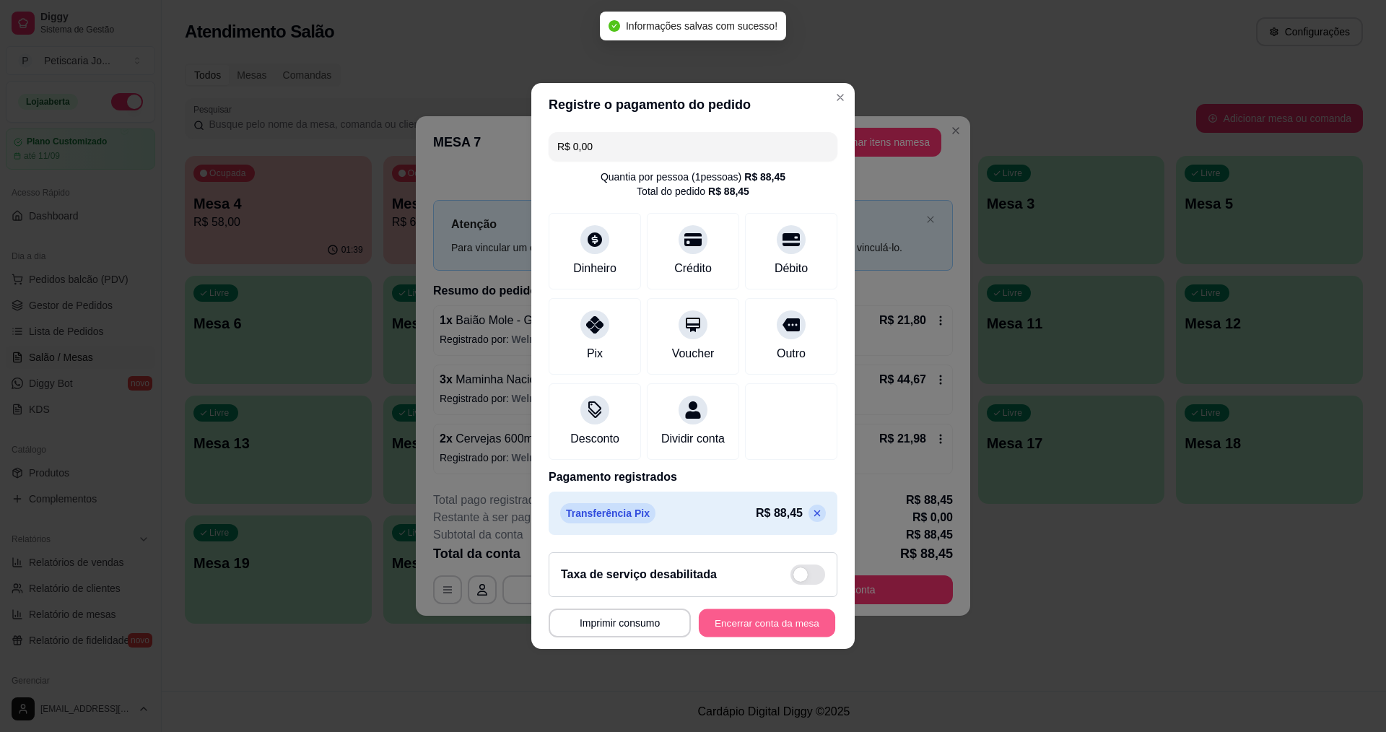
click at [760, 636] on button "Encerrar conta da mesa" at bounding box center [767, 623] width 136 height 28
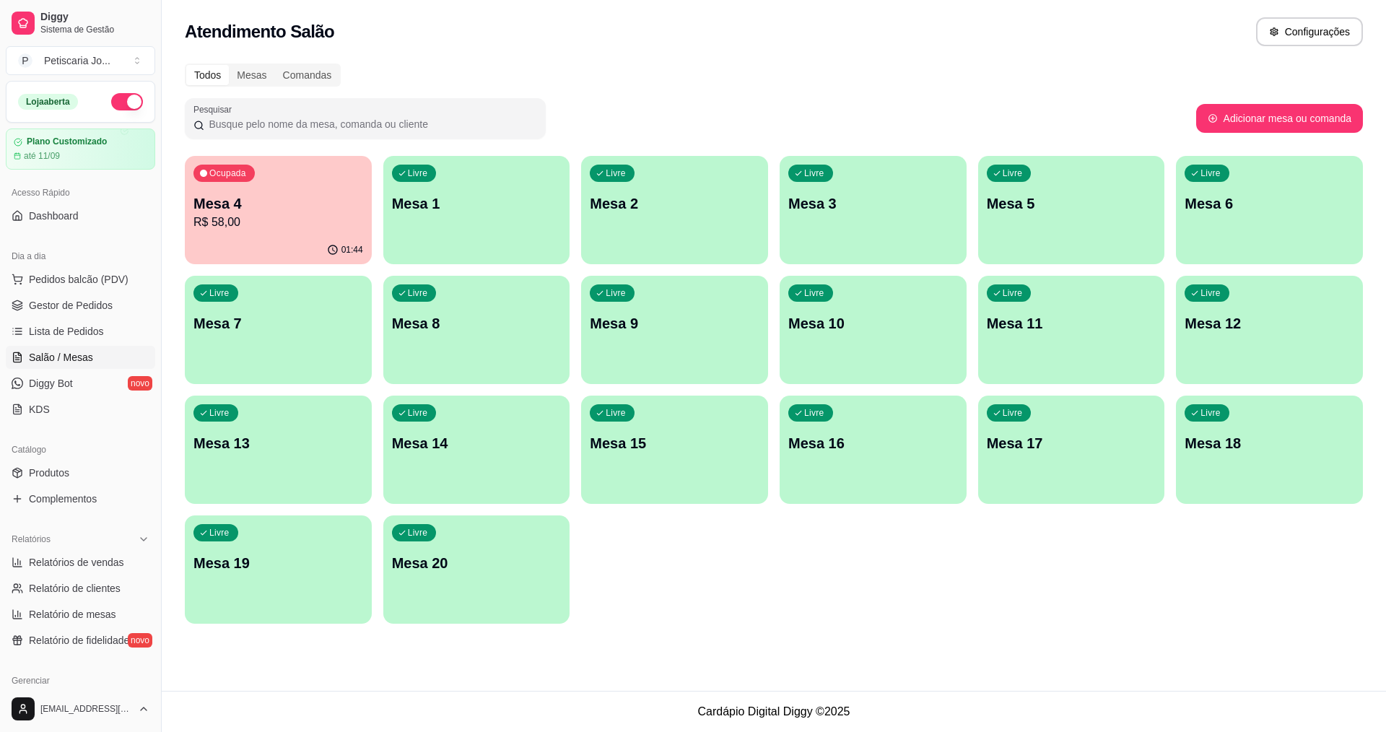
click at [265, 226] on p "R$ 58,00" at bounding box center [278, 222] width 170 height 17
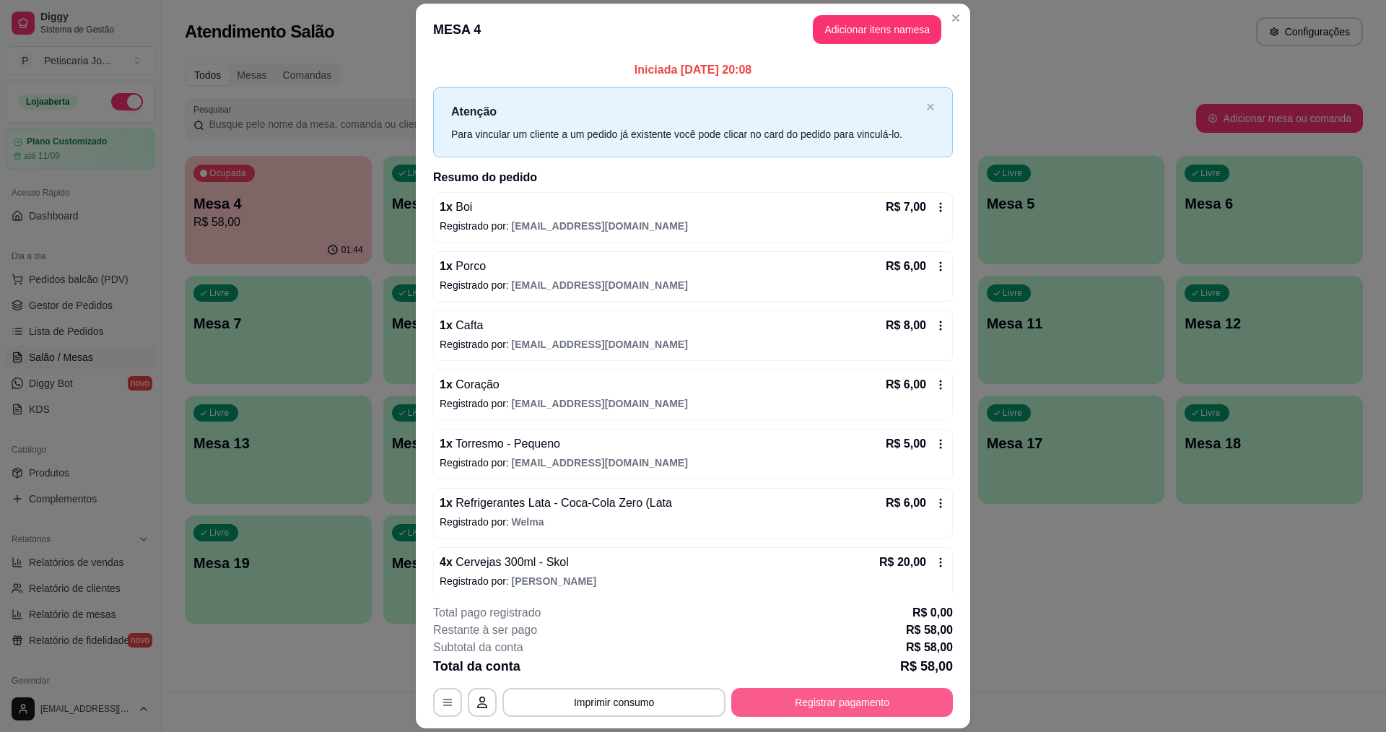
click at [868, 703] on button "Registrar pagamento" at bounding box center [842, 702] width 222 height 29
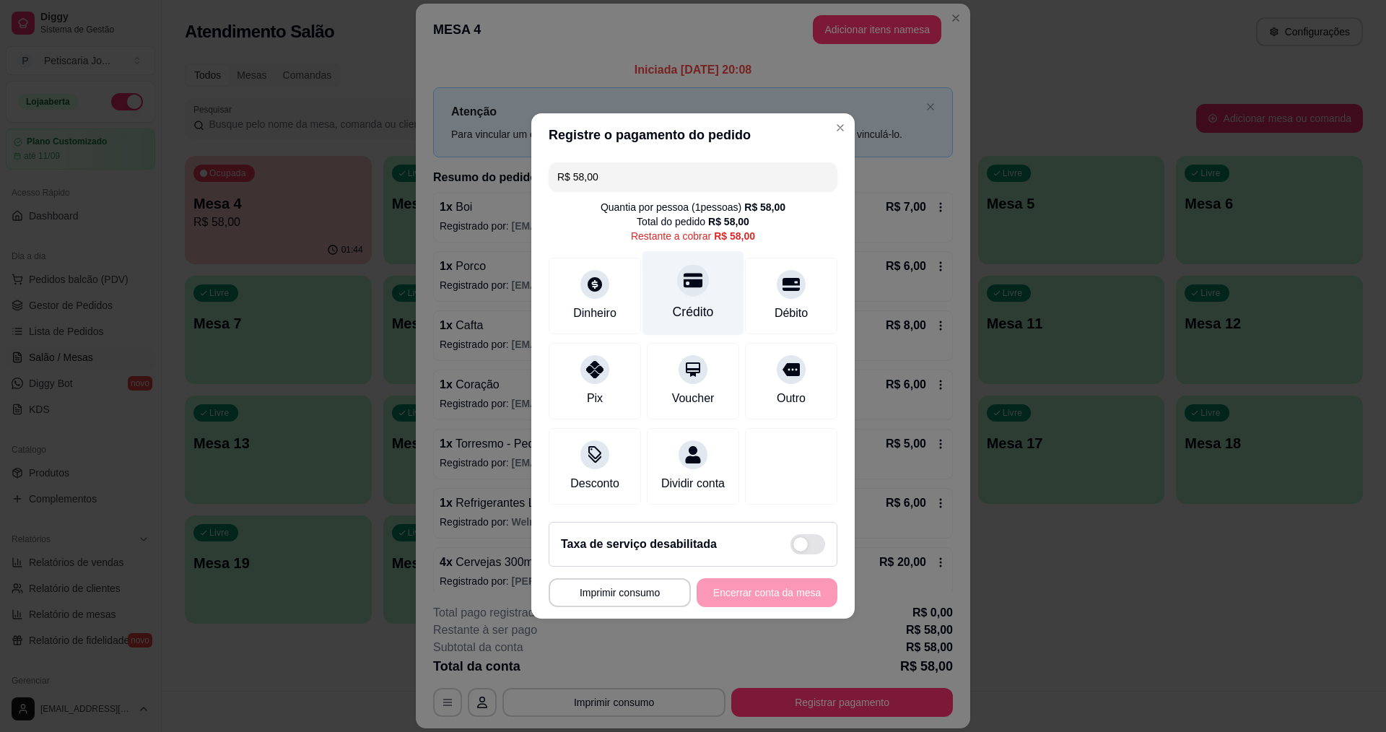
click at [673, 302] on div "Crédito" at bounding box center [693, 311] width 41 height 19
type input "R$ 0,00"
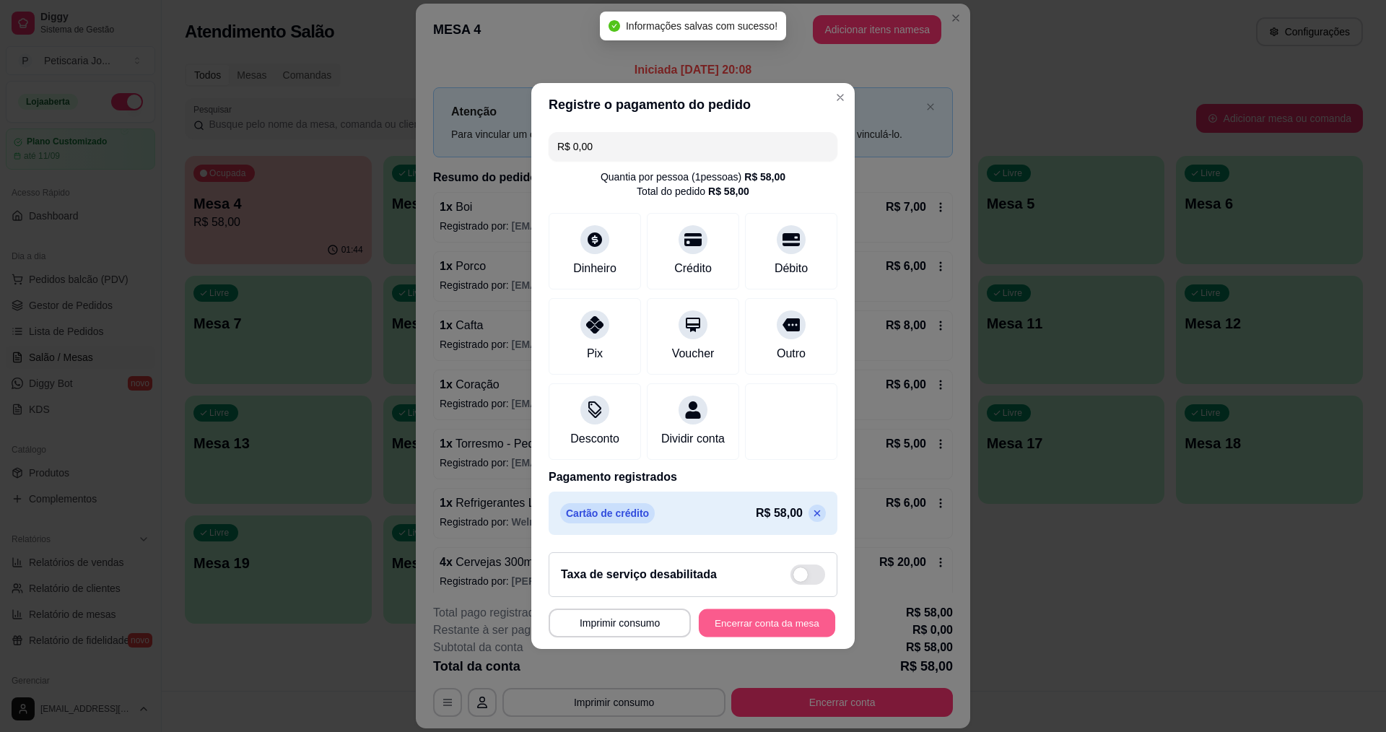
click at [757, 637] on button "Encerrar conta da mesa" at bounding box center [767, 623] width 136 height 28
